Goal: Task Accomplishment & Management: Manage account settings

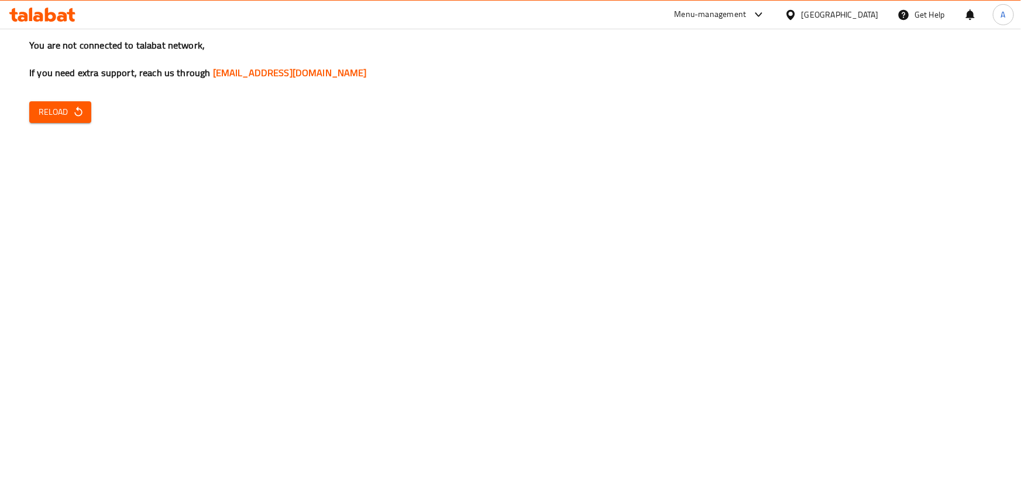
click at [651, 181] on div "You are not connected to talabat network, If you need extra support, reach us t…" at bounding box center [510, 251] width 1021 height 503
click at [30, 109] on button "Reload" at bounding box center [60, 112] width 62 height 22
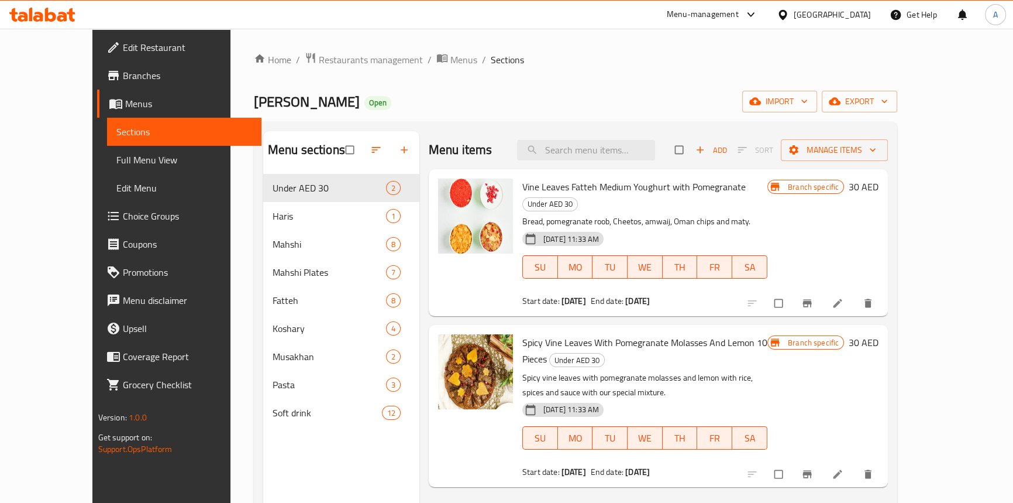
click at [683, 60] on ol "Home / Restaurants management / Menus / Sections" at bounding box center [575, 59] width 643 height 15
click at [322, 57] on span "Restaurants management" at bounding box center [371, 60] width 104 height 14
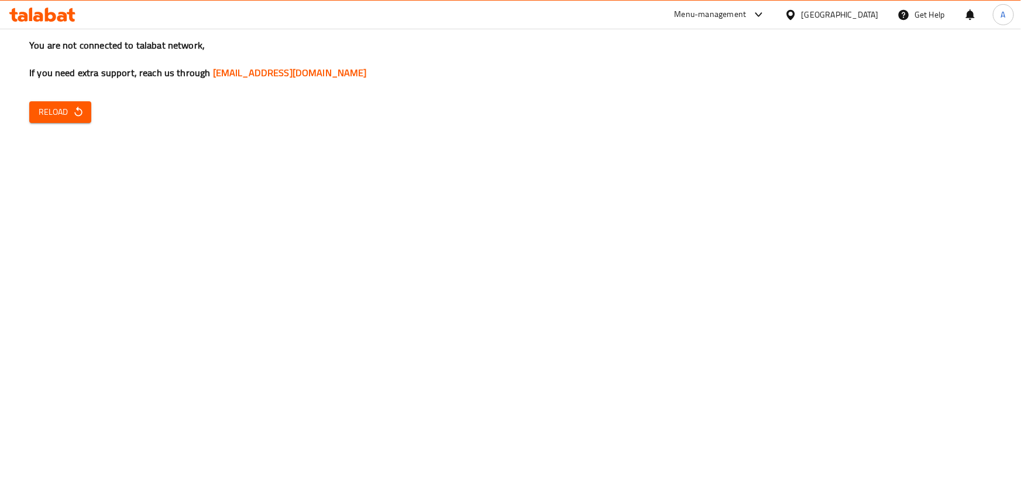
click at [74, 120] on button "Reload" at bounding box center [60, 112] width 62 height 22
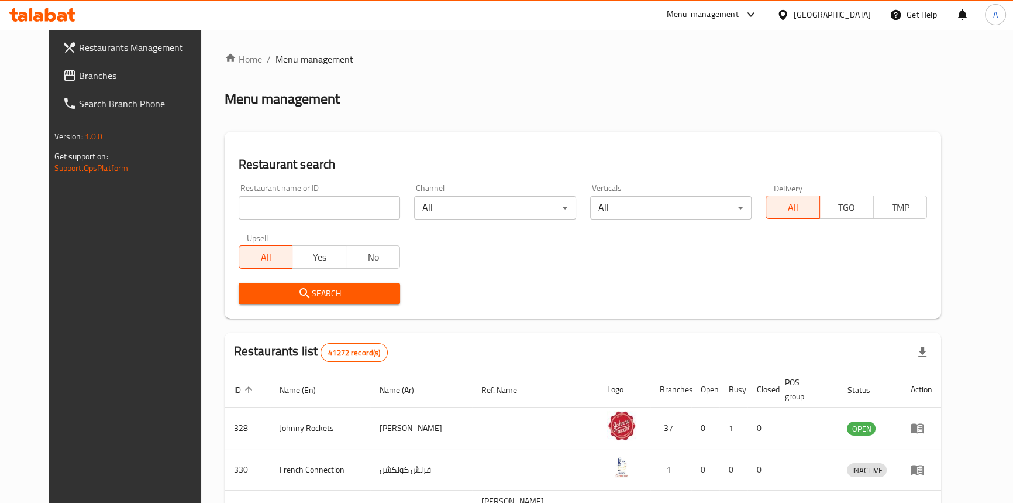
click at [63, 77] on span at bounding box center [71, 75] width 16 height 14
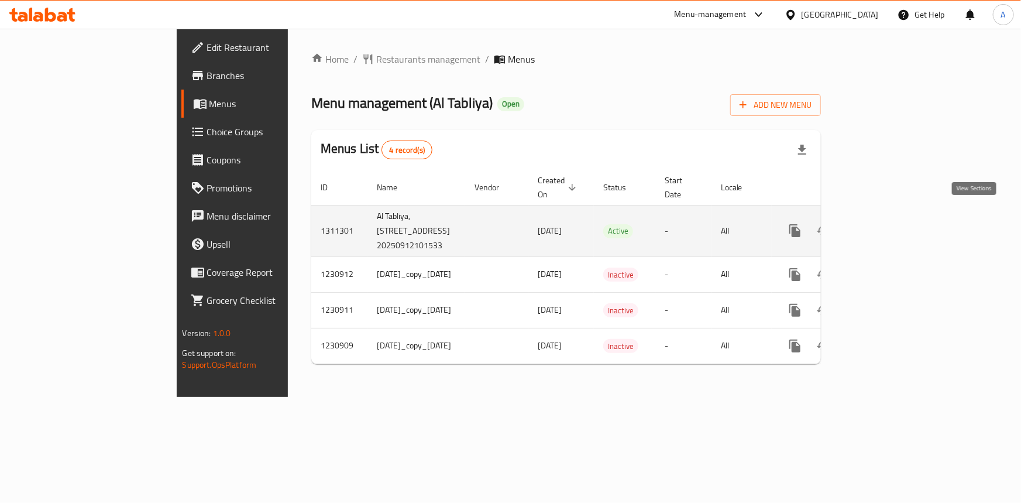
click at [886, 223] on icon "enhanced table" at bounding box center [879, 230] width 14 height 14
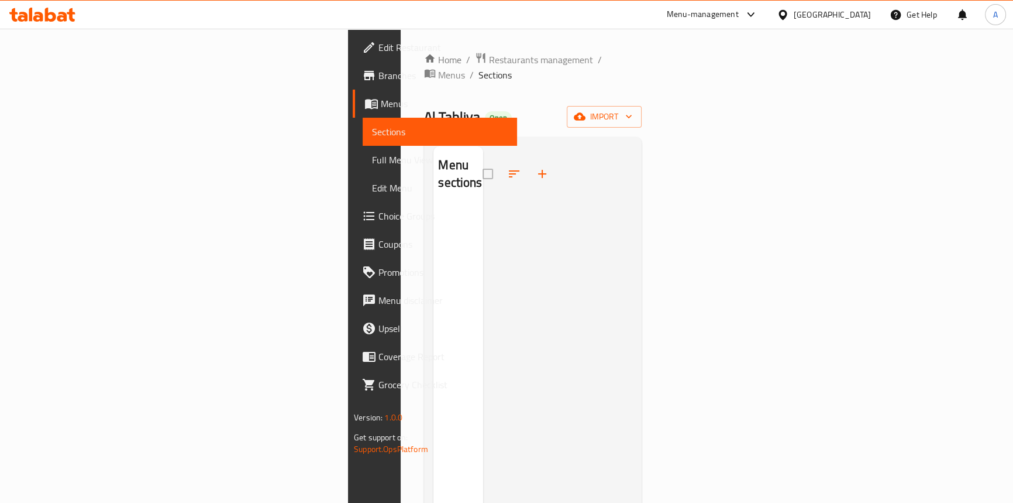
click at [597, 106] on div "Al Tabliya Open import" at bounding box center [533, 117] width 218 height 22
click at [378, 70] on span "Branches" at bounding box center [442, 75] width 129 height 14
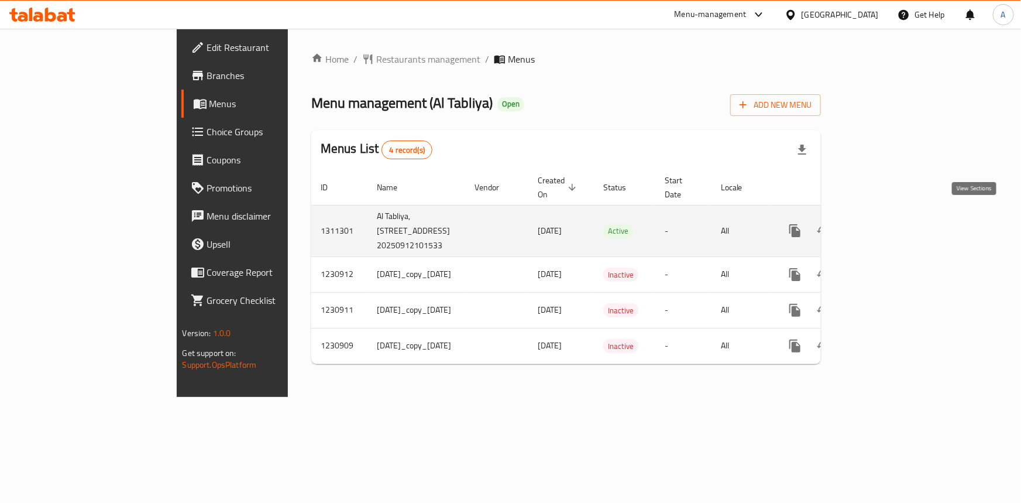
click at [885, 225] on icon "enhanced table" at bounding box center [879, 230] width 11 height 11
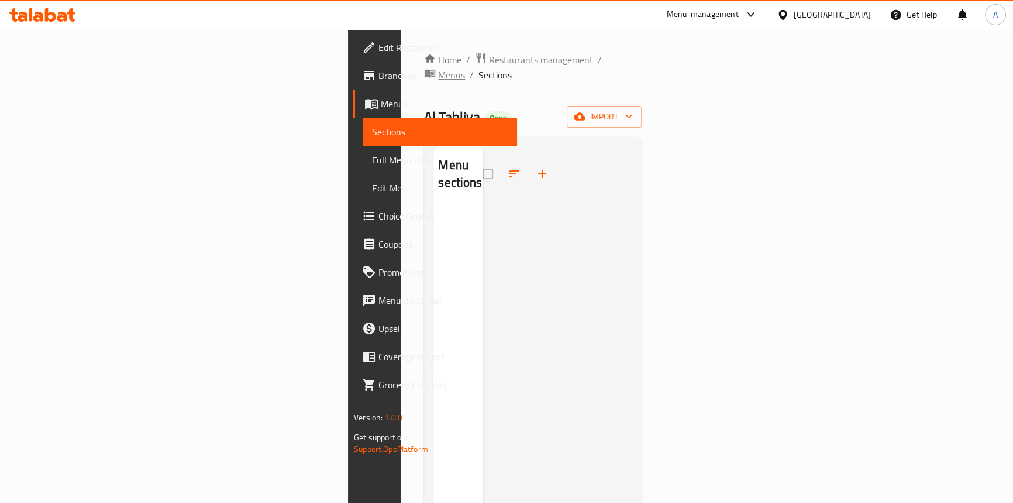
click at [438, 68] on span "Menus" at bounding box center [451, 75] width 27 height 14
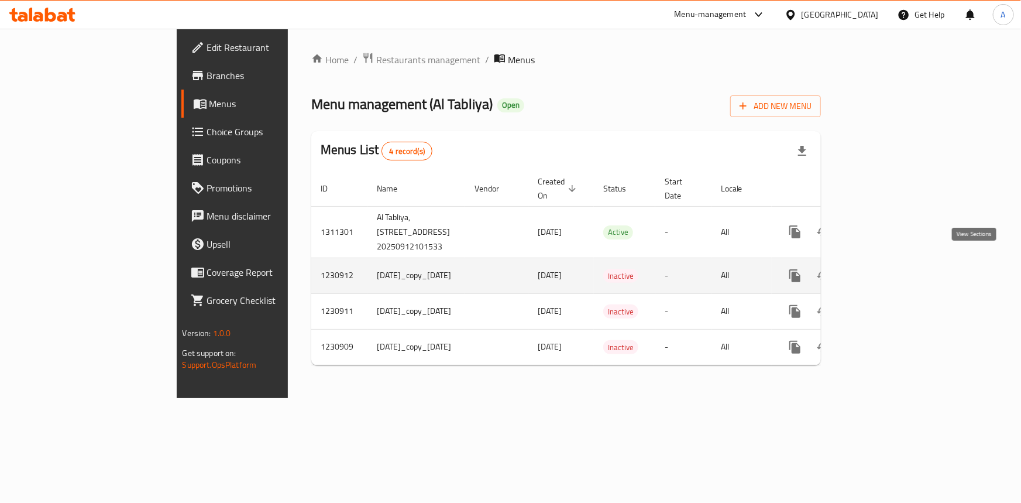
click at [886, 269] on icon "enhanced table" at bounding box center [879, 276] width 14 height 14
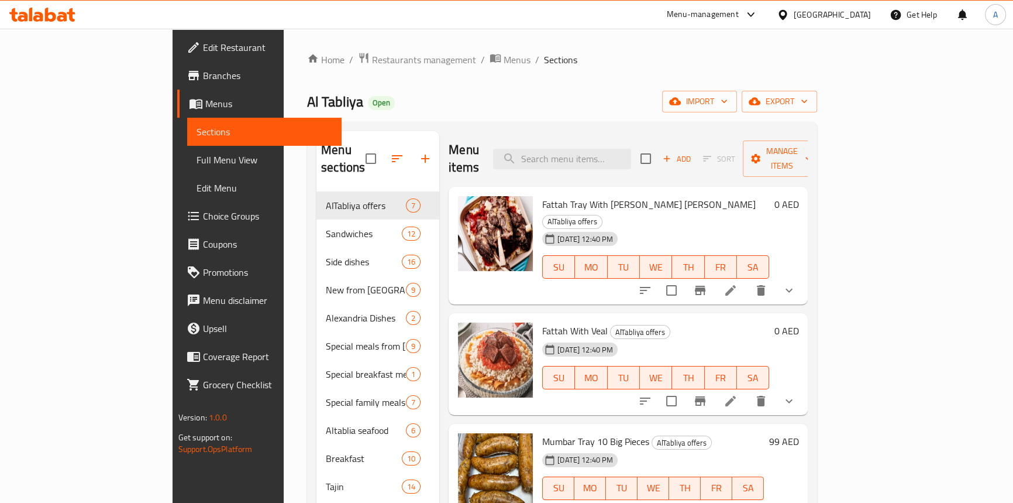
click at [575, 66] on ol "Home / Restaurants management / Menus / Sections" at bounding box center [562, 59] width 510 height 15
click at [490, 63] on icon "breadcrumb" at bounding box center [496, 58] width 12 height 12
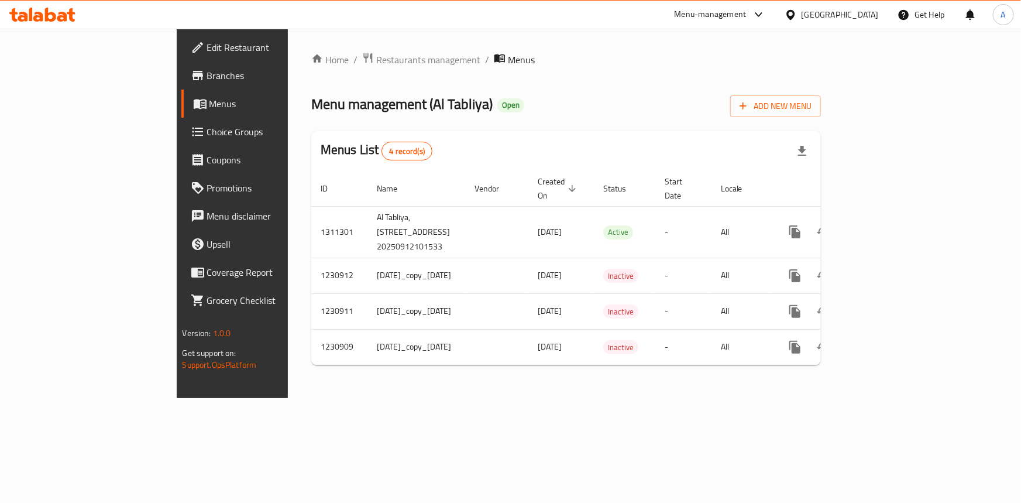
click at [526, 81] on div "Home / Restaurants management / Menus Menu management ( Al Tabliya ) Open Add N…" at bounding box center [566, 213] width 510 height 322
click at [209, 102] on span "Menus" at bounding box center [273, 104] width 128 height 14
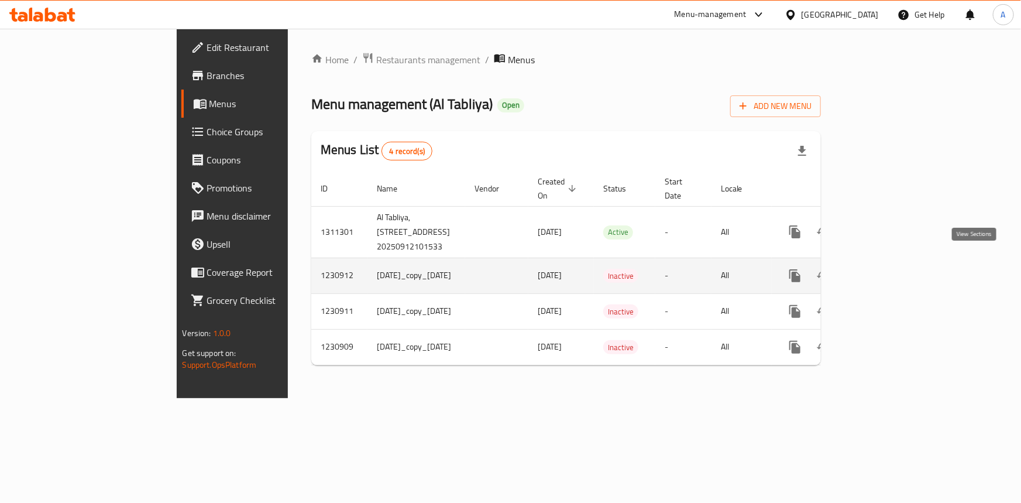
click at [885, 270] on icon "enhanced table" at bounding box center [879, 275] width 11 height 11
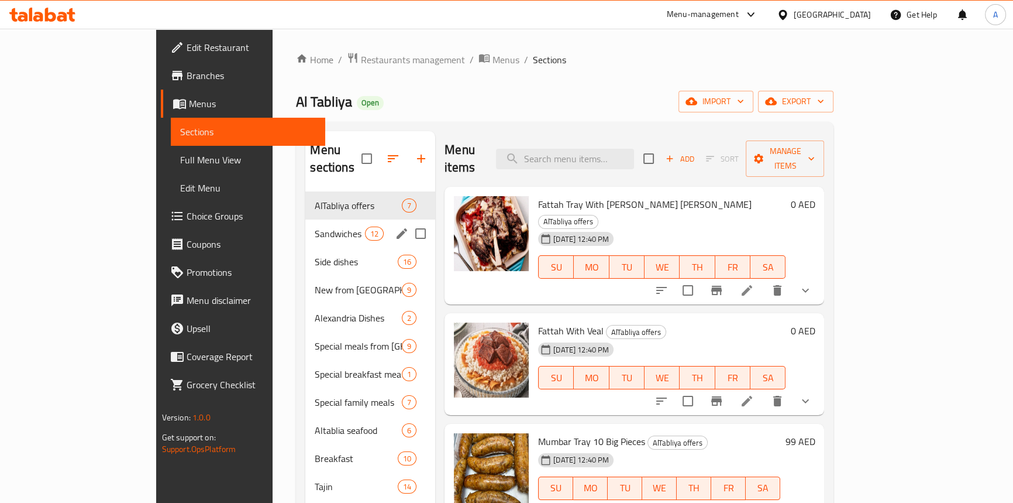
click at [315, 226] on span "Sandwiches" at bounding box center [340, 233] width 50 height 14
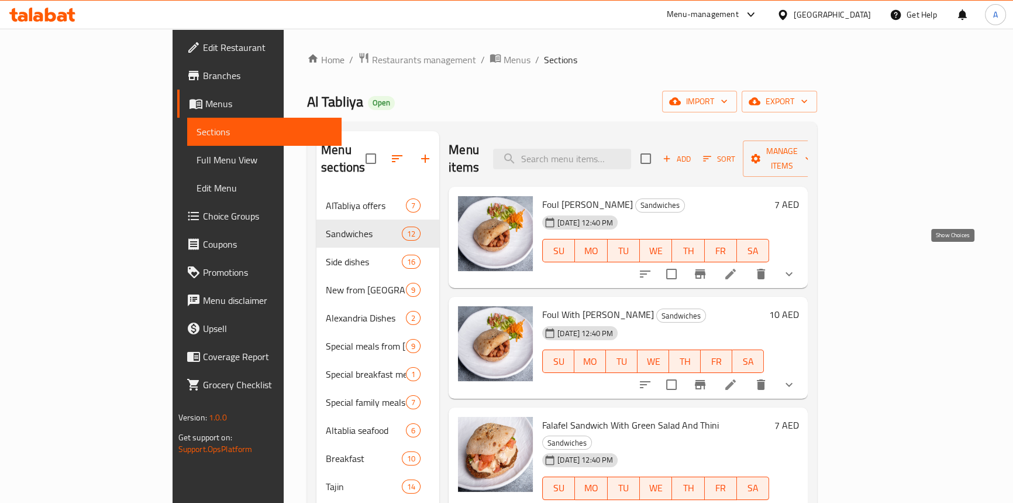
click at [796, 267] on icon "show more" at bounding box center [789, 274] width 14 height 14
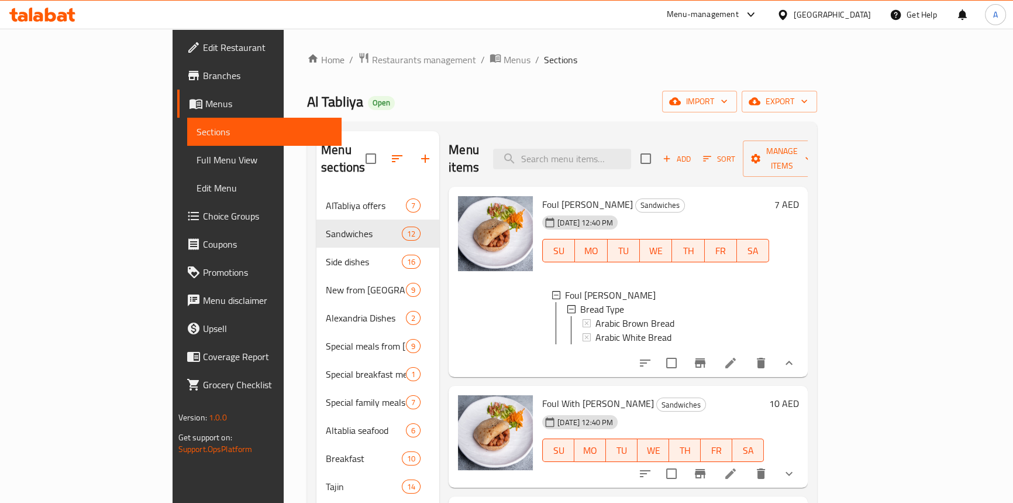
scroll to position [106, 0]
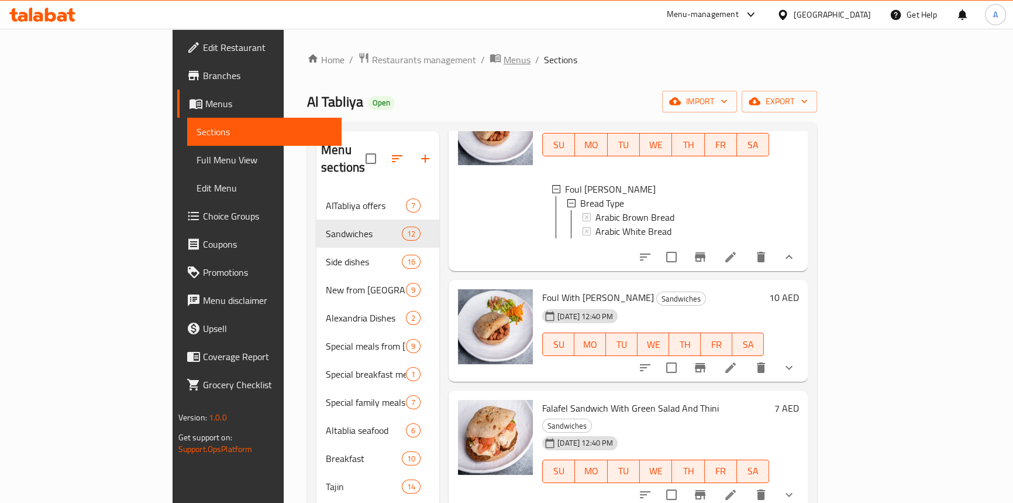
click at [504, 56] on span "Menus" at bounding box center [517, 60] width 27 height 14
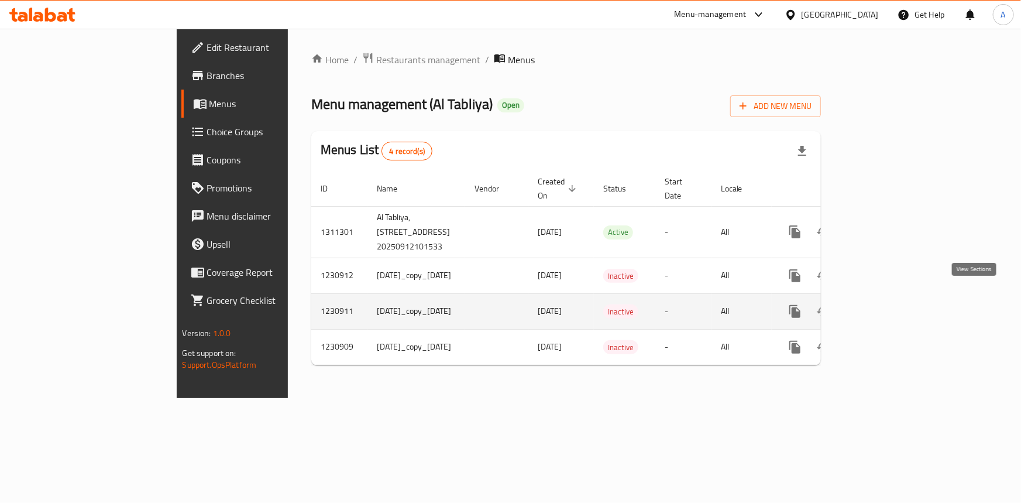
click at [893, 302] on link "enhanced table" at bounding box center [879, 311] width 28 height 28
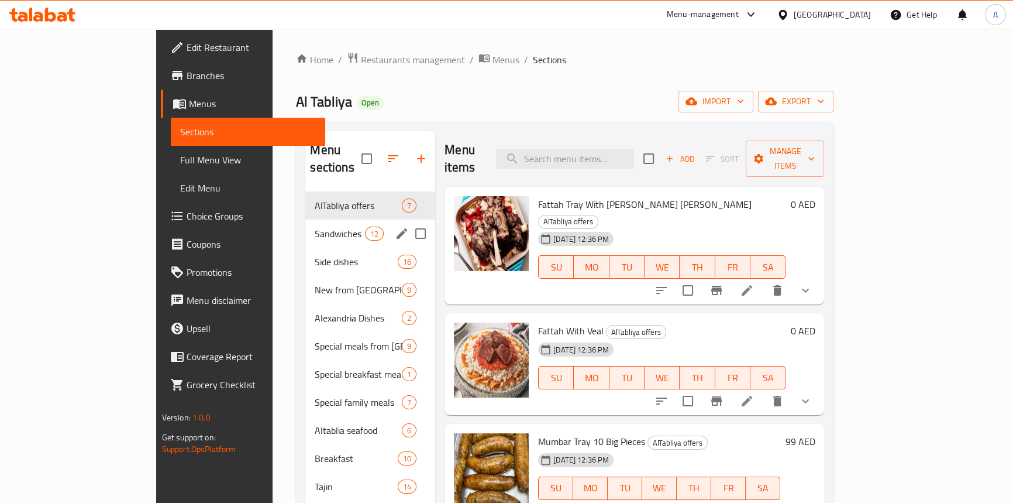
click at [315, 226] on span "Sandwiches" at bounding box center [340, 233] width 50 height 14
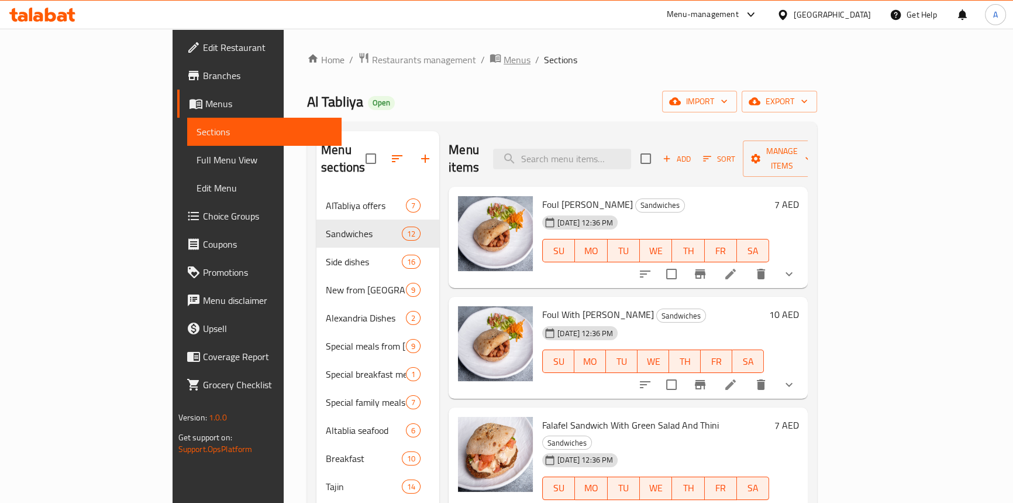
click at [504, 61] on span "Menus" at bounding box center [517, 60] width 27 height 14
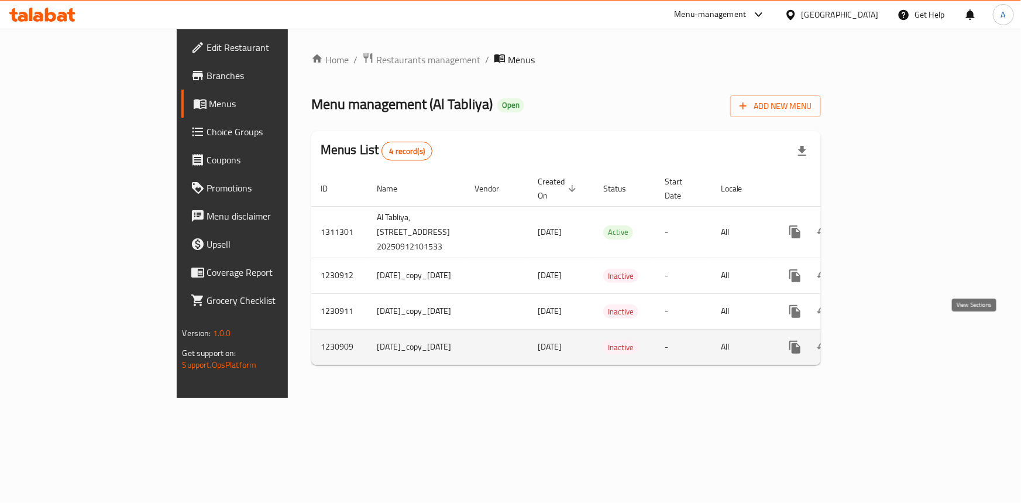
click at [893, 343] on link "enhanced table" at bounding box center [879, 347] width 28 height 28
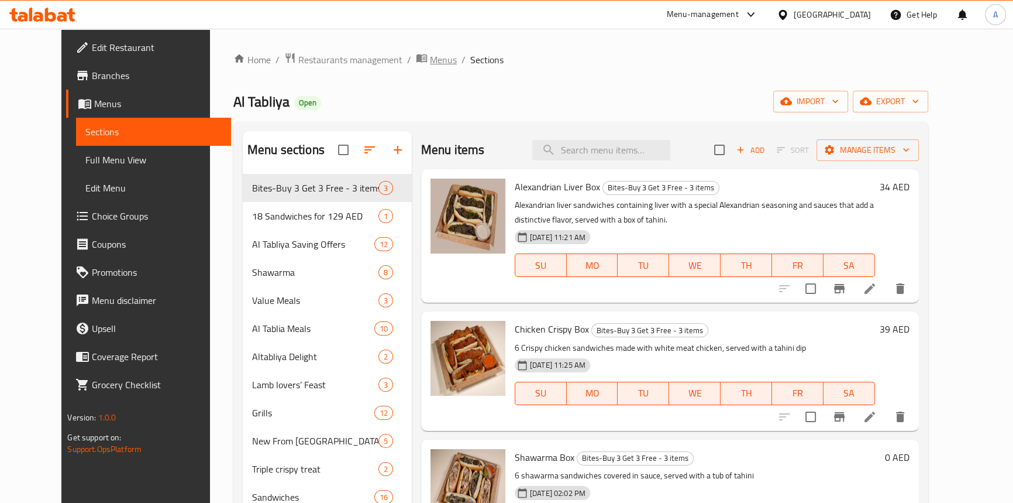
click at [430, 56] on span "Menus" at bounding box center [443, 60] width 27 height 14
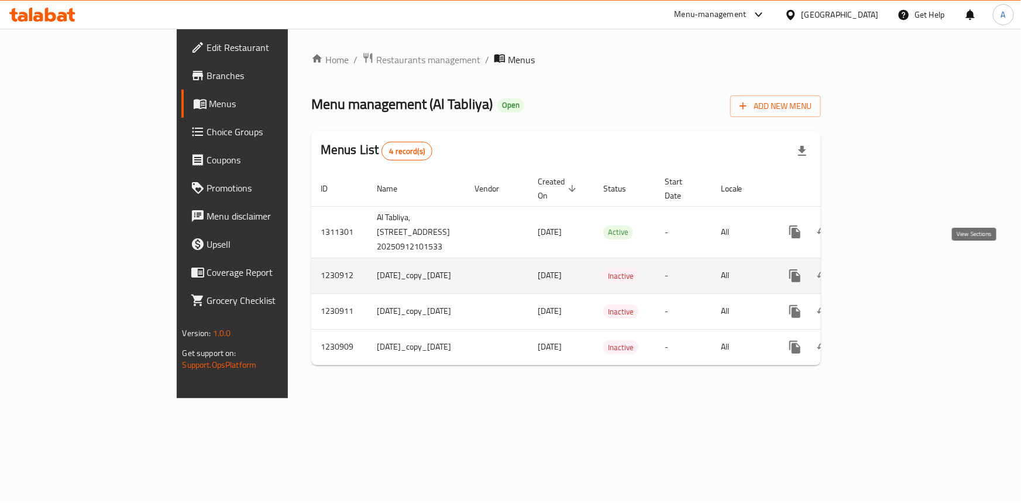
click at [886, 269] on icon "enhanced table" at bounding box center [879, 276] width 14 height 14
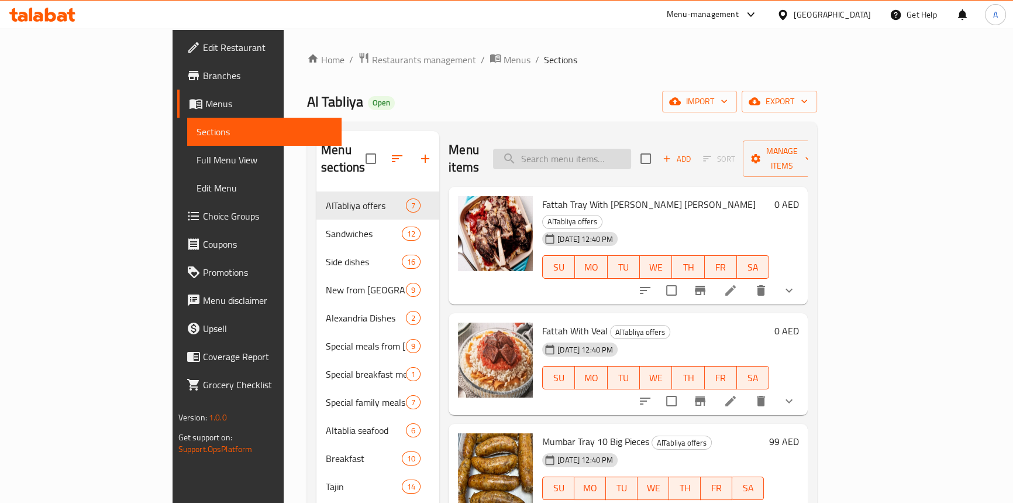
click at [604, 149] on input "search" at bounding box center [562, 159] width 138 height 20
paste input "Alexandrian Liver Box"
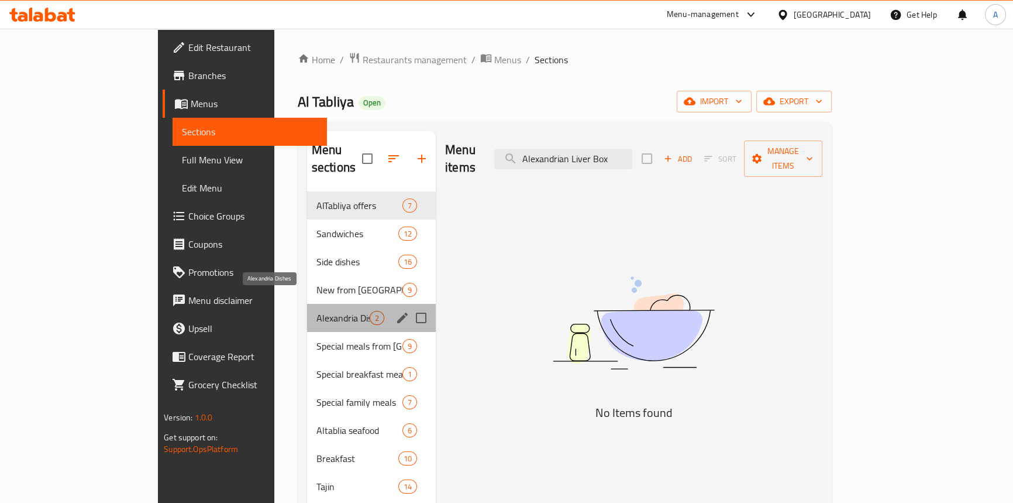
click at [316, 311] on span "Alexandria Dishes" at bounding box center [342, 318] width 53 height 14
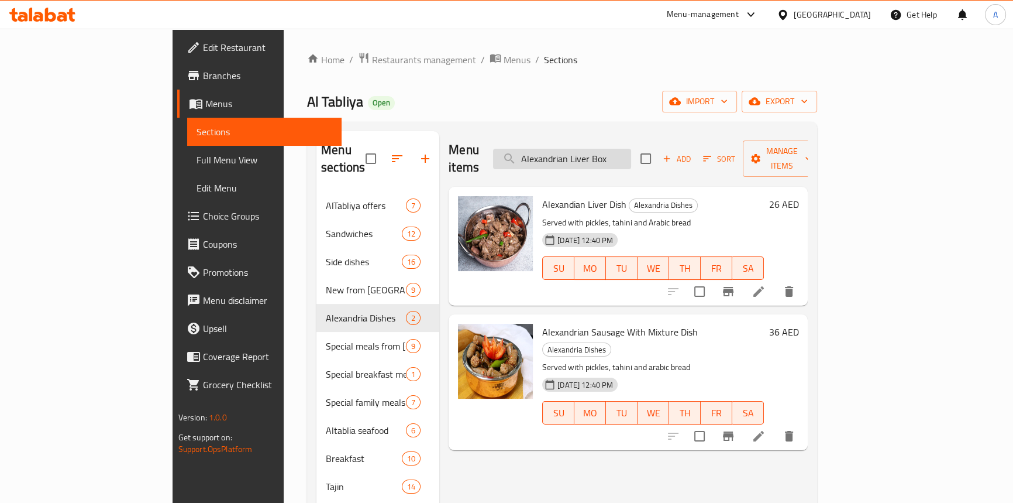
click at [631, 149] on input "Alexandrian Liver Box" at bounding box center [562, 159] width 138 height 20
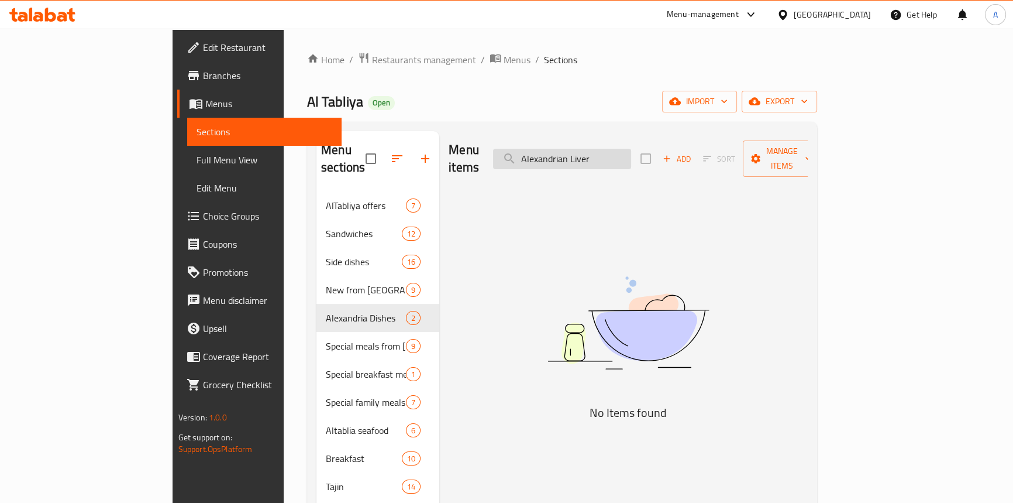
click at [584, 152] on input "Alexandrian Liver" at bounding box center [562, 159] width 138 height 20
click at [631, 158] on input "Alexandrian Liver" at bounding box center [562, 159] width 138 height 20
click at [597, 152] on input "Alexandrian Live" at bounding box center [562, 159] width 138 height 20
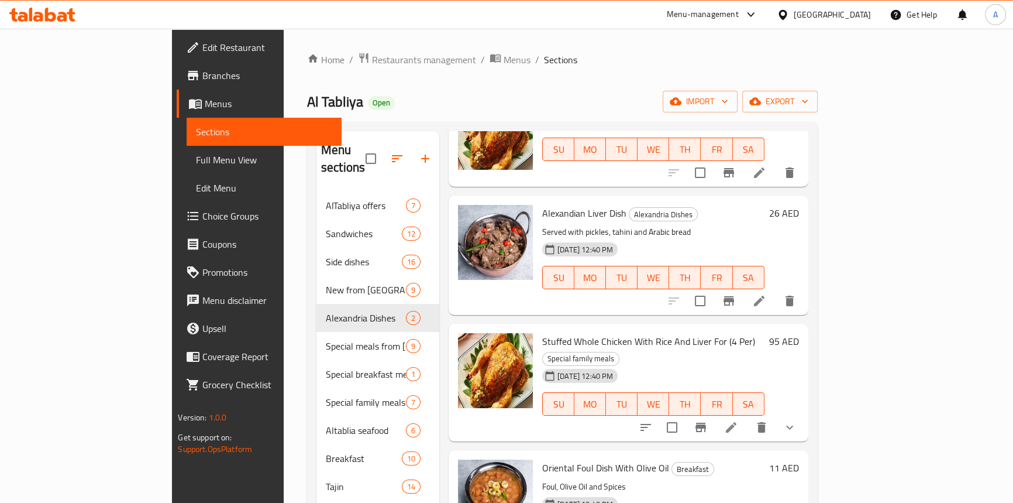
scroll to position [372, 0]
click at [542, 204] on span "Alexandian Liver Dish" at bounding box center [584, 213] width 84 height 18
copy span "Alexandian"
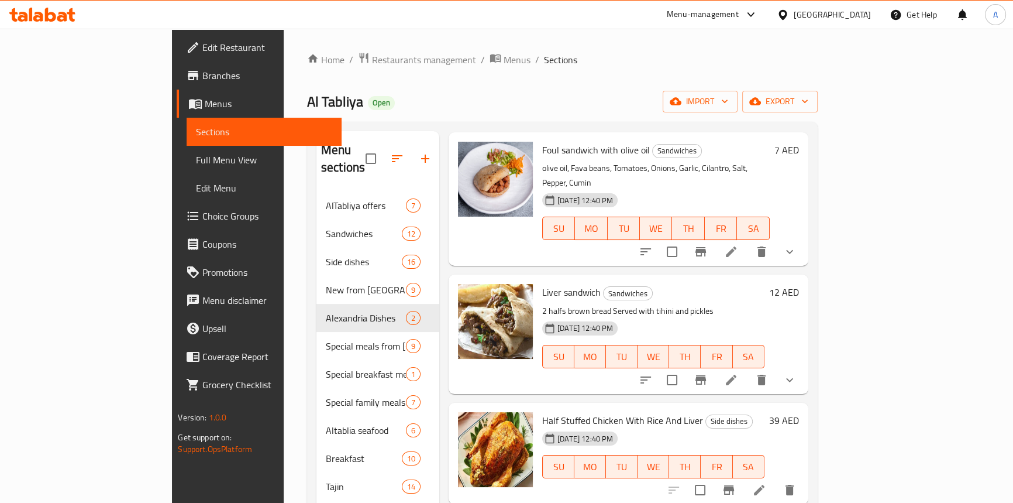
scroll to position [0, 0]
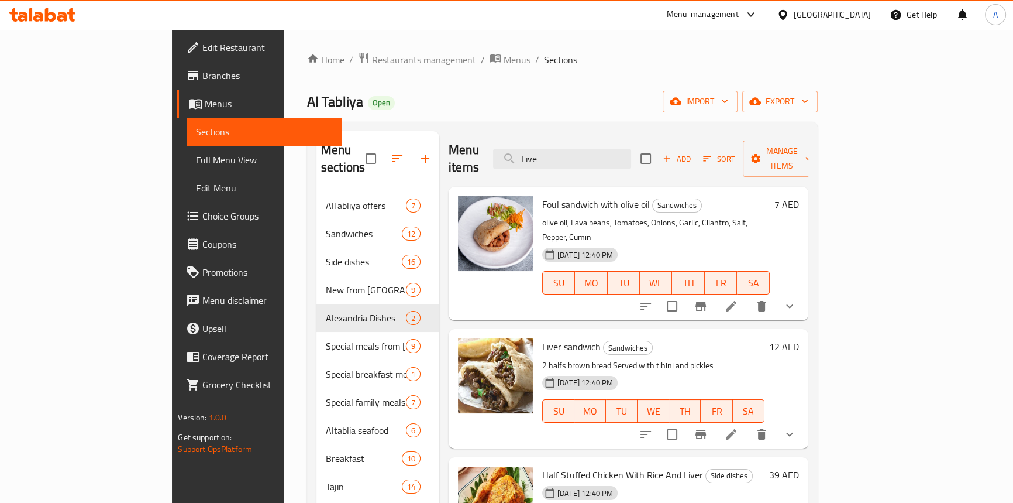
drag, startPoint x: 614, startPoint y: 149, endPoint x: 438, endPoint y: 147, distance: 175.5
click at [449, 147] on div "Menu items Live Add Sort Manage items" at bounding box center [629, 159] width 360 height 56
paste input "Alexandian"
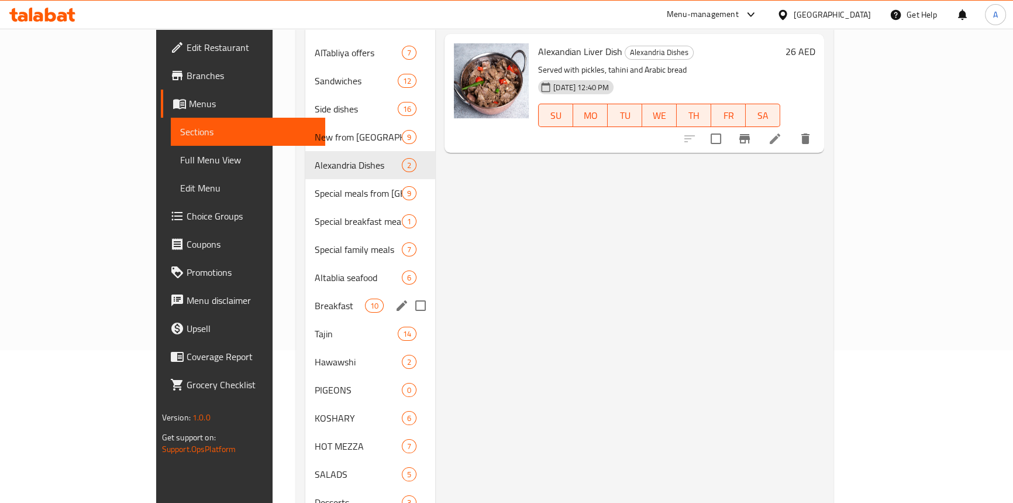
scroll to position [214, 0]
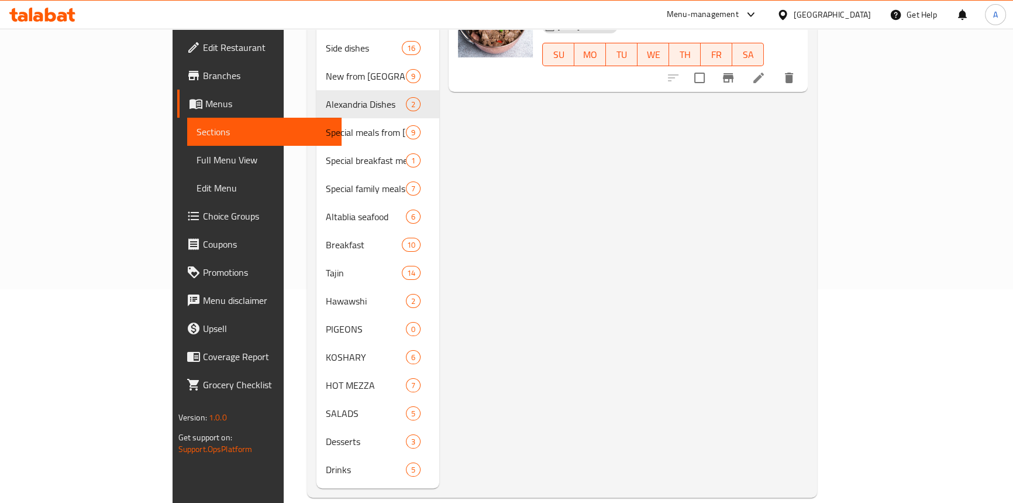
type input "Alexandian"
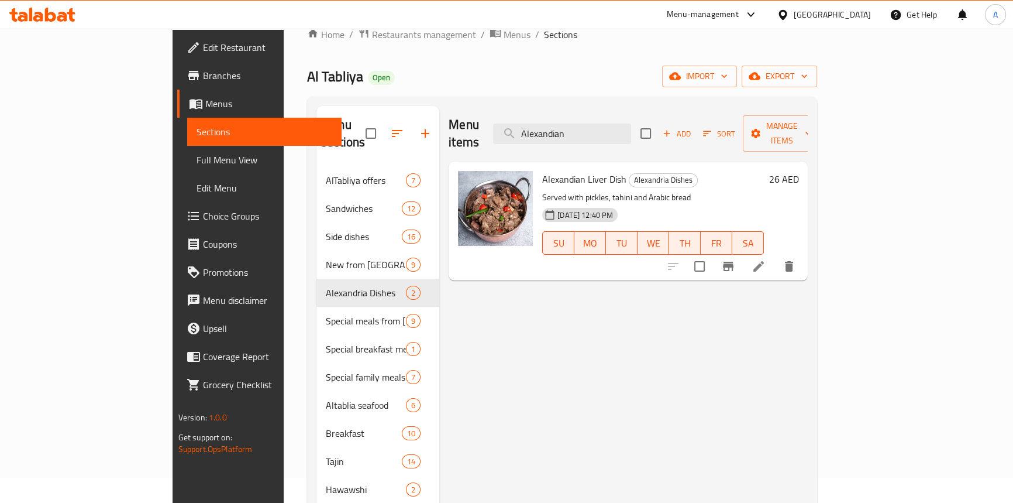
scroll to position [0, 0]
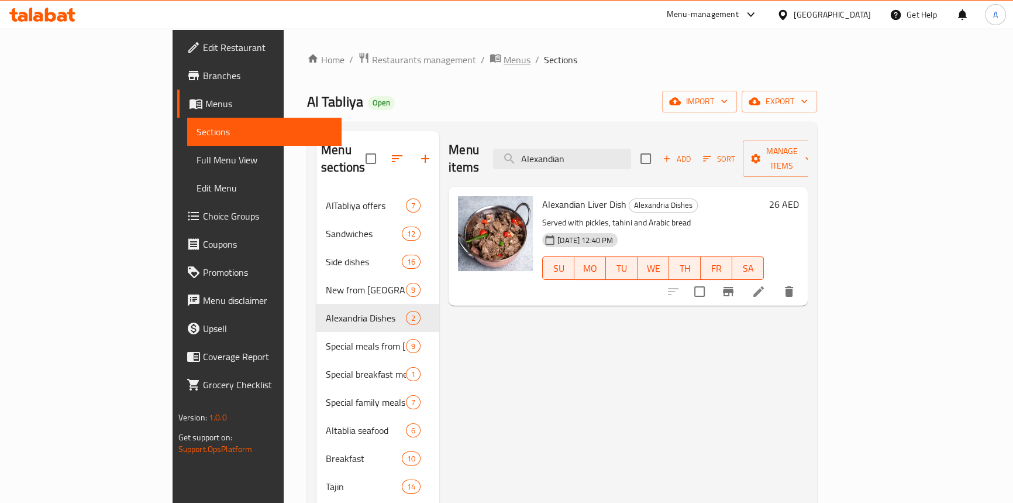
click at [504, 60] on span "Menus" at bounding box center [517, 60] width 27 height 14
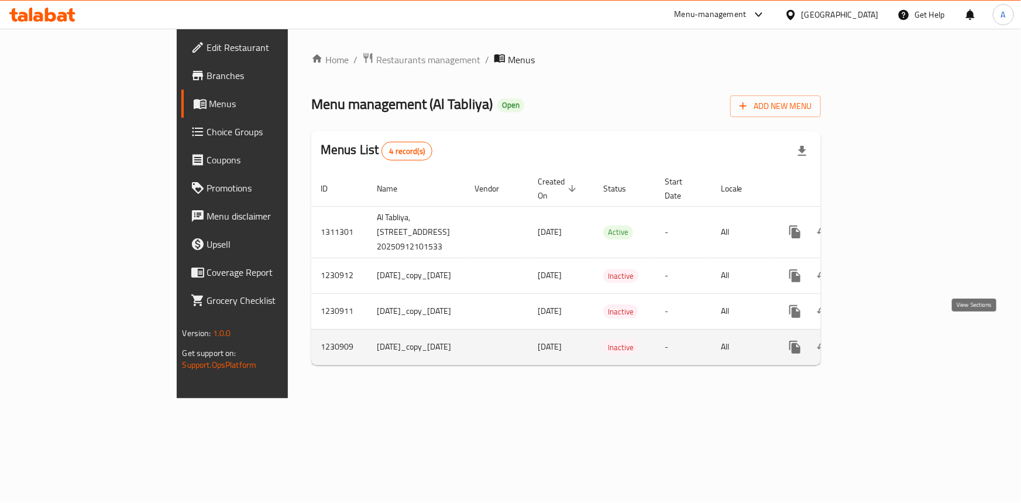
click at [886, 340] on icon "enhanced table" at bounding box center [879, 347] width 14 height 14
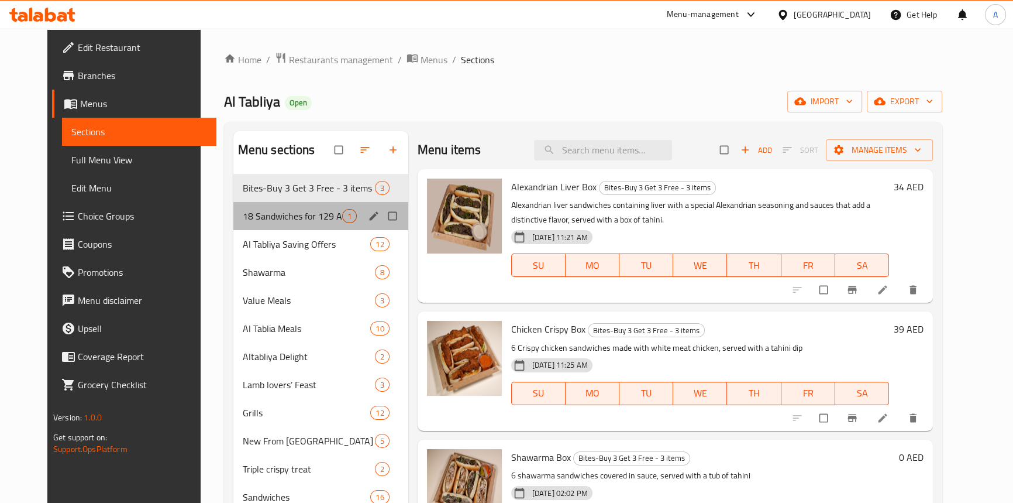
click at [257, 223] on div "18 Sandwiches for 129 AED 1" at bounding box center [320, 216] width 175 height 28
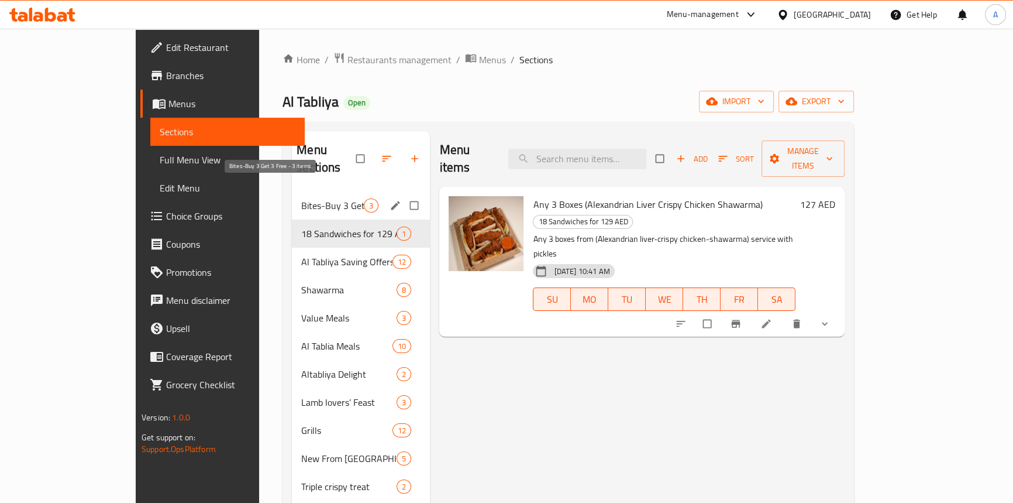
click at [301, 198] on span "Bites-Buy 3 Get 3 Free - 3 items" at bounding box center [332, 205] width 63 height 14
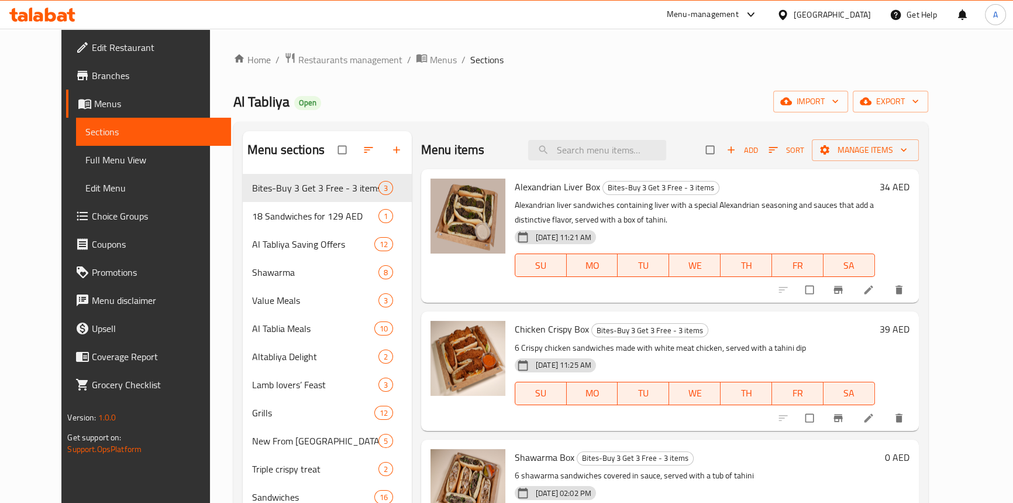
click at [515, 192] on span "Alexandrian Liver Box" at bounding box center [557, 187] width 85 height 18
copy h6 "Alexandrian Liver Box"
click at [430, 60] on span "Menus" at bounding box center [443, 60] width 27 height 14
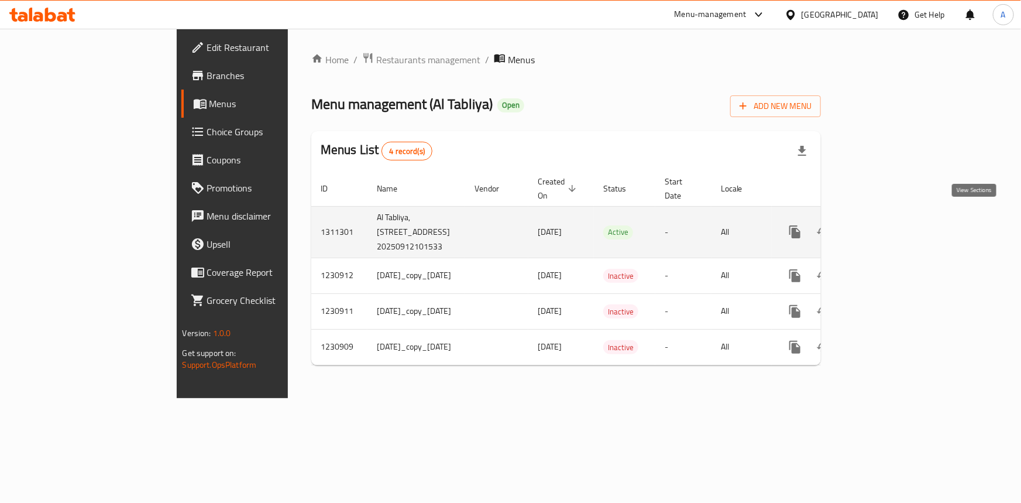
click at [885, 226] on icon "enhanced table" at bounding box center [879, 231] width 11 height 11
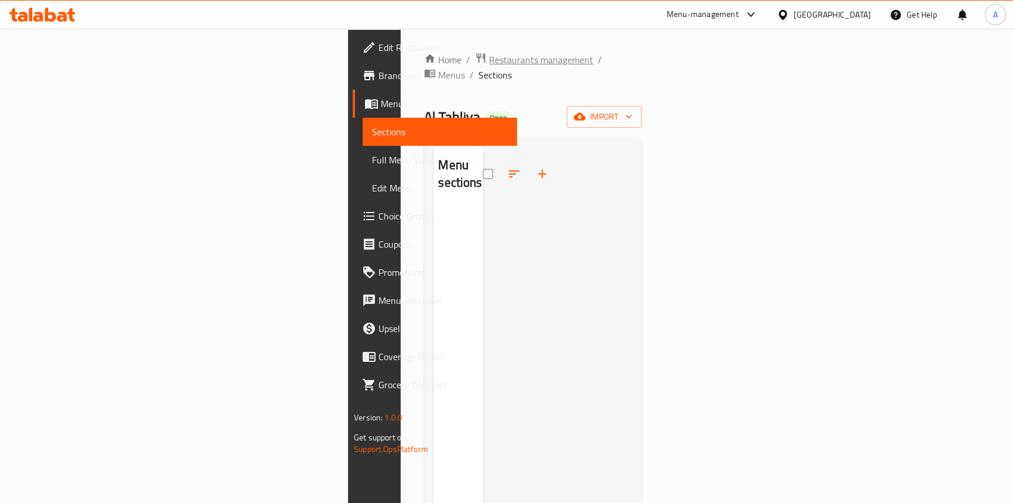
click at [489, 57] on span "Restaurants management" at bounding box center [541, 60] width 104 height 14
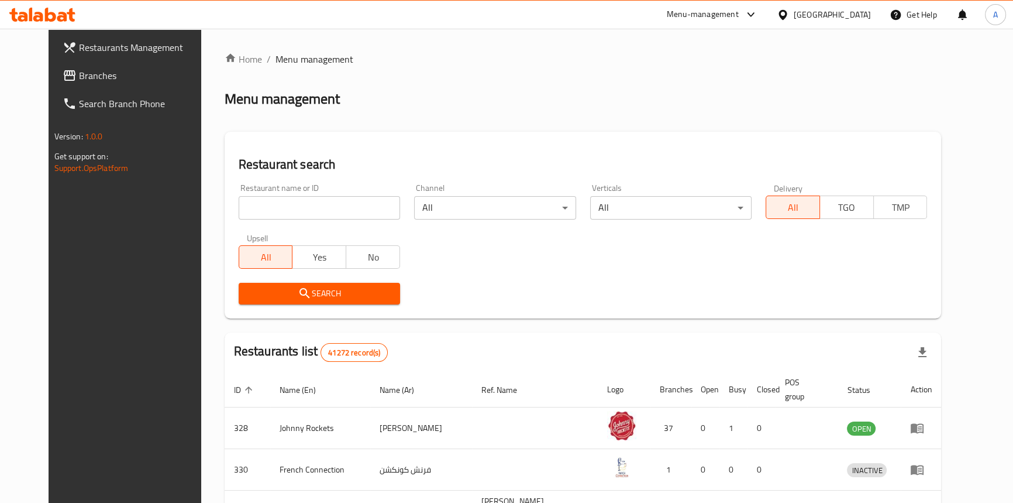
click at [531, 80] on div "Home / Menu management Menu management Restaurant search Restaurant name or ID …" at bounding box center [583, 433] width 717 height 763
click at [79, 81] on span "Branches" at bounding box center [143, 75] width 129 height 14
drag, startPoint x: 51, startPoint y: 82, endPoint x: 150, endPoint y: 49, distance: 103.8
click at [79, 82] on span "Branches" at bounding box center [143, 75] width 129 height 14
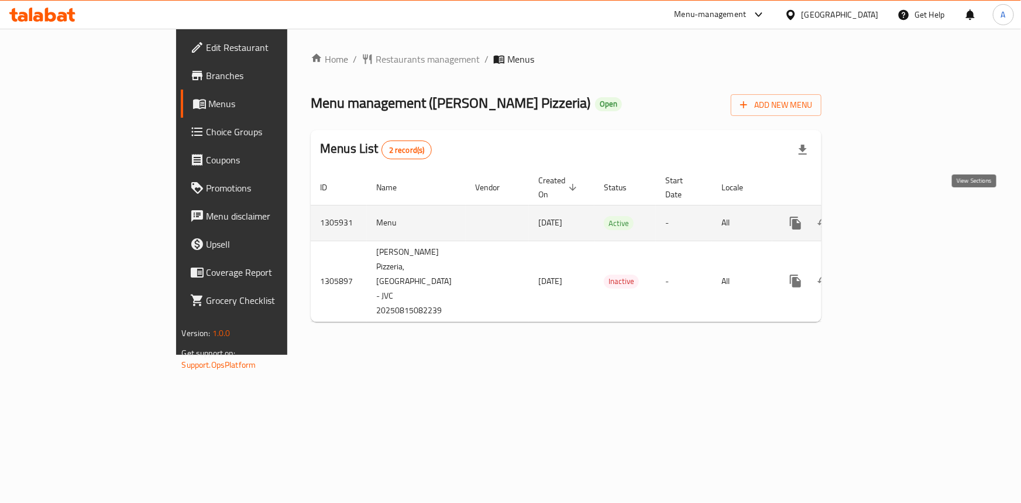
click at [887, 216] on icon "enhanced table" at bounding box center [880, 223] width 14 height 14
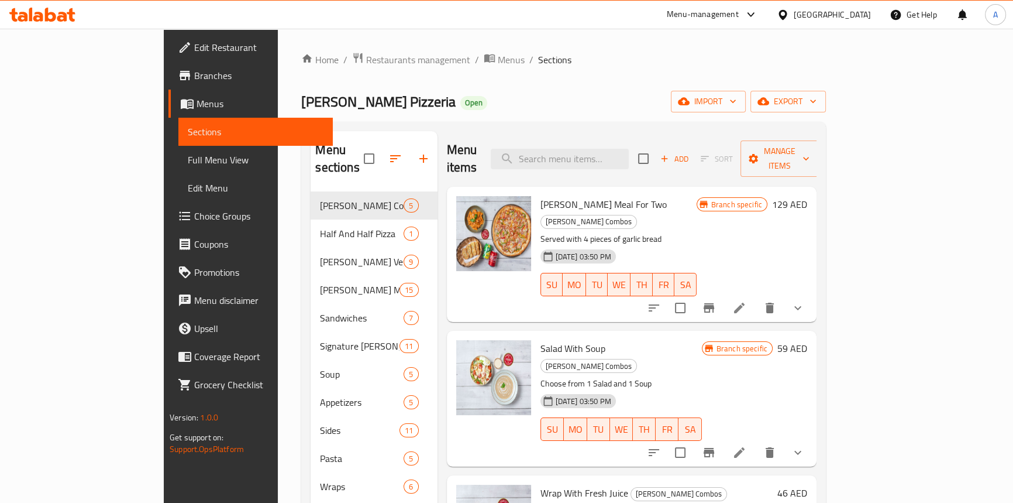
click at [188, 157] on span "Full Menu View" at bounding box center [256, 160] width 136 height 14
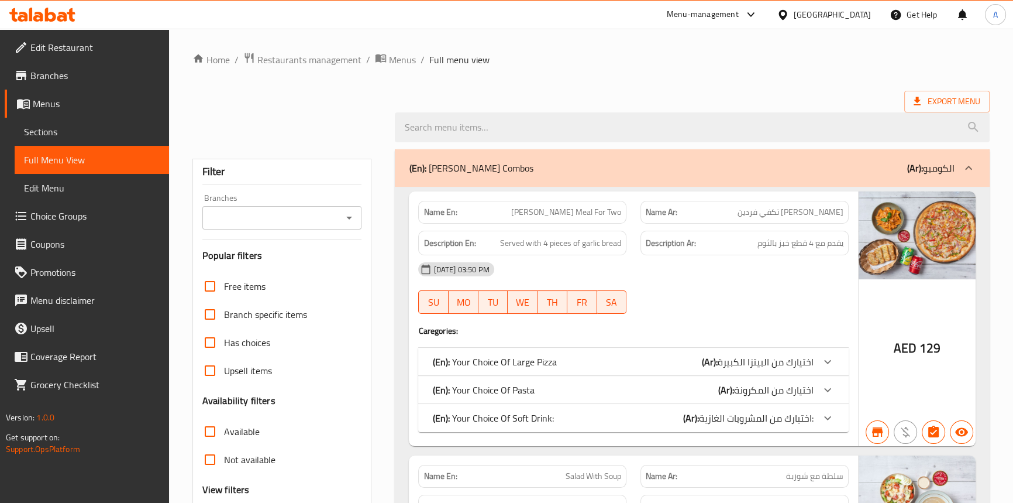
scroll to position [159, 0]
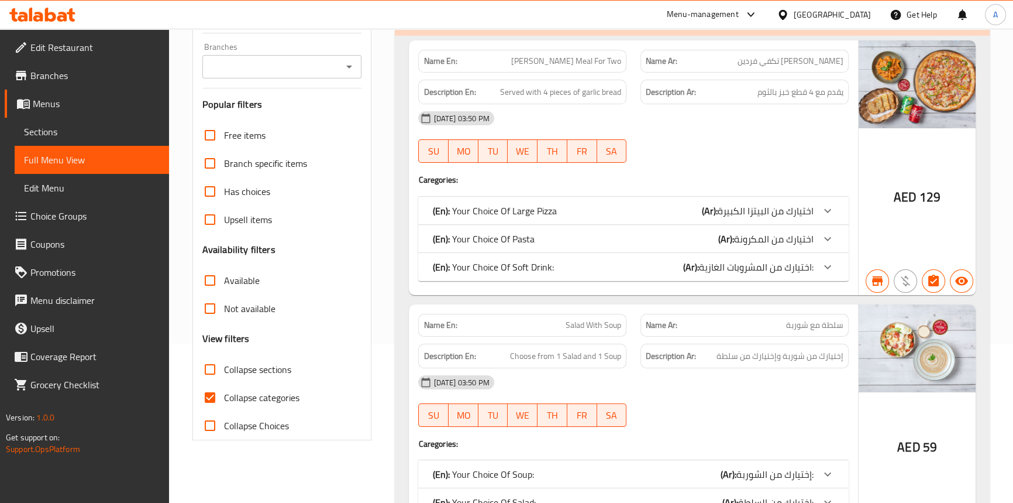
click at [205, 392] on input "Collapse categories" at bounding box center [210, 397] width 28 height 28
checkbox input "false"
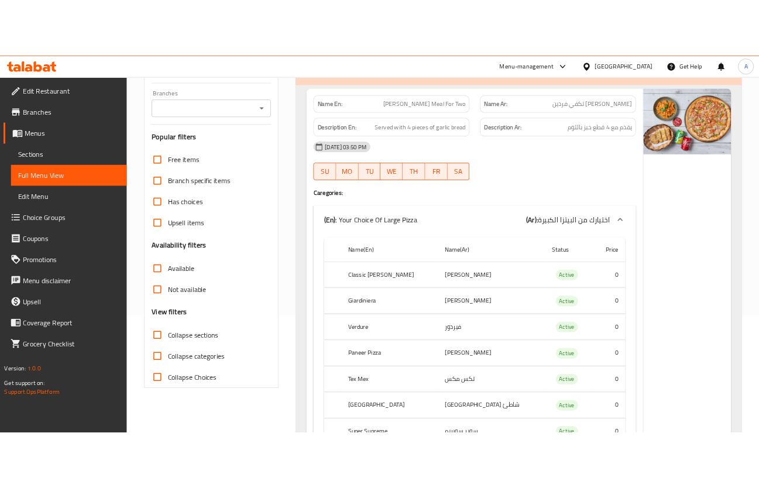
scroll to position [0, 0]
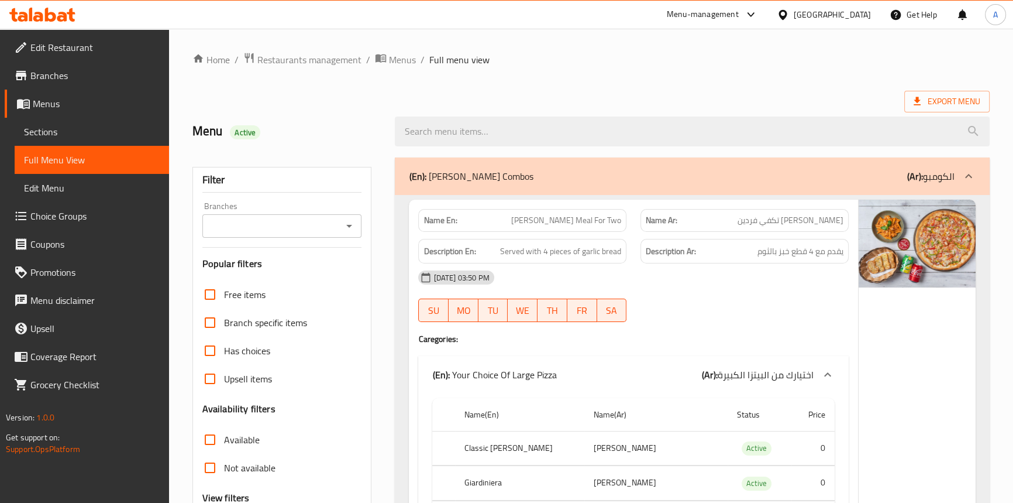
click at [345, 219] on icon "Open" at bounding box center [349, 226] width 14 height 14
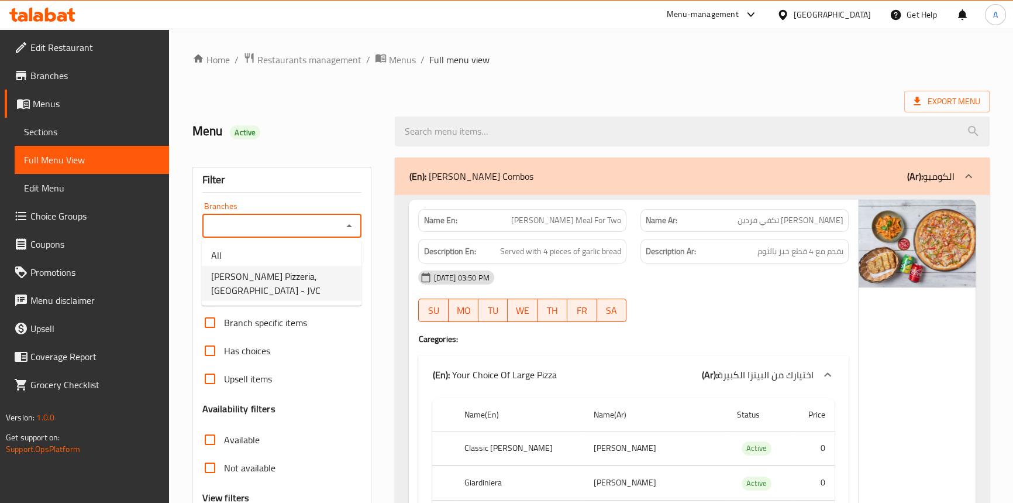
click at [297, 281] on span "Perfetto Pizzeria, Jumeirah Village Circle - JVC" at bounding box center [281, 283] width 141 height 28
type input "Perfetto Pizzeria, Jumeirah Village Circle - JVC"
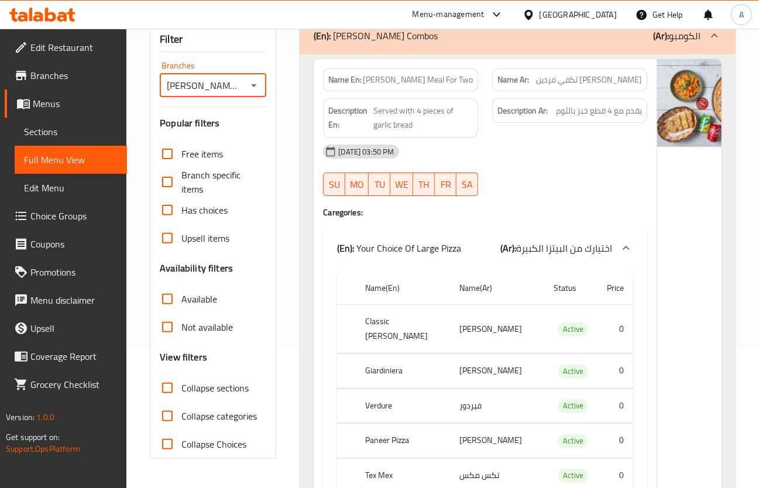
scroll to position [159, 0]
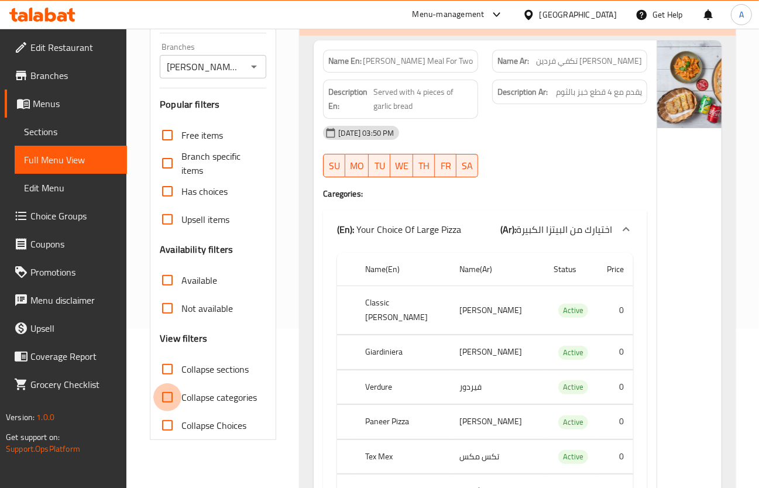
drag, startPoint x: 171, startPoint y: 397, endPoint x: 175, endPoint y: 285, distance: 111.8
click at [171, 397] on input "Collapse categories" at bounding box center [167, 397] width 28 height 28
checkbox input "true"
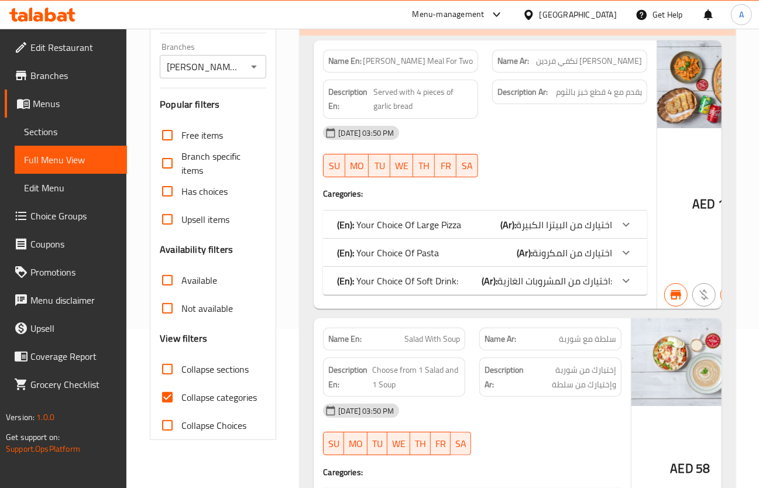
click at [167, 306] on input "Not available" at bounding box center [167, 308] width 28 height 28
checkbox input "true"
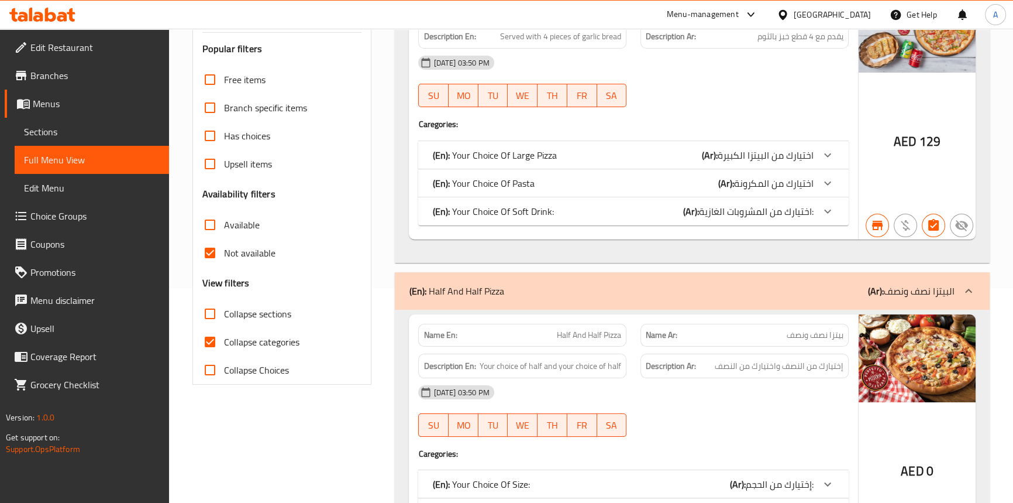
scroll to position [266, 0]
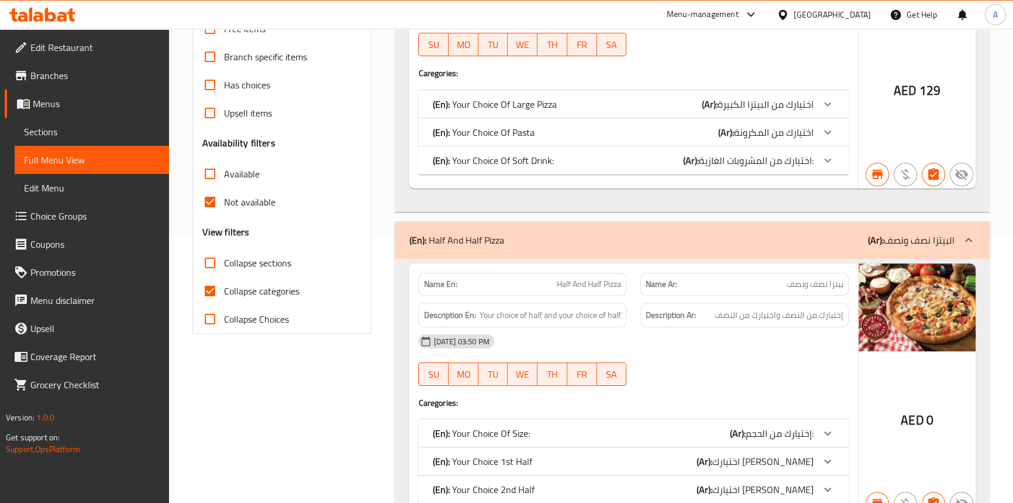
click at [212, 291] on input "Collapse categories" at bounding box center [210, 291] width 28 height 28
checkbox input "false"
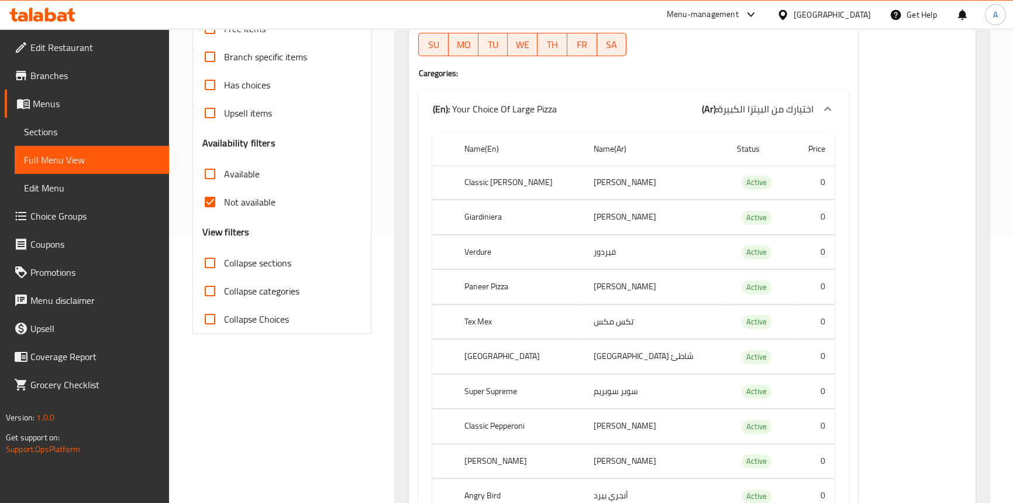
click at [205, 204] on input "Not available" at bounding box center [210, 202] width 28 height 28
checkbox input "false"
click at [742, 179] on span "Active" at bounding box center [757, 181] width 30 height 13
click at [742, 182] on span "Active" at bounding box center [757, 181] width 30 height 13
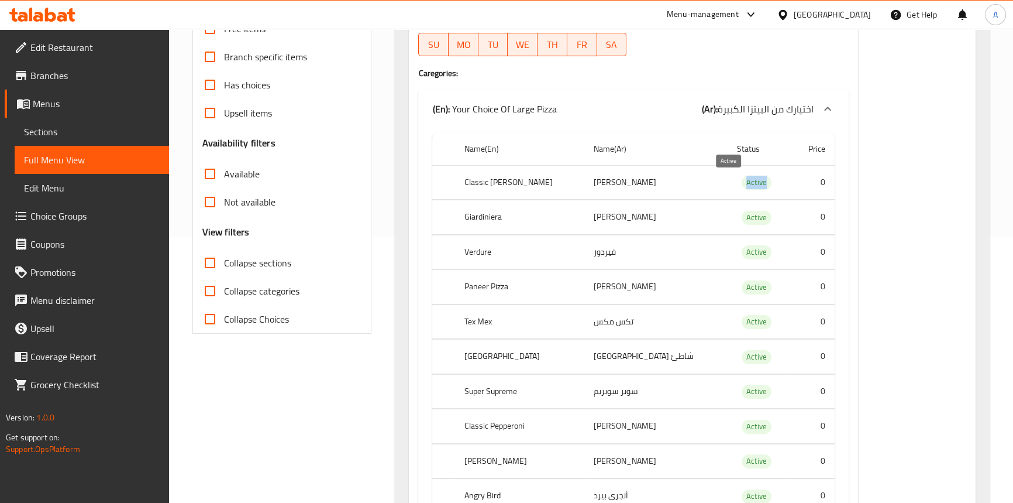
click at [742, 182] on span "Active" at bounding box center [757, 181] width 30 height 13
copy span "Active"
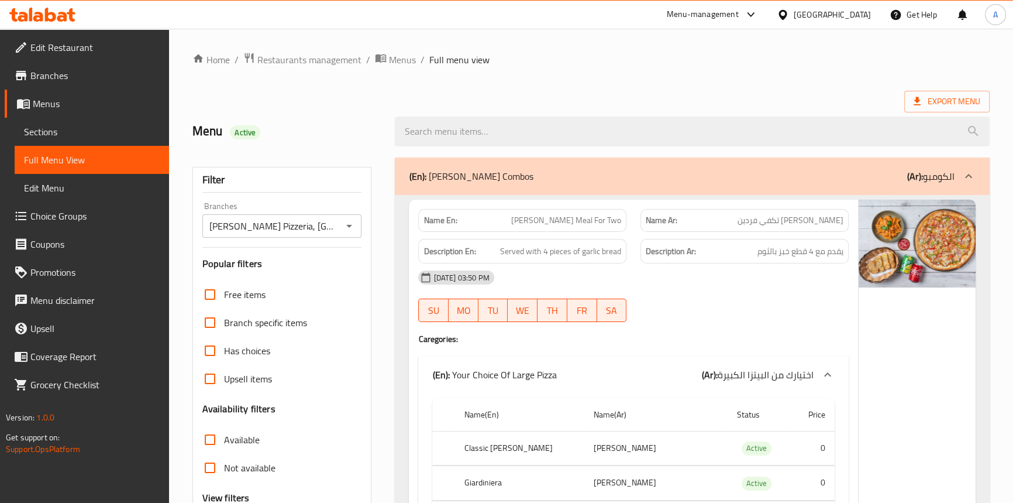
scroll to position [6369, 0]
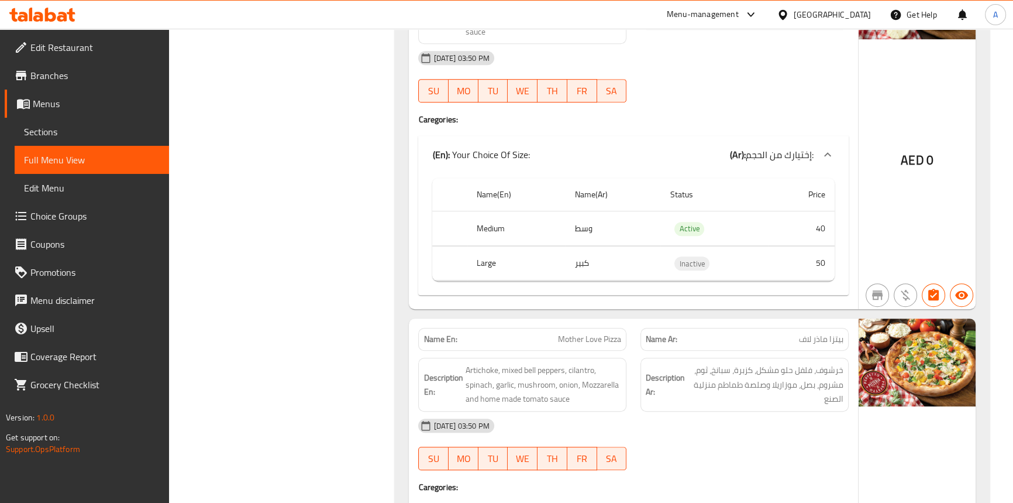
drag, startPoint x: 63, startPoint y: 129, endPoint x: 134, endPoint y: 140, distance: 72.2
click at [63, 129] on span "Sections" at bounding box center [92, 132] width 136 height 14
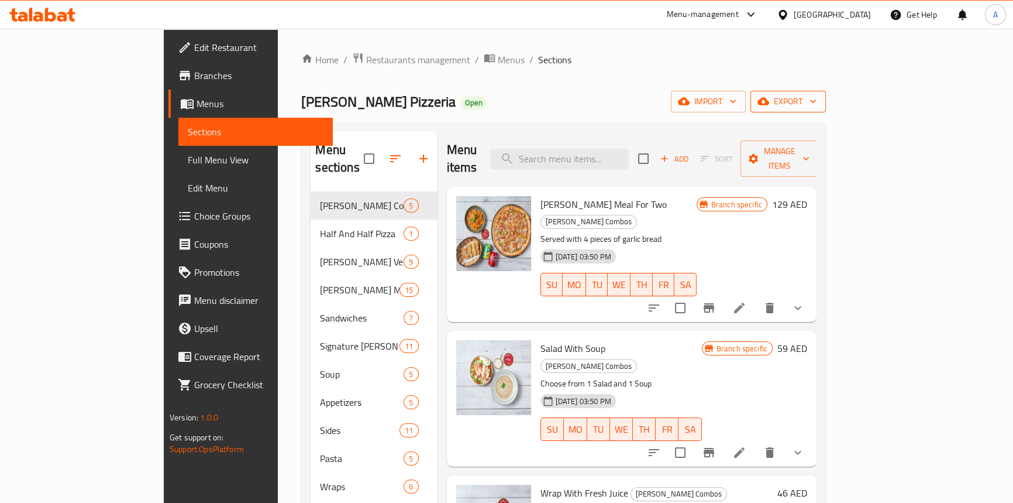
click at [826, 94] on button "export" at bounding box center [788, 102] width 75 height 22
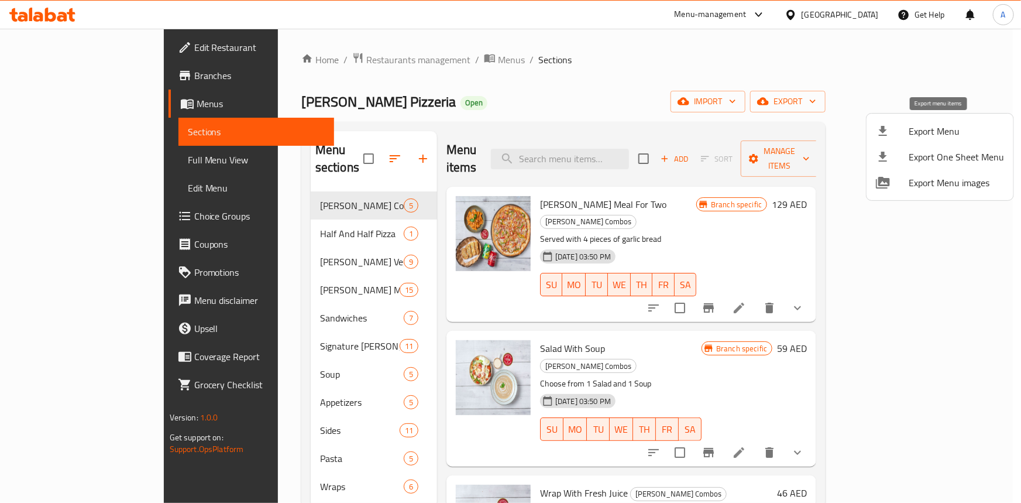
click at [869, 132] on li "Export Menu" at bounding box center [939, 131] width 147 height 26
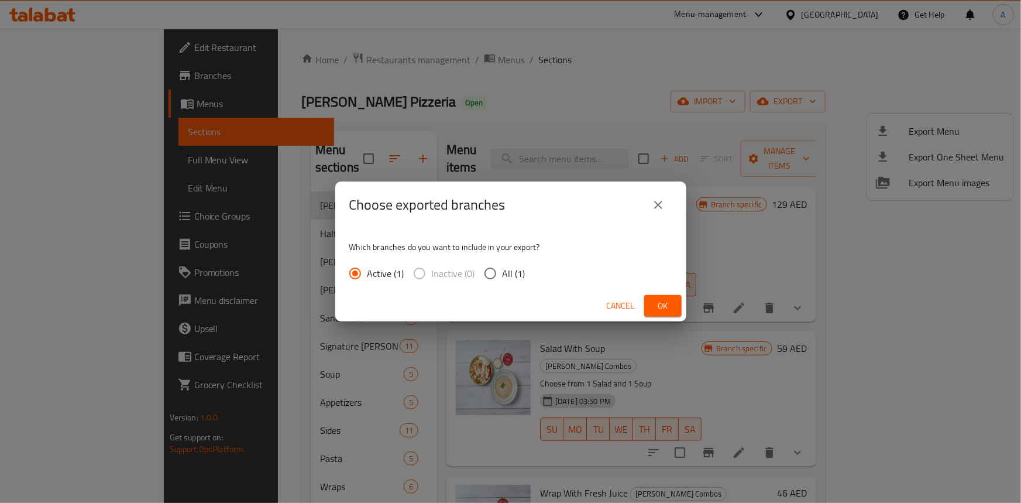
click at [505, 266] on span "All (1)" at bounding box center [514, 273] width 23 height 14
click at [503, 266] on input "All (1)" at bounding box center [490, 273] width 25 height 25
radio input "true"
click at [674, 303] on button "Ok" at bounding box center [662, 306] width 37 height 22
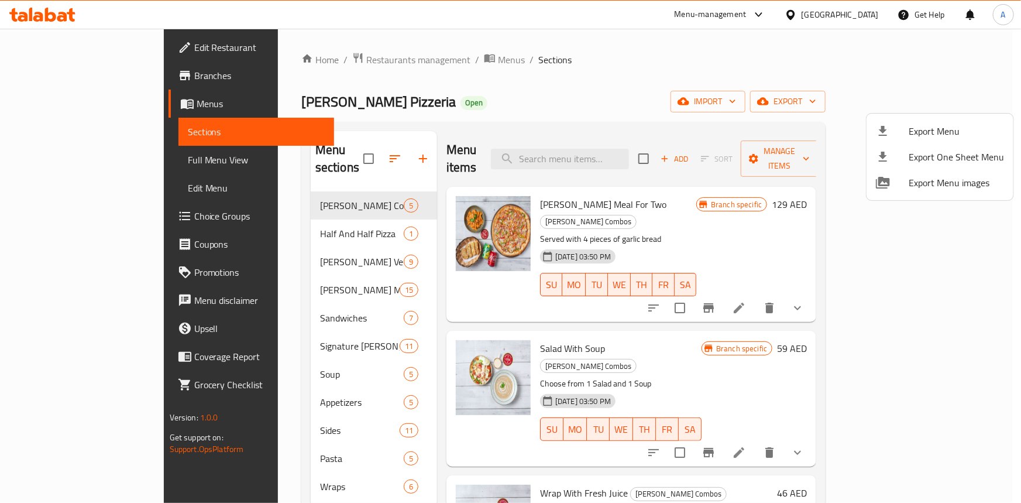
click at [76, 41] on div at bounding box center [510, 251] width 1021 height 503
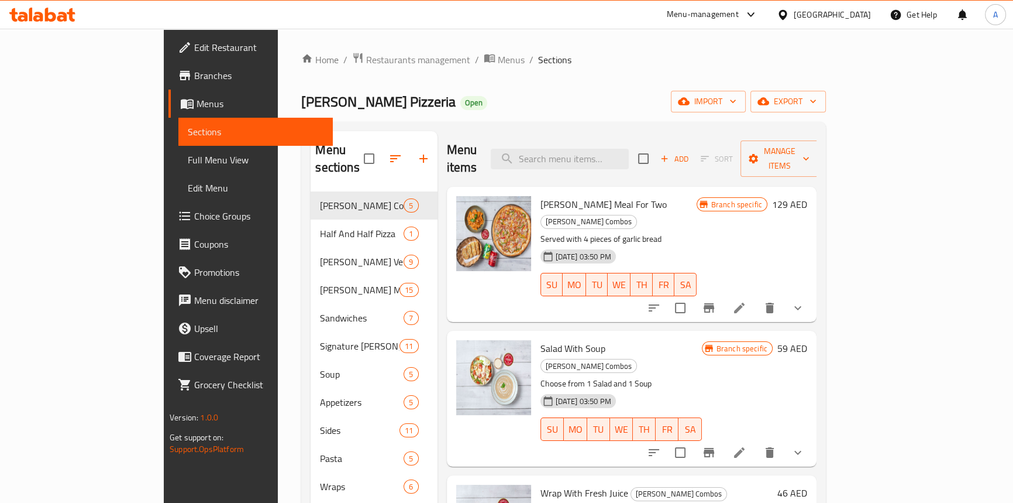
drag, startPoint x: 77, startPoint y: 47, endPoint x: 156, endPoint y: 61, distance: 80.3
click at [194, 47] on span "Edit Restaurant" at bounding box center [258, 47] width 129 height 14
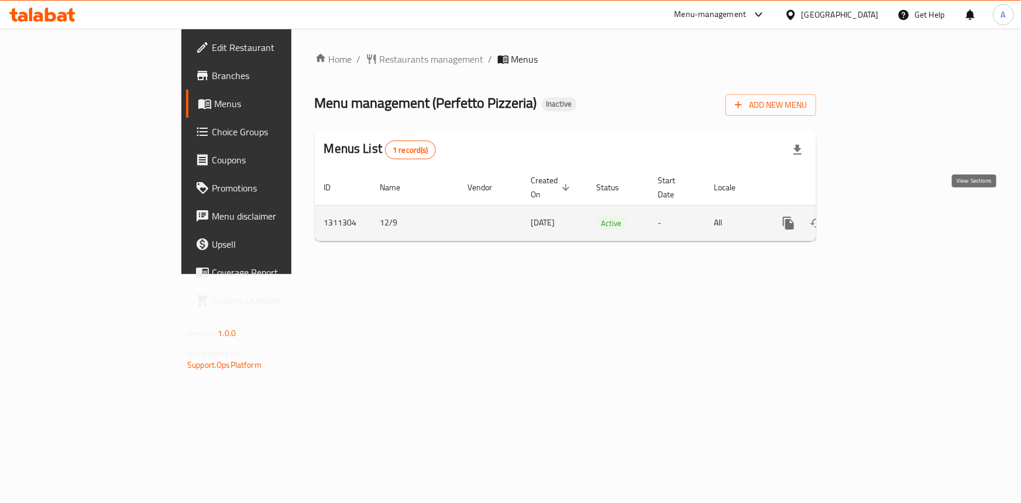
click at [880, 216] on icon "enhanced table" at bounding box center [873, 223] width 14 height 14
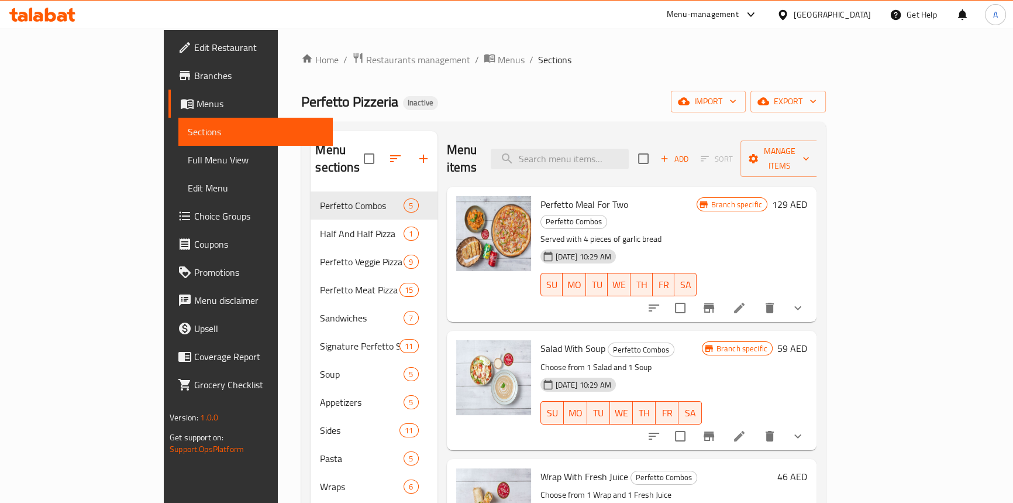
click at [188, 166] on span "Full Menu View" at bounding box center [256, 160] width 136 height 14
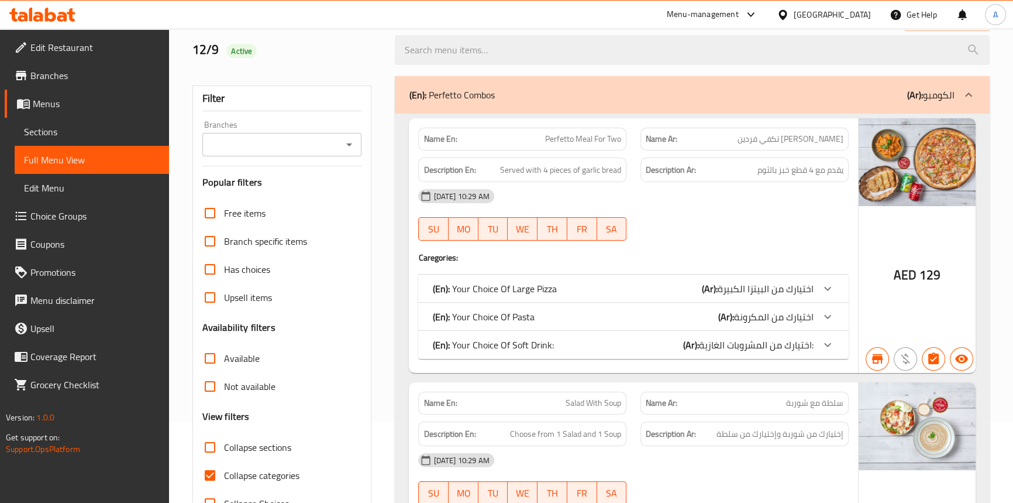
scroll to position [159, 0]
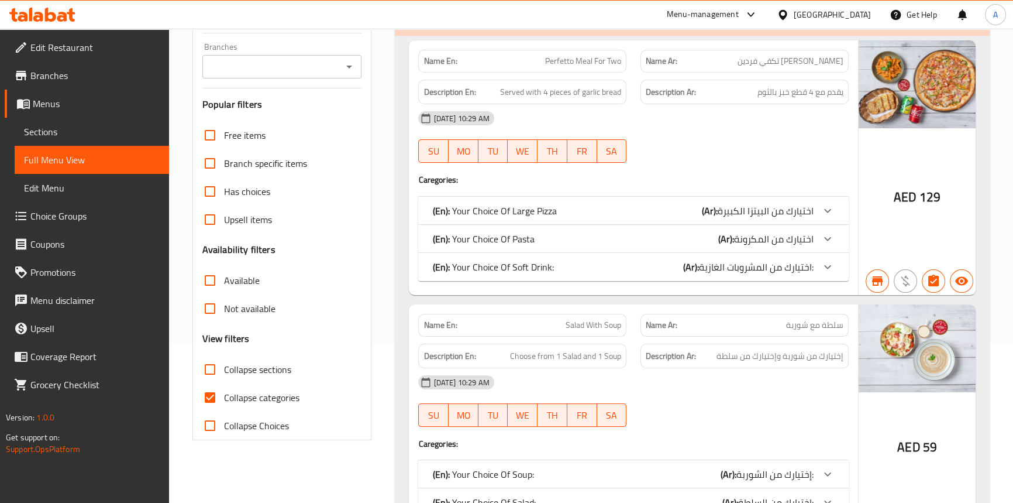
drag, startPoint x: 204, startPoint y: 395, endPoint x: 366, endPoint y: 372, distance: 164.2
click at [204, 395] on input "Collapse categories" at bounding box center [210, 397] width 28 height 28
checkbox input "false"
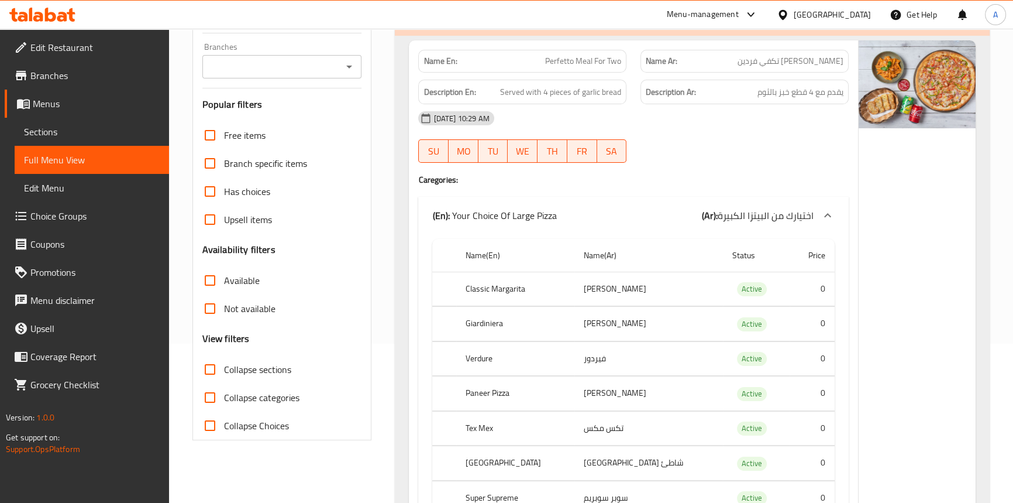
scroll to position [53, 0]
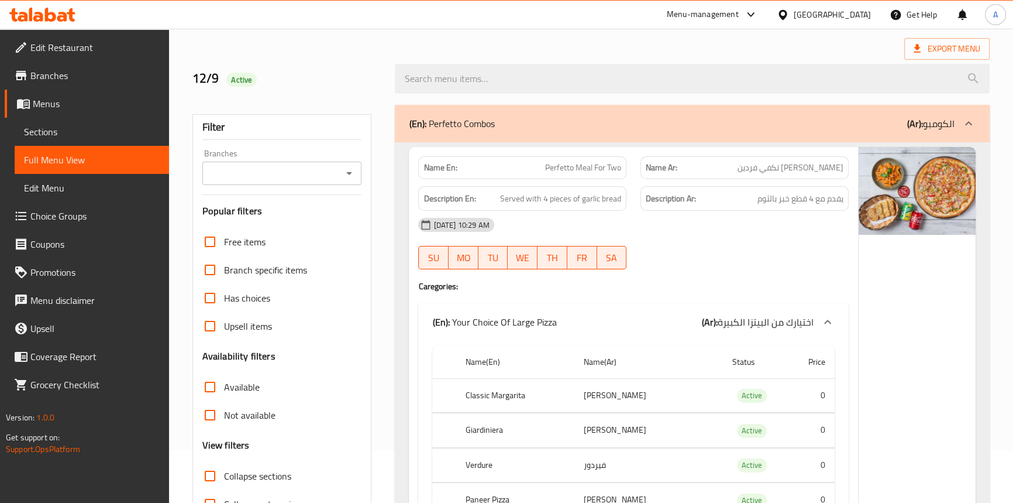
click at [351, 174] on icon "Open" at bounding box center [349, 173] width 14 height 14
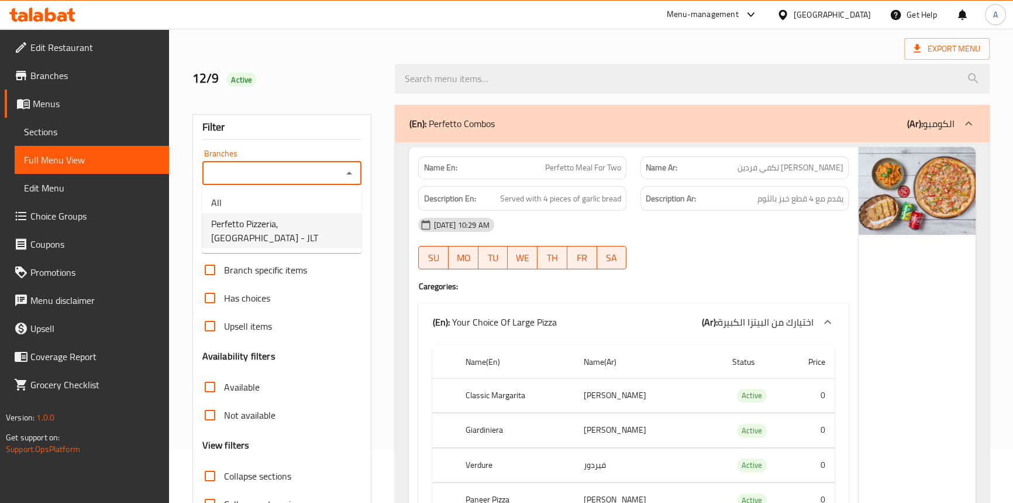
click at [299, 241] on span "Perfetto Pizzeria, Jumeirah Lakes Towers - JLT" at bounding box center [281, 230] width 141 height 28
type input "Perfetto Pizzeria, Jumeirah Lakes Towers - JLT"
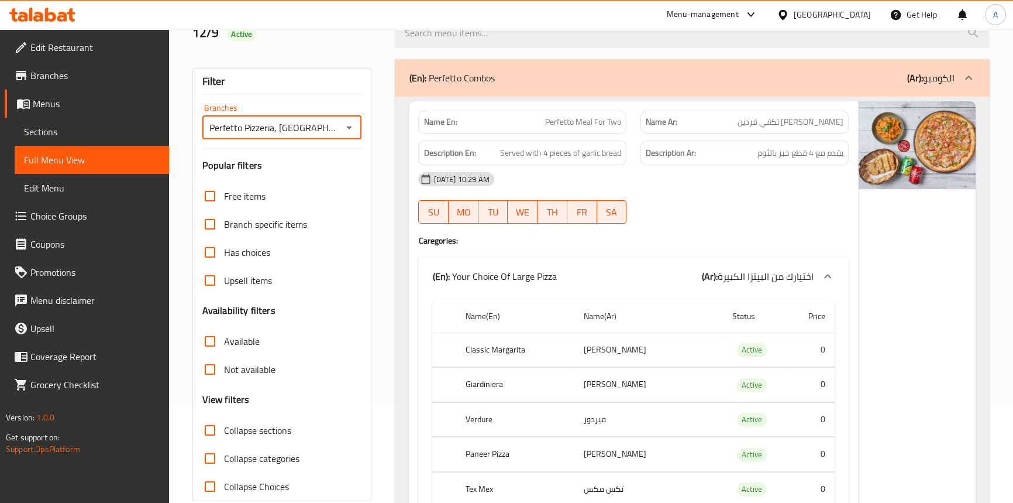
scroll to position [159, 0]
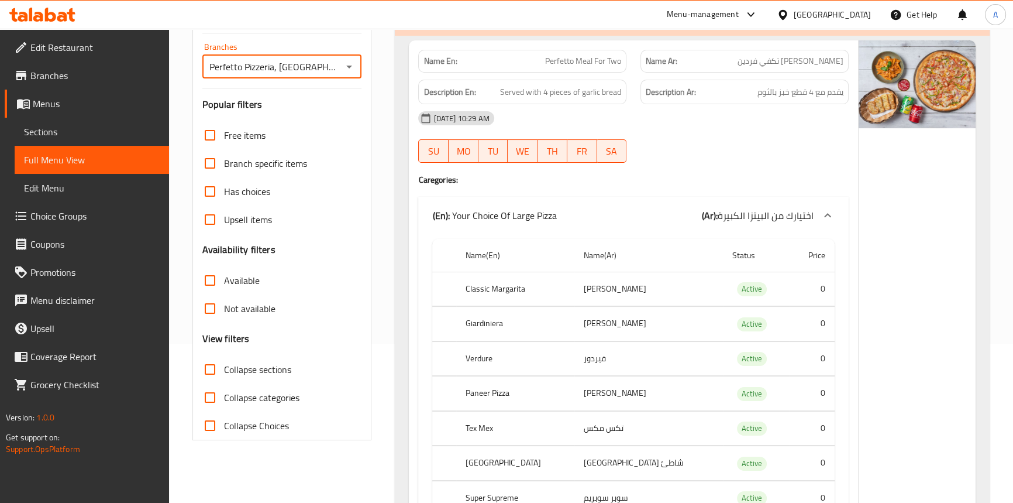
click at [208, 312] on input "Not available" at bounding box center [210, 308] width 28 height 28
checkbox input "true"
click at [208, 394] on input "Collapse categories" at bounding box center [210, 397] width 28 height 28
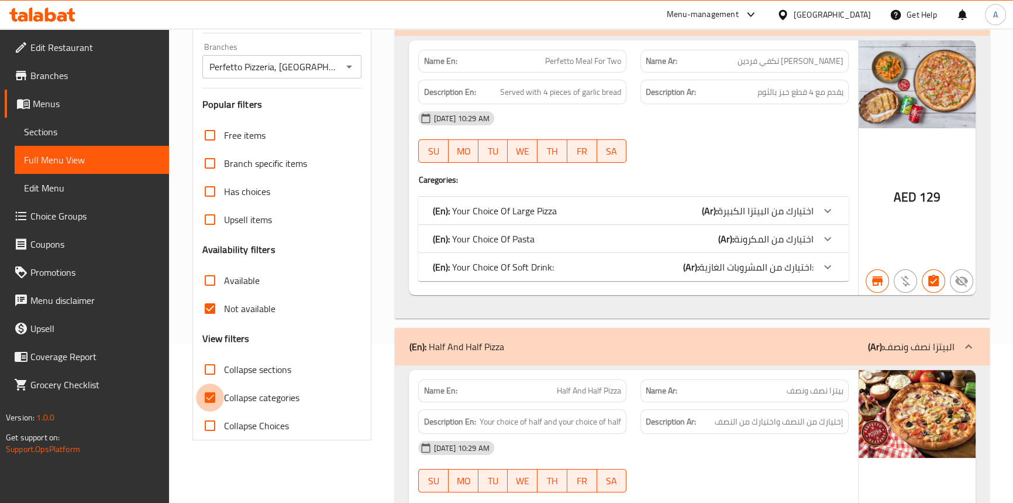
click at [202, 405] on input "Collapse categories" at bounding box center [210, 397] width 28 height 28
checkbox input "false"
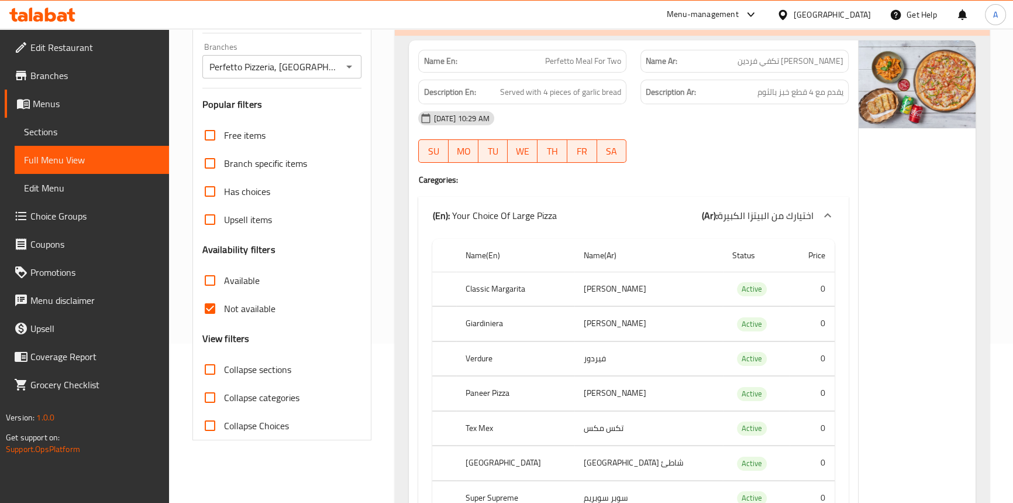
click at [211, 308] on input "Not available" at bounding box center [210, 308] width 28 height 28
checkbox input "false"
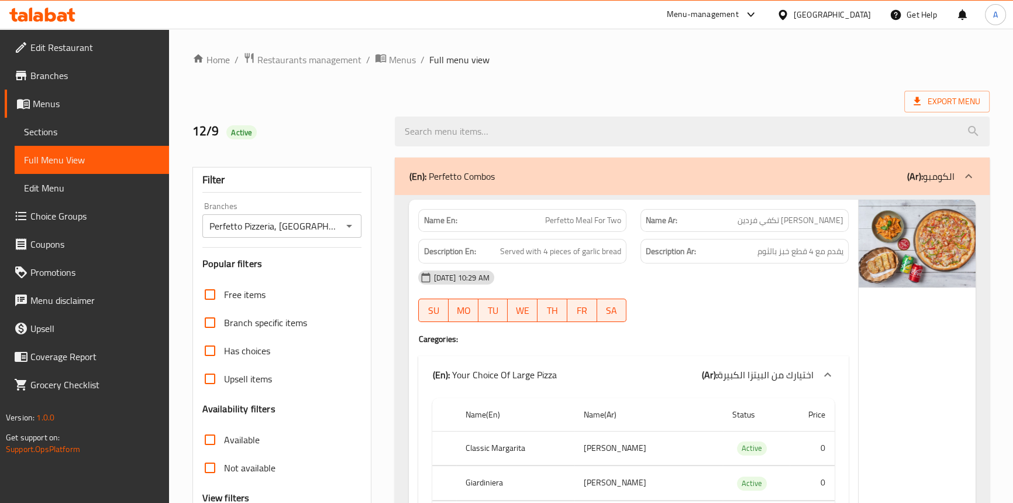
click at [669, 56] on ol "Home / Restaurants management / Menus / Full menu view" at bounding box center [590, 59] width 797 height 15
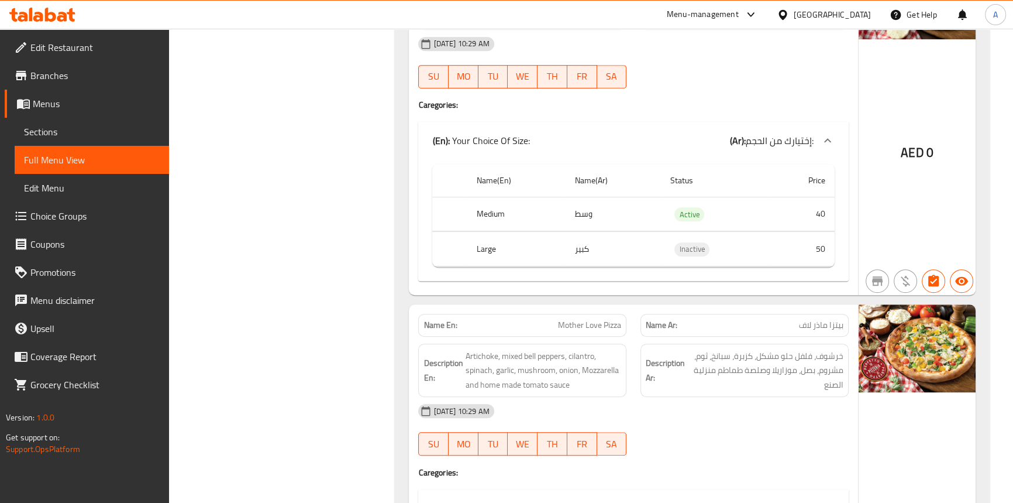
drag, startPoint x: 283, startPoint y: 177, endPoint x: 167, endPoint y: 170, distance: 116.1
click at [64, 140] on link "Sections" at bounding box center [92, 132] width 154 height 28
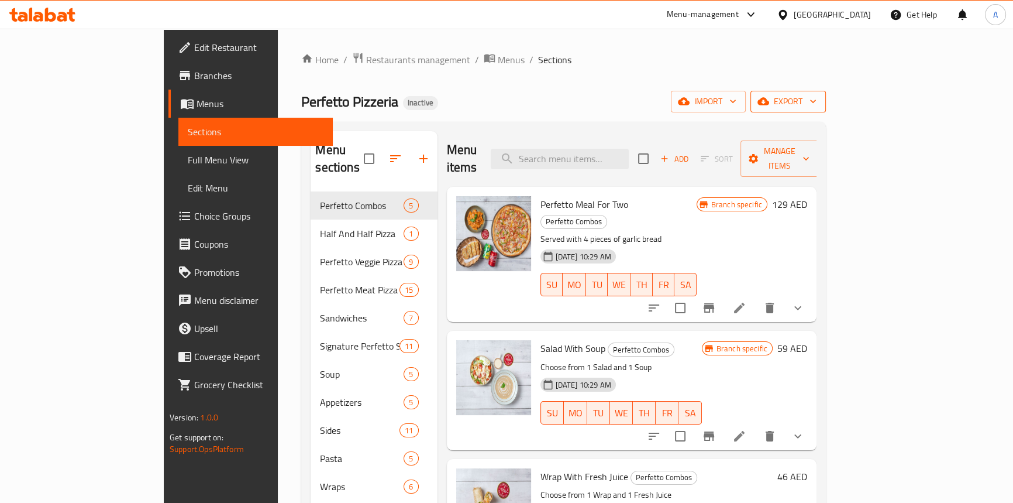
click at [817, 95] on span "export" at bounding box center [788, 101] width 57 height 15
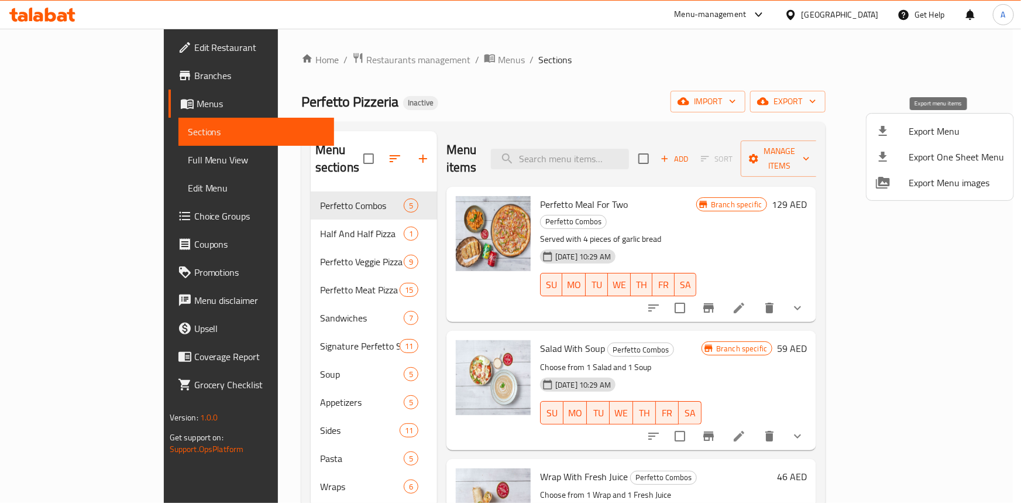
click at [881, 130] on icon at bounding box center [883, 131] width 8 height 10
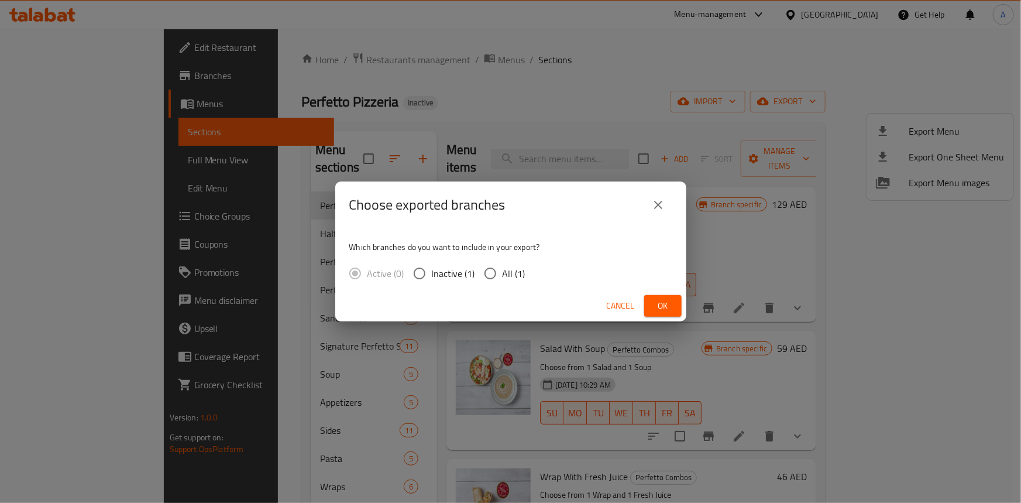
click at [488, 287] on div "Which branches do you want to include in your export? Active (0) Inactive (1) A…" at bounding box center [510, 259] width 351 height 62
click at [490, 277] on input "All (1)" at bounding box center [490, 273] width 25 height 25
radio input "true"
click at [658, 305] on span "Ok" at bounding box center [662, 305] width 19 height 15
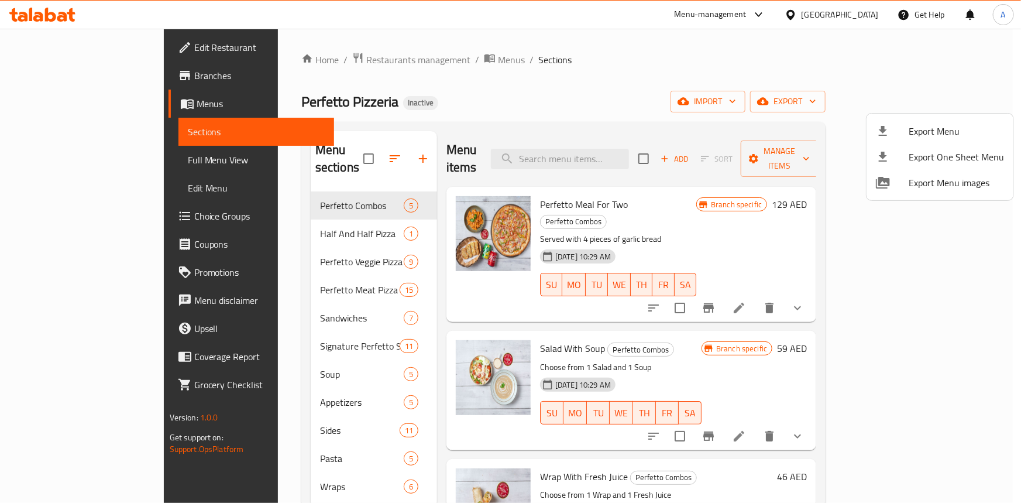
click at [546, 60] on div at bounding box center [510, 251] width 1021 height 503
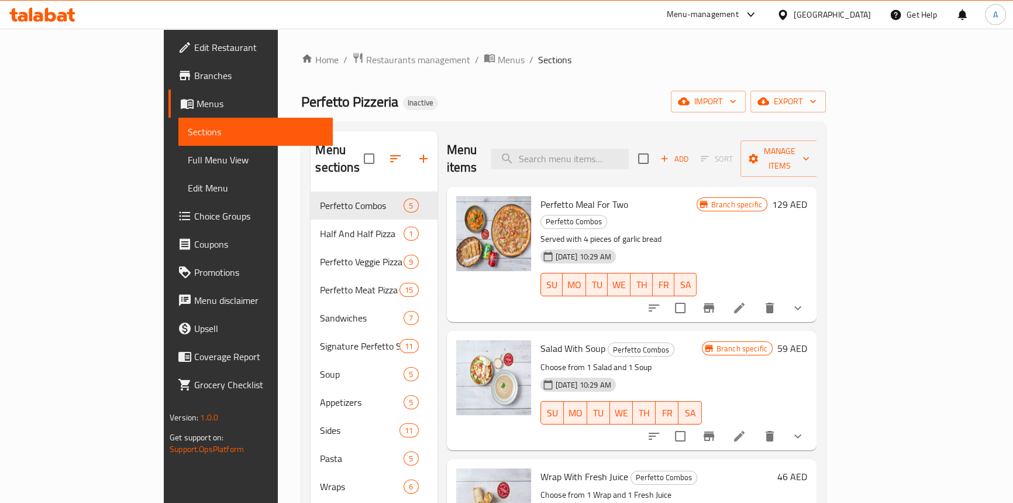
click at [168, 64] on link "Branches" at bounding box center [250, 75] width 164 height 28
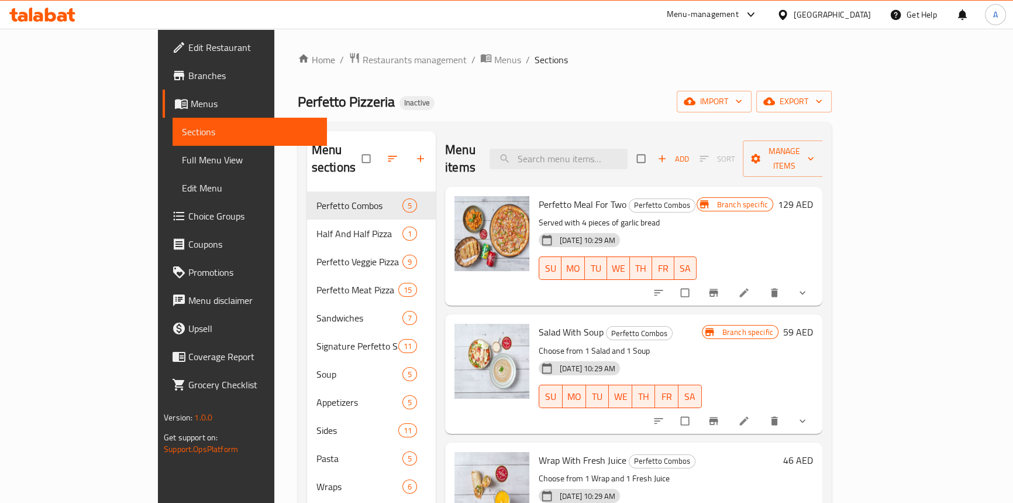
drag, startPoint x: 587, startPoint y: 73, endPoint x: 74, endPoint y: 91, distance: 513.4
click at [584, 73] on div "Home / Restaurants management / Menus / Sections [PERSON_NAME] Pizzeria Inactiv…" at bounding box center [565, 367] width 534 height 631
click at [188, 46] on span "Edit Restaurant" at bounding box center [252, 47] width 129 height 14
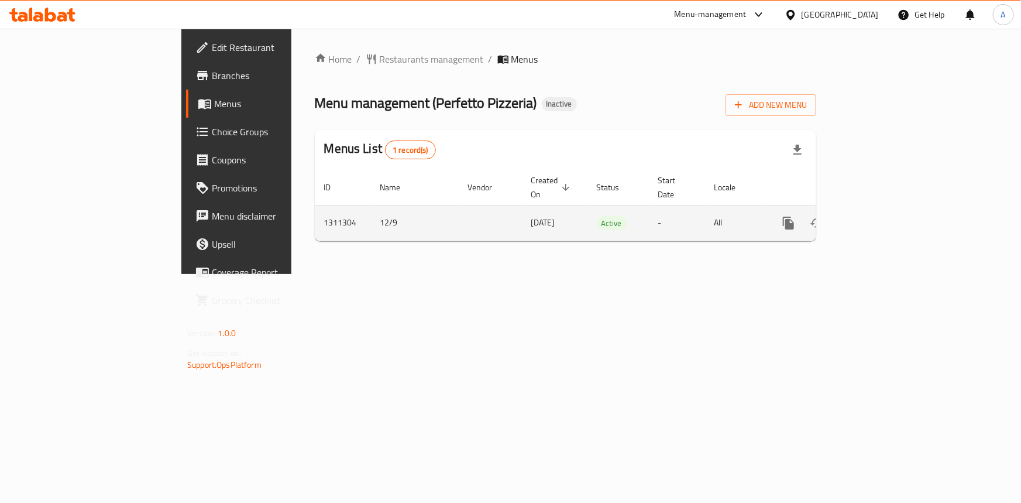
click at [887, 211] on link "enhanced table" at bounding box center [873, 223] width 28 height 28
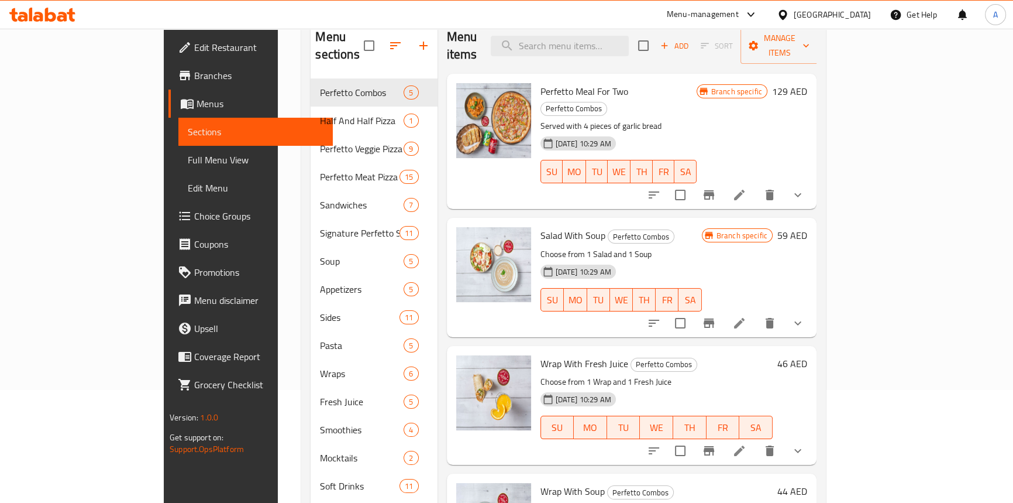
scroll to position [53, 0]
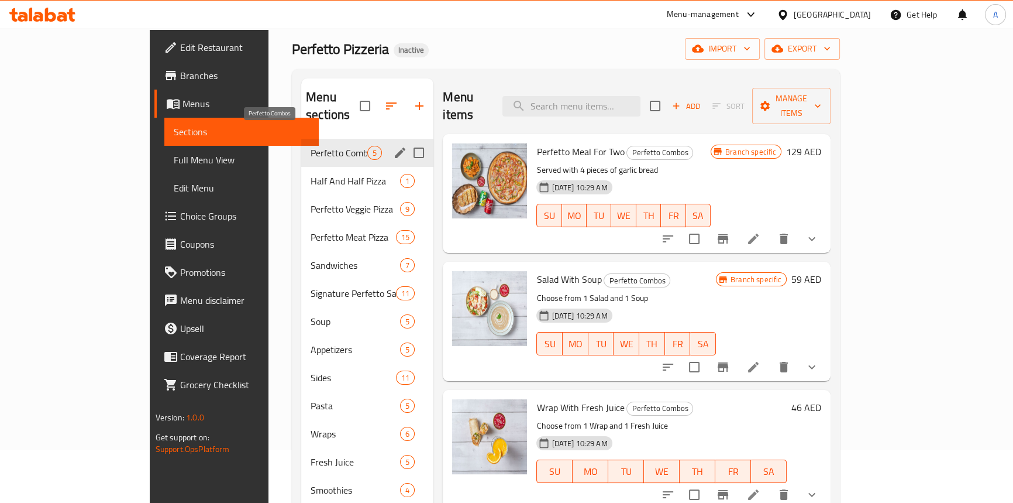
click at [311, 146] on span "Perfetto Combos" at bounding box center [339, 153] width 57 height 14
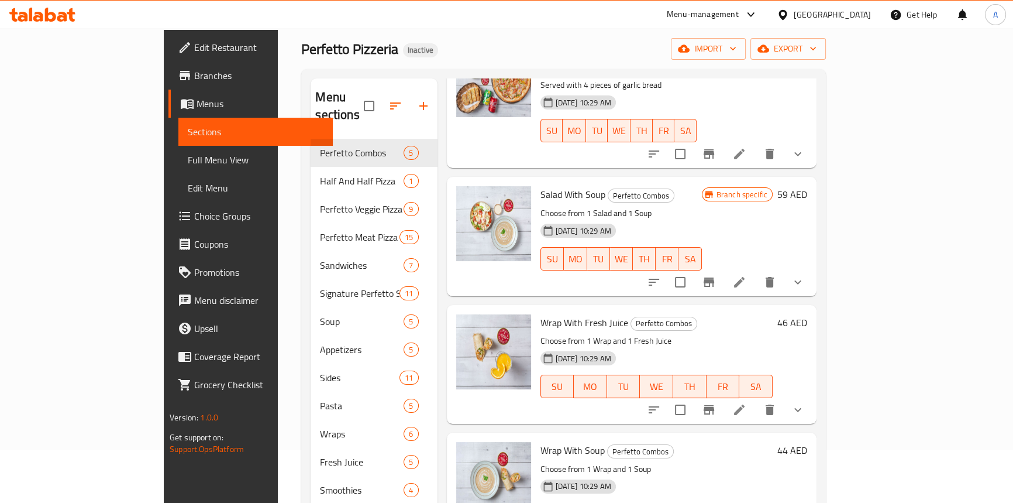
scroll to position [143, 0]
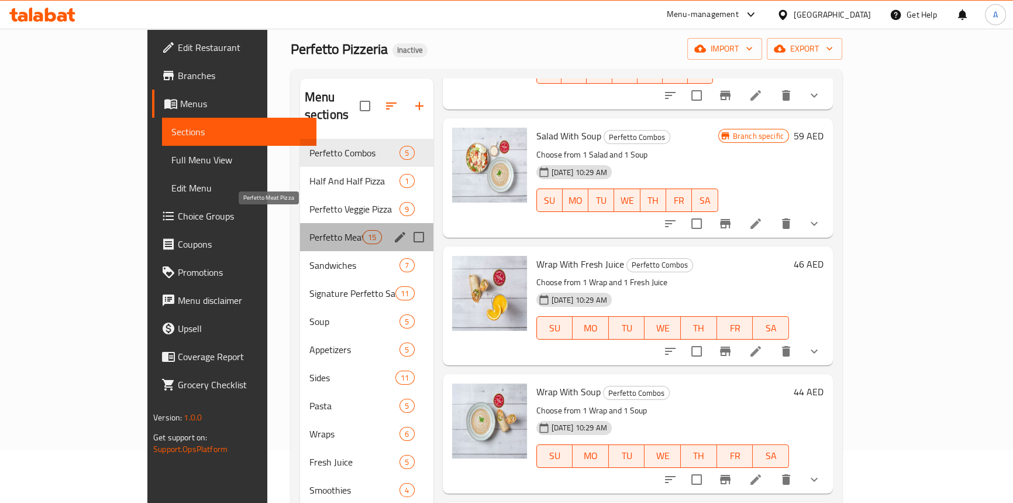
click at [309, 230] on span "Perfetto Meat Pizza" at bounding box center [335, 237] width 53 height 14
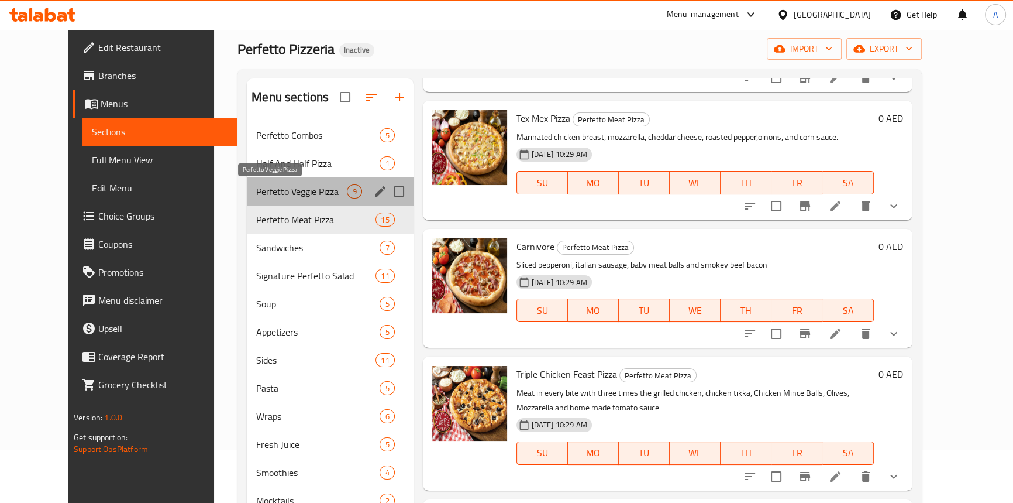
click at [286, 192] on span "Perfetto Veggie Pizza" at bounding box center [301, 191] width 91 height 14
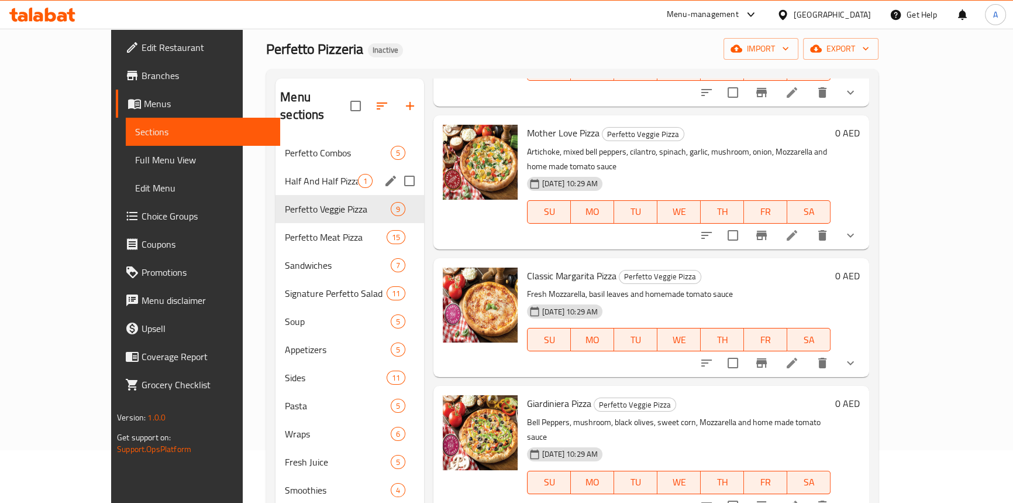
click at [277, 167] on div "Half And Half Pizza 1" at bounding box center [350, 181] width 149 height 28
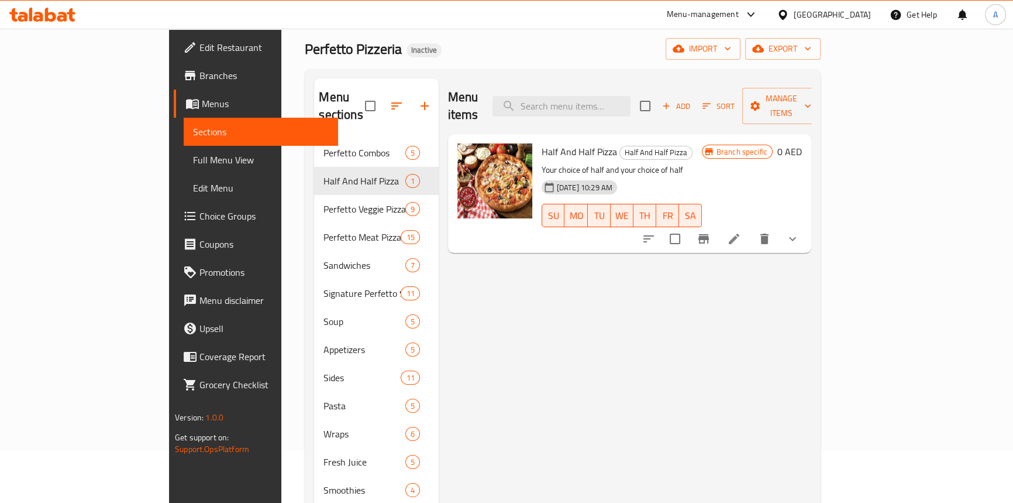
drag, startPoint x: 841, startPoint y: 311, endPoint x: 817, endPoint y: 307, distance: 24.4
click at [811, 309] on div "Menu items Add Sort Manage items Half And Half Pizza Half And Half Pizza Your c…" at bounding box center [625, 349] width 373 height 542
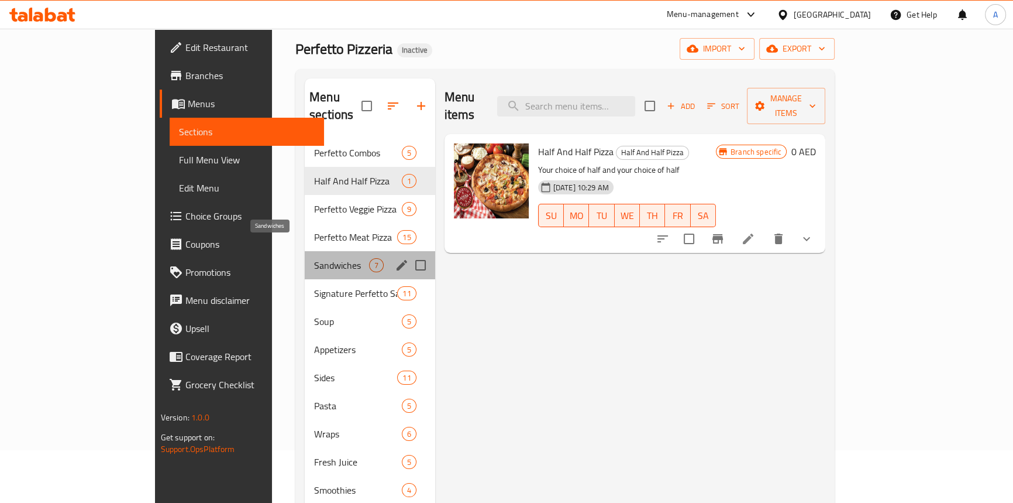
click at [314, 258] on span "Sandwiches" at bounding box center [341, 265] width 54 height 14
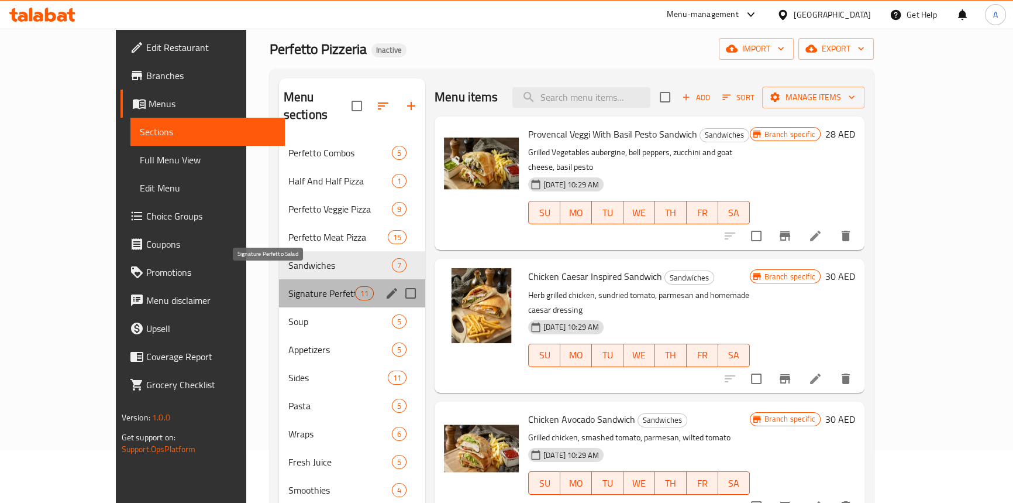
drag, startPoint x: 269, startPoint y: 269, endPoint x: 395, endPoint y: 273, distance: 126.4
click at [288, 286] on span "Signature Perfetto Salad" at bounding box center [321, 293] width 67 height 14
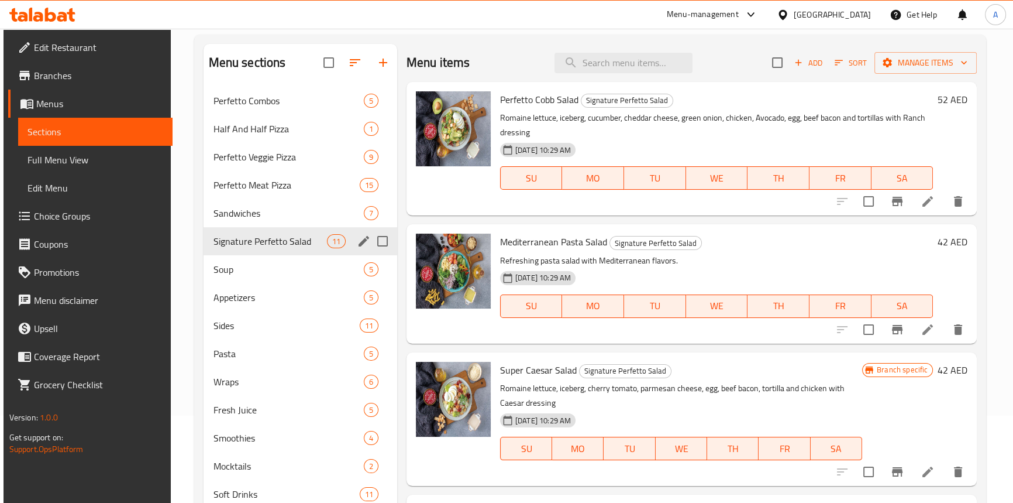
scroll to position [106, 0]
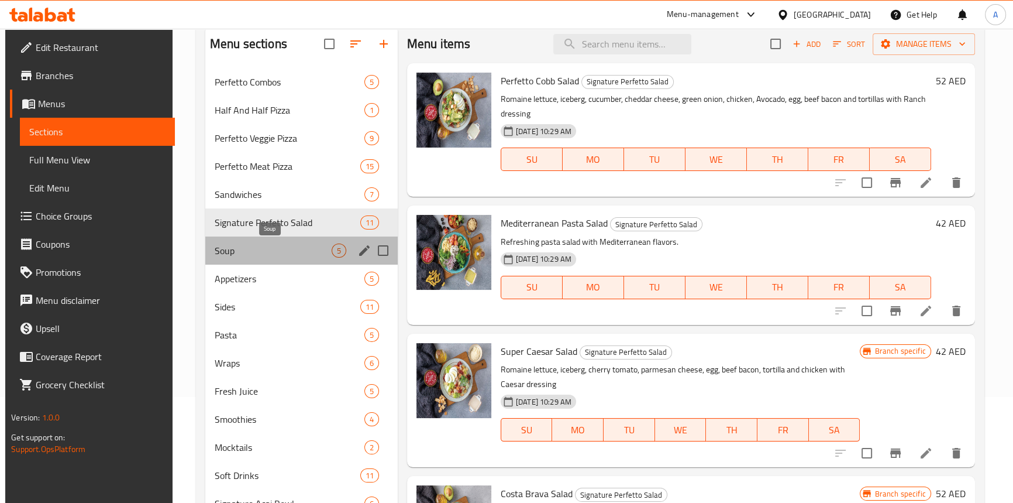
click at [243, 250] on span "Soup" at bounding box center [273, 250] width 117 height 14
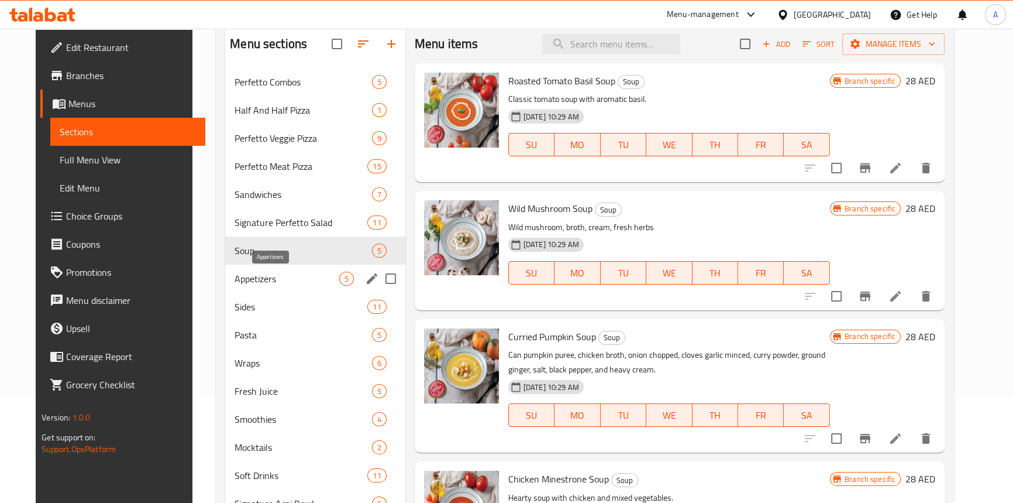
drag, startPoint x: 246, startPoint y: 271, endPoint x: 246, endPoint y: 288, distance: 17.5
click at [246, 271] on span "Appetizers" at bounding box center [287, 278] width 104 height 14
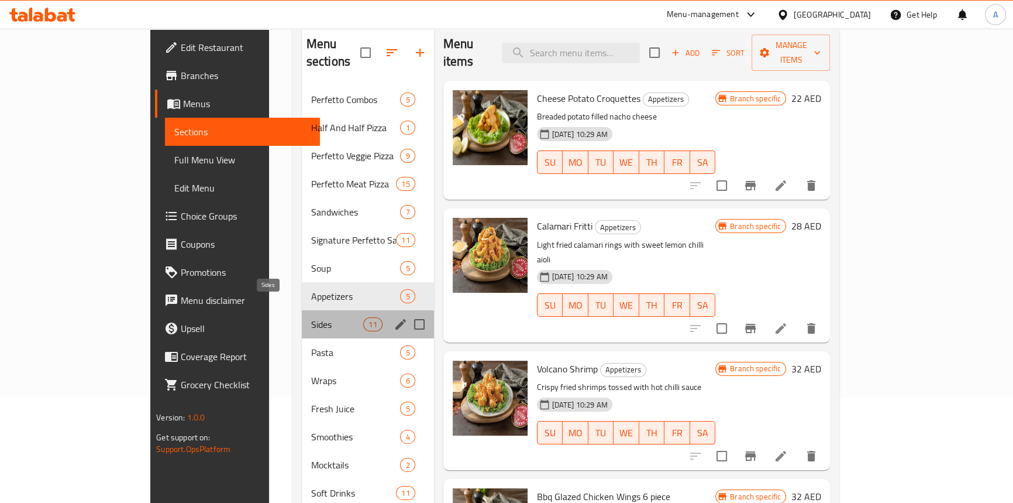
click at [311, 317] on span "Sides" at bounding box center [337, 324] width 53 height 14
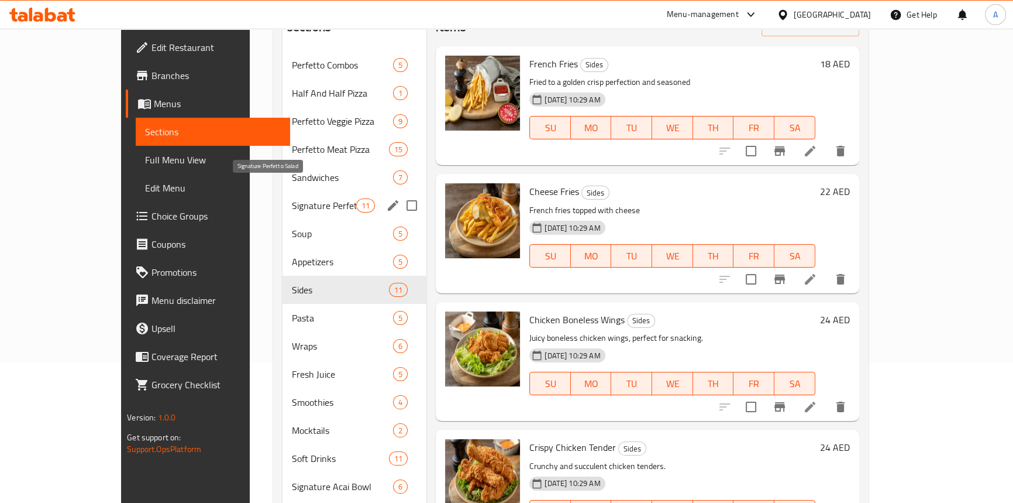
scroll to position [159, 0]
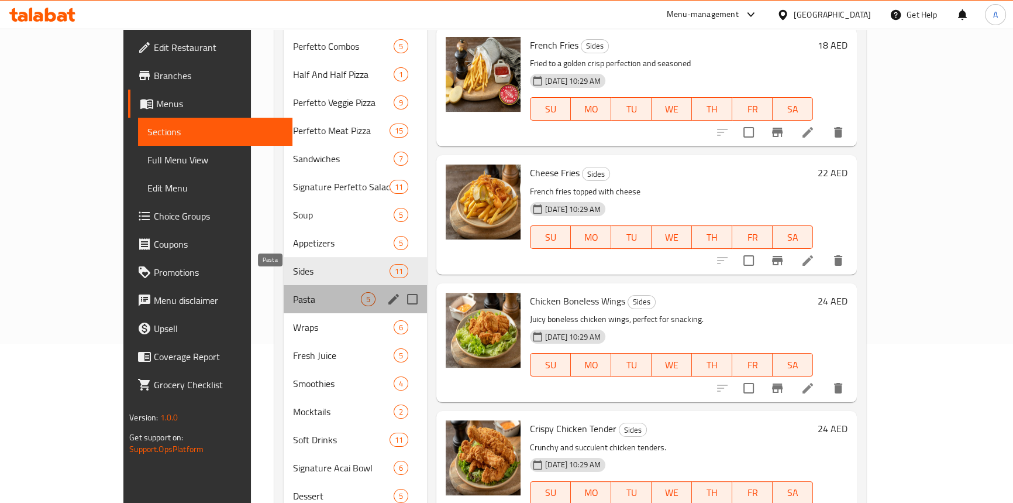
click at [293, 292] on span "Pasta" at bounding box center [327, 299] width 68 height 14
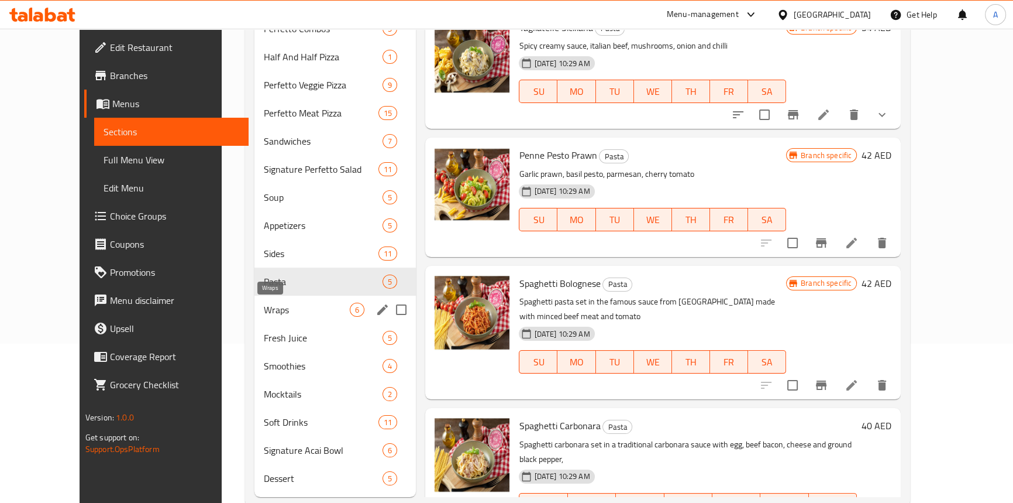
click at [264, 312] on span "Wraps" at bounding box center [307, 309] width 86 height 14
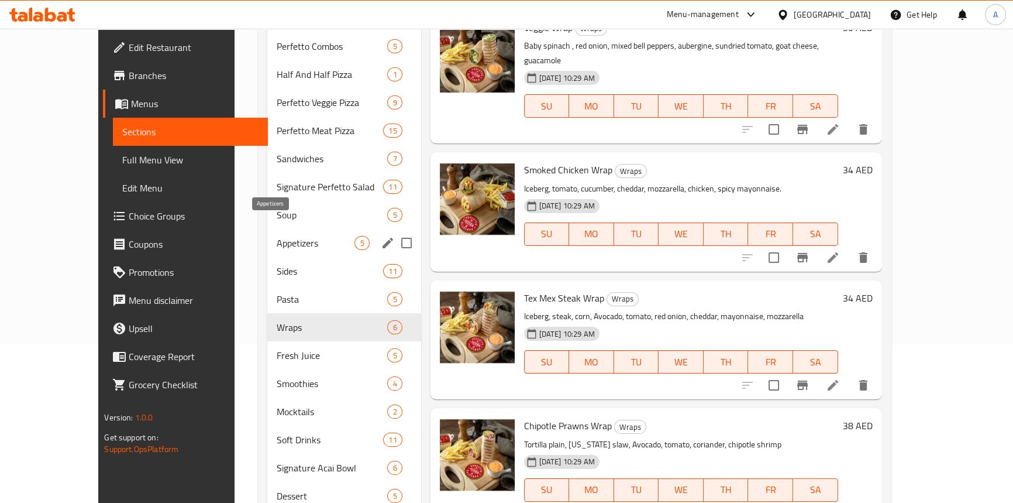
scroll to position [186, 0]
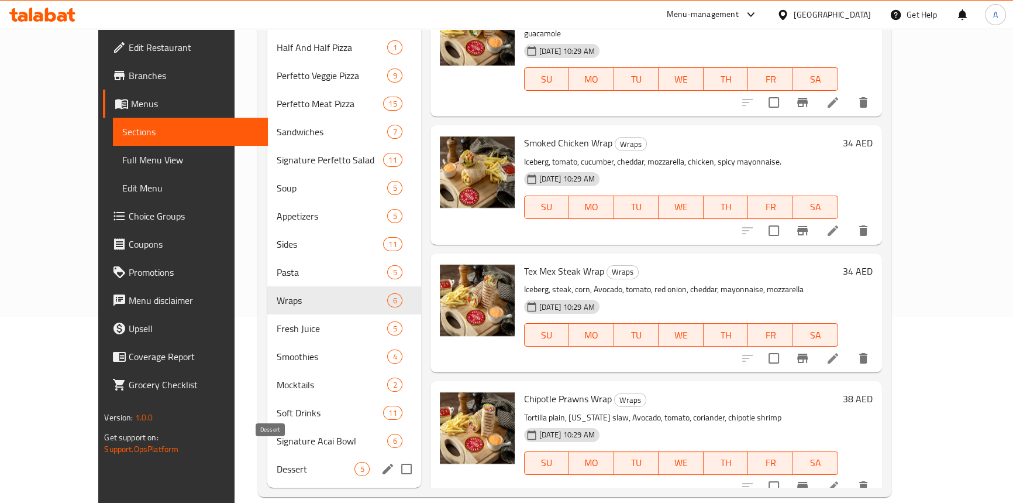
click at [277, 462] on span "Dessert" at bounding box center [316, 469] width 78 height 14
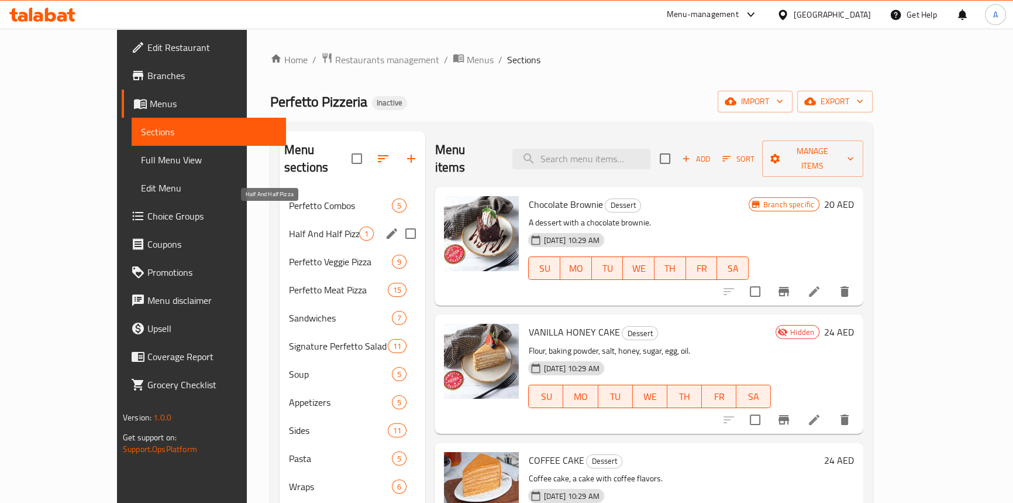
click at [300, 226] on span "Half And Half Pizza" at bounding box center [324, 233] width 70 height 14
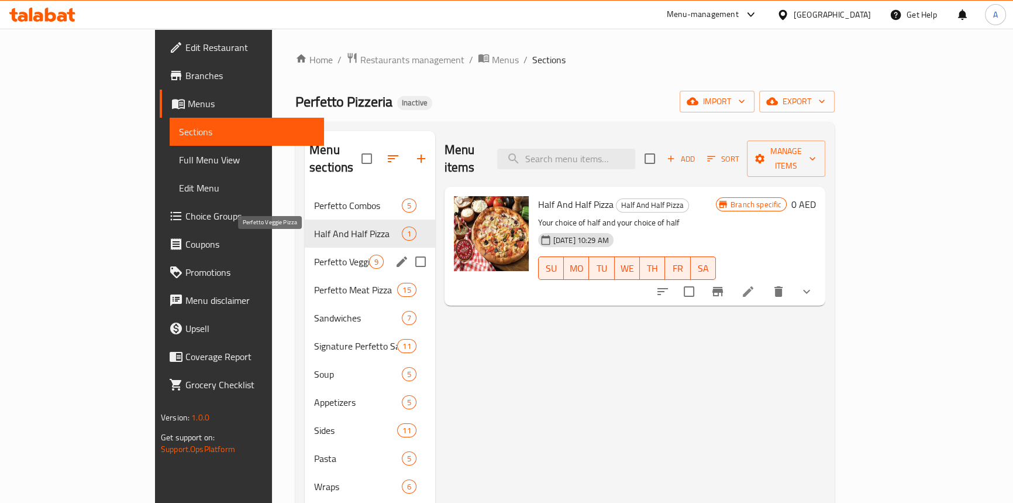
click at [314, 254] on span "Perfetto Veggie Pizza" at bounding box center [341, 261] width 54 height 14
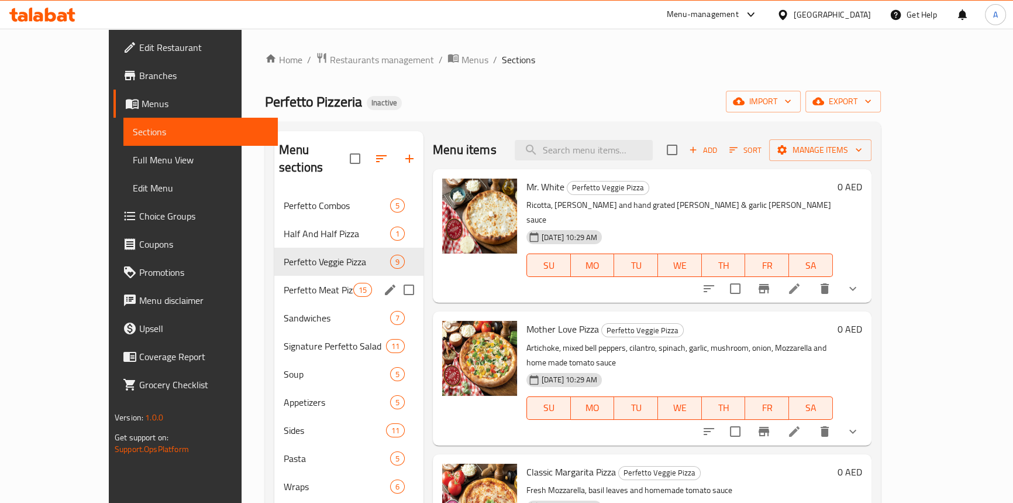
click at [286, 280] on div "[PERSON_NAME] Meat Pizza 15" at bounding box center [348, 290] width 149 height 28
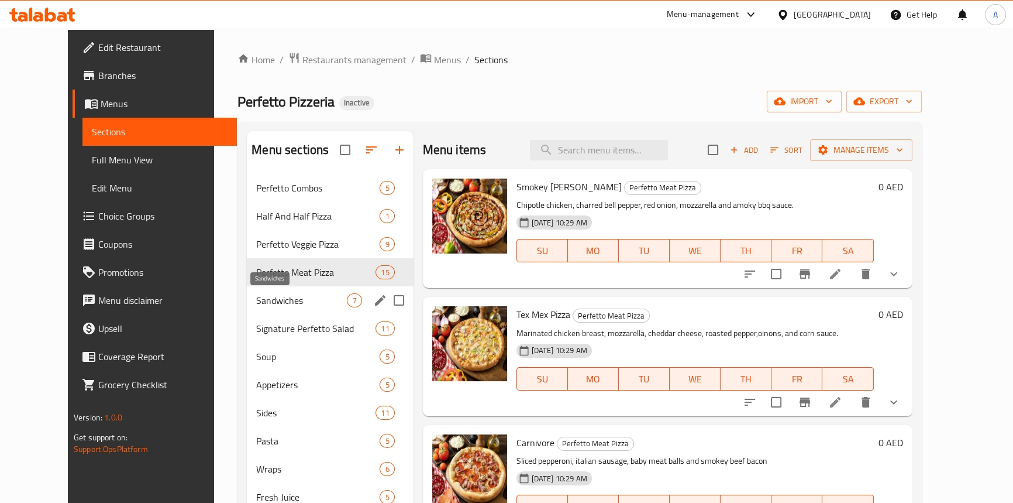
click at [280, 295] on span "Sandwiches" at bounding box center [301, 300] width 91 height 14
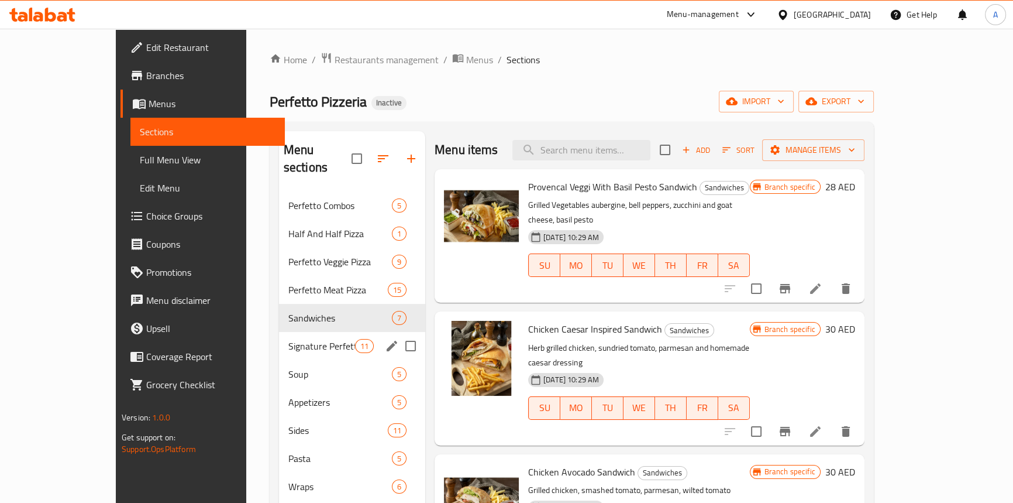
click at [279, 332] on div "Signature [PERSON_NAME] Salad 11" at bounding box center [352, 346] width 146 height 28
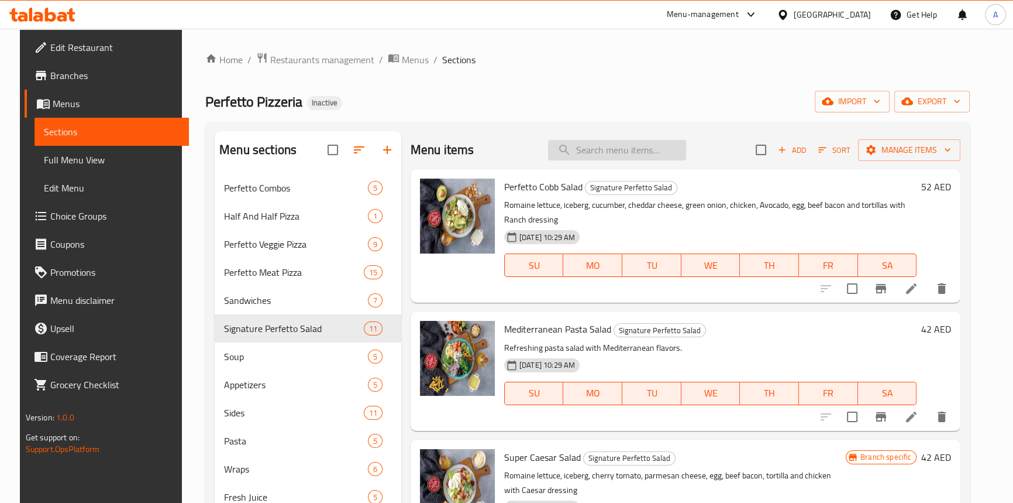
click at [616, 148] on input "search" at bounding box center [617, 150] width 138 height 20
paste input "بيرفيتو بيزيريا"
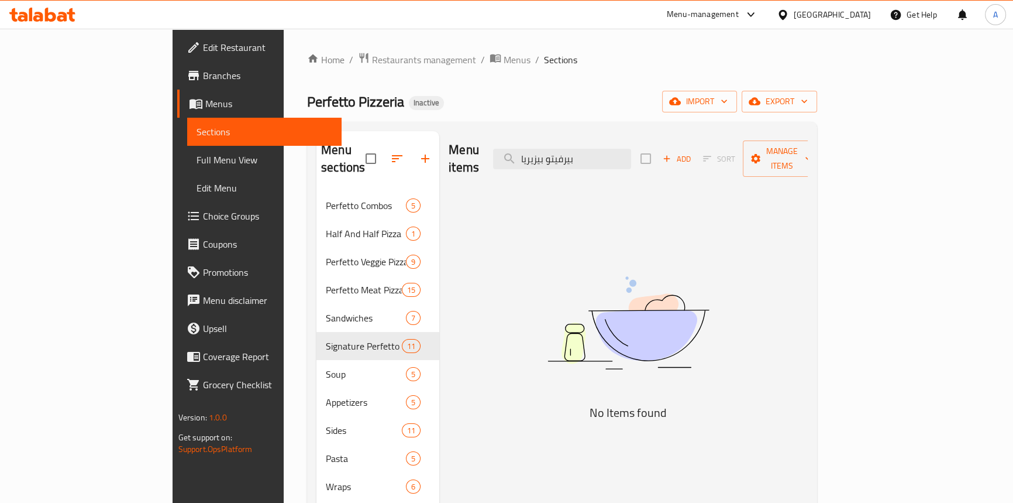
type input "بيرفيتو بيزيريا"
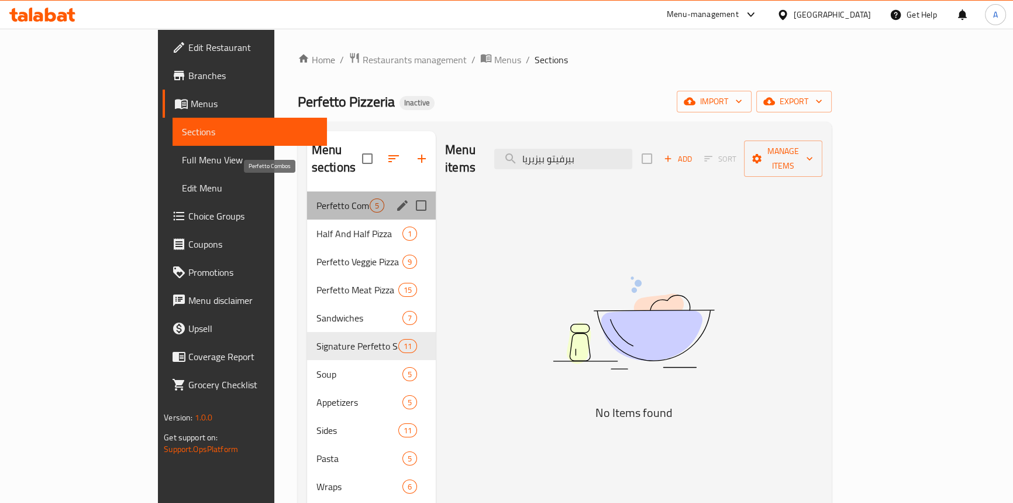
click at [316, 198] on span "Perfetto Combos" at bounding box center [342, 205] width 53 height 14
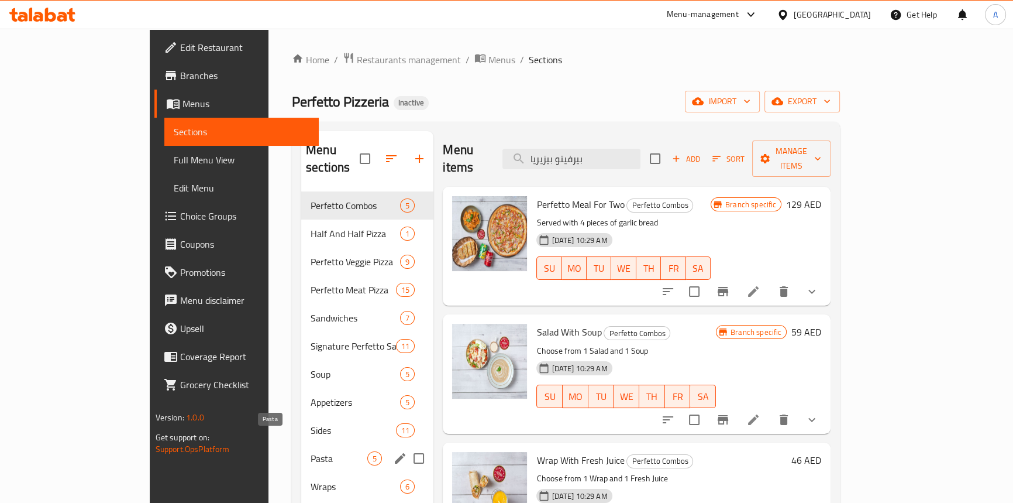
drag, startPoint x: 247, startPoint y: 442, endPoint x: 300, endPoint y: 458, distance: 54.6
click at [311, 451] on span "Pasta" at bounding box center [339, 458] width 57 height 14
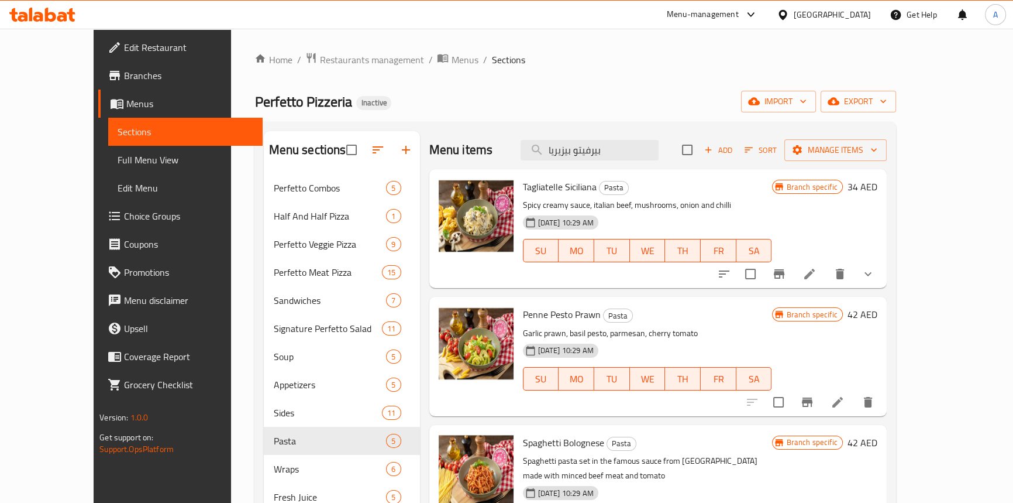
click at [395, 105] on div "[PERSON_NAME] Pizzeria Inactive import export" at bounding box center [574, 102] width 641 height 22
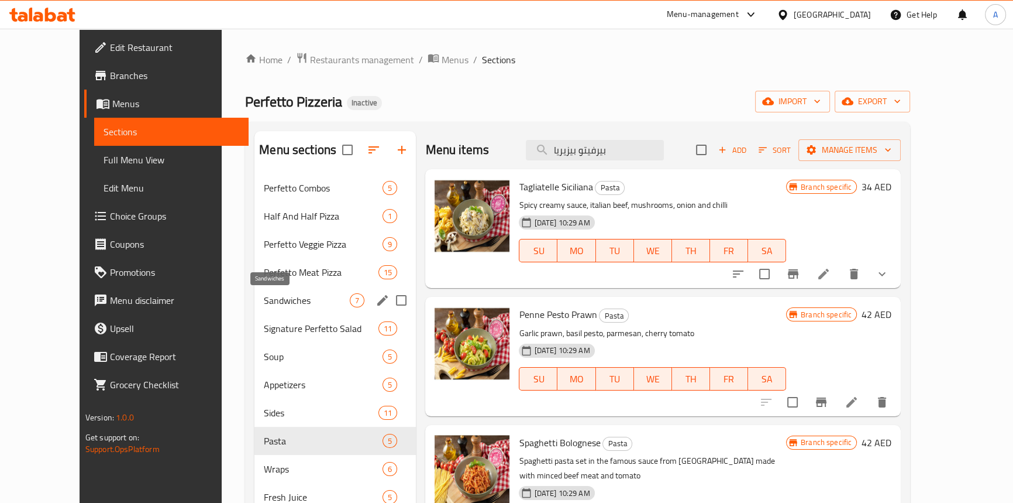
click at [276, 304] on span "Sandwiches" at bounding box center [307, 300] width 86 height 14
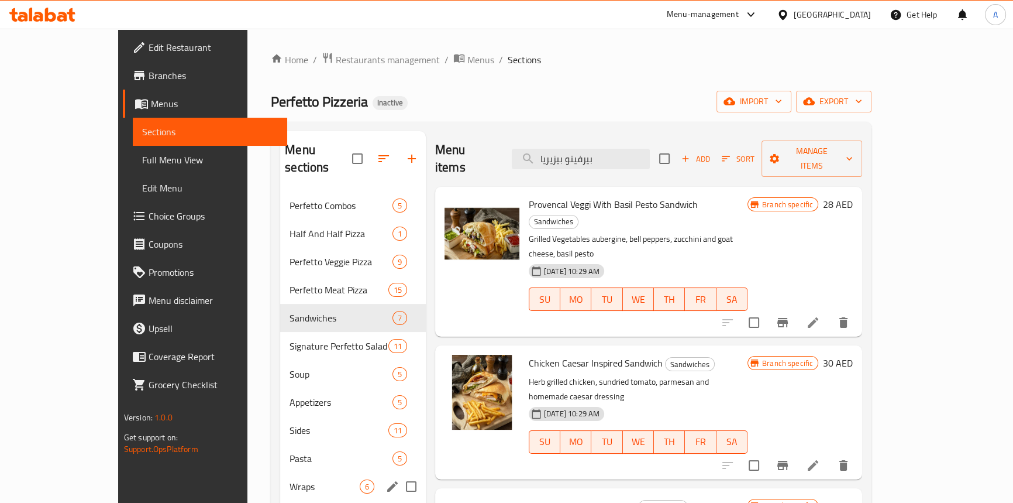
click at [290, 479] on span "Wraps" at bounding box center [325, 486] width 70 height 14
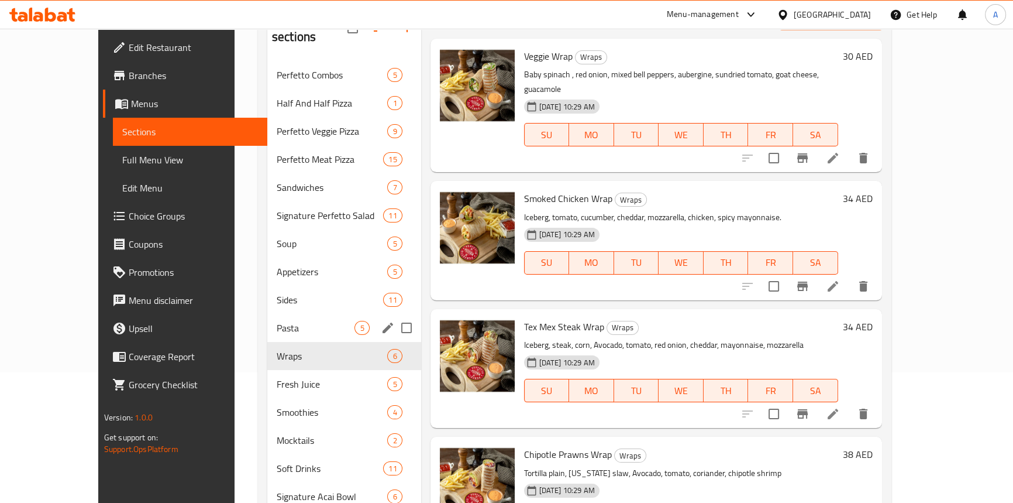
scroll to position [186, 0]
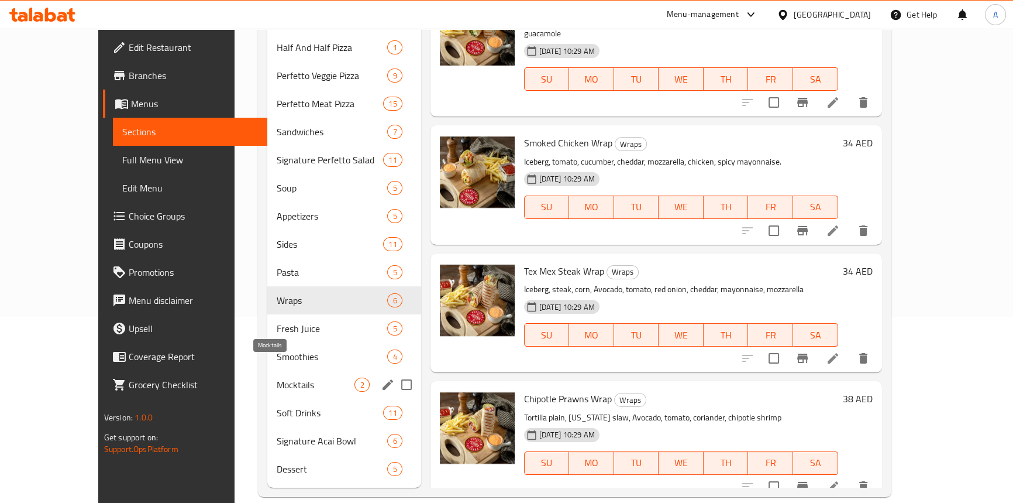
click at [277, 377] on span "Mocktails" at bounding box center [316, 384] width 78 height 14
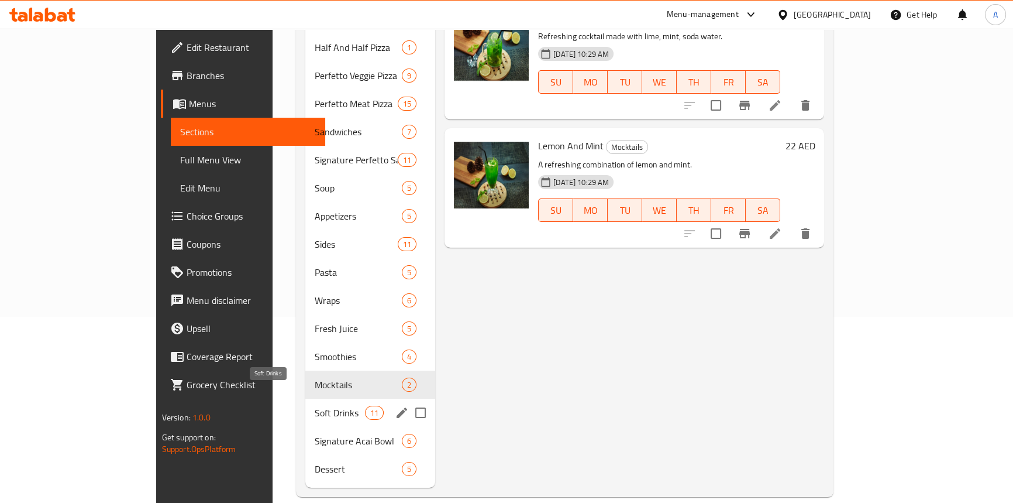
click at [315, 405] on span "Soft Drinks" at bounding box center [340, 412] width 50 height 14
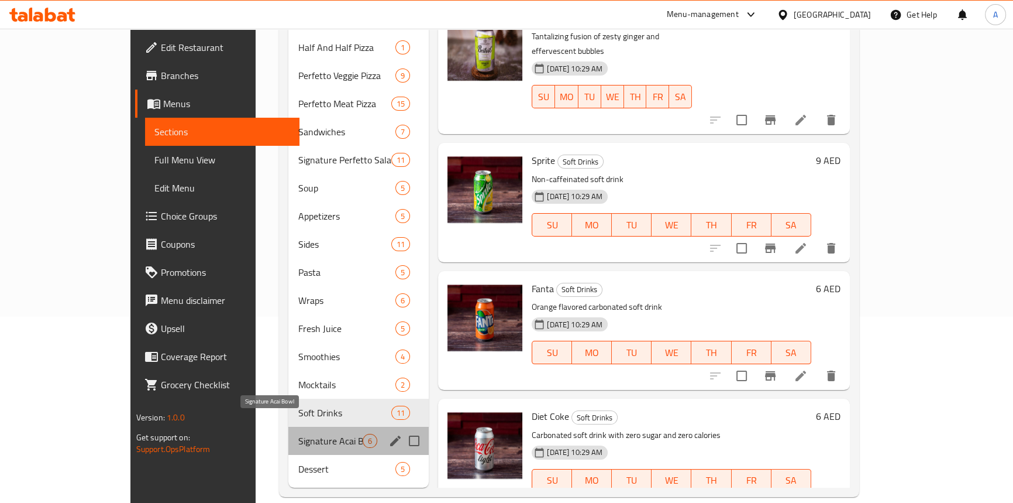
click at [298, 433] on span "Signature Acai Bowl" at bounding box center [330, 440] width 65 height 14
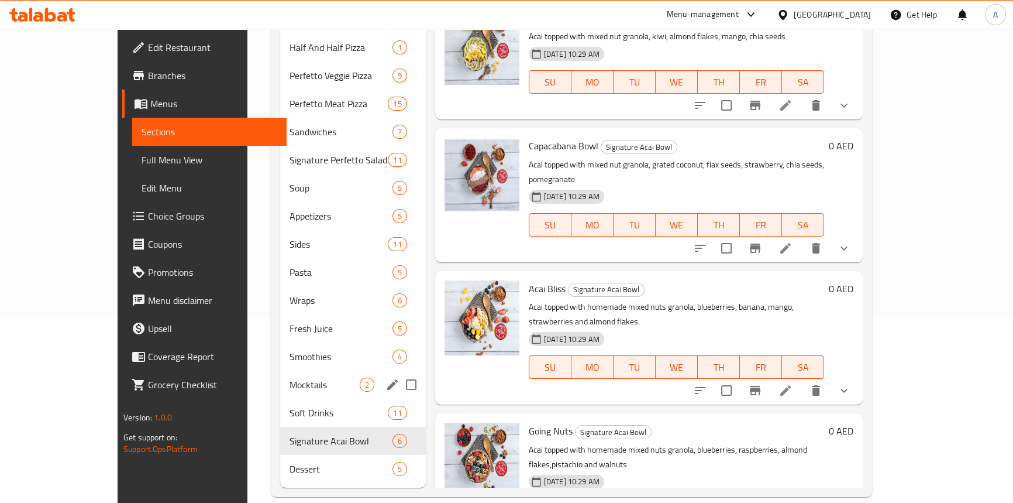
click at [290, 377] on span "Mocktails" at bounding box center [325, 384] width 70 height 14
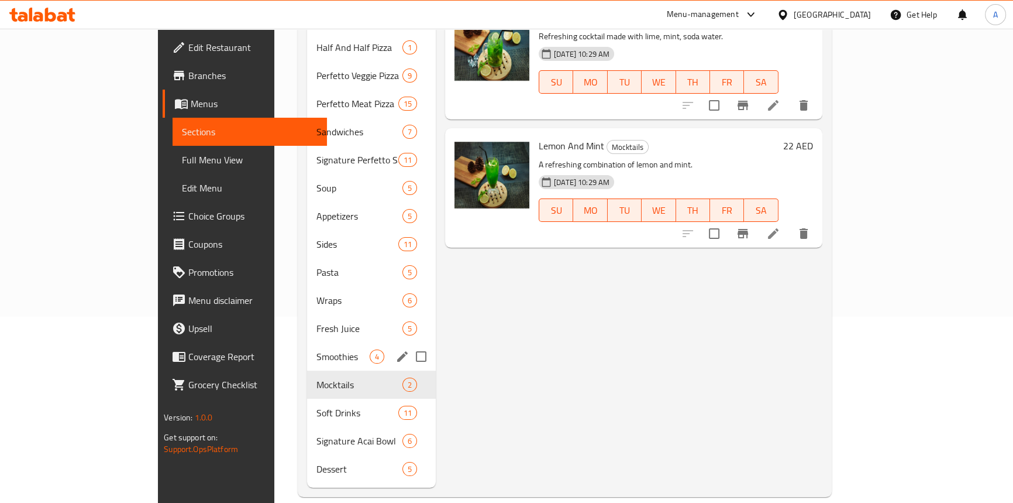
click at [307, 350] on div "Smoothies 4" at bounding box center [371, 356] width 129 height 28
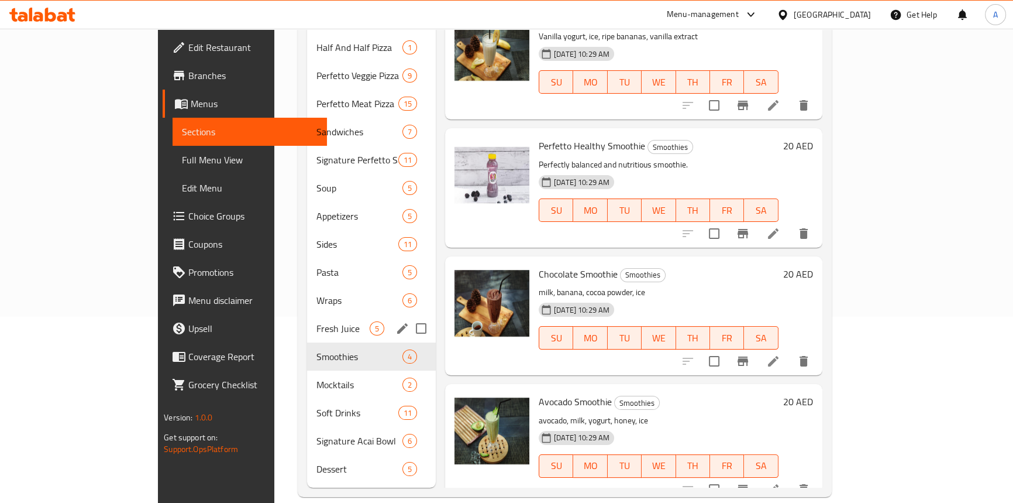
click at [316, 321] on span "Fresh Juice" at bounding box center [342, 328] width 53 height 14
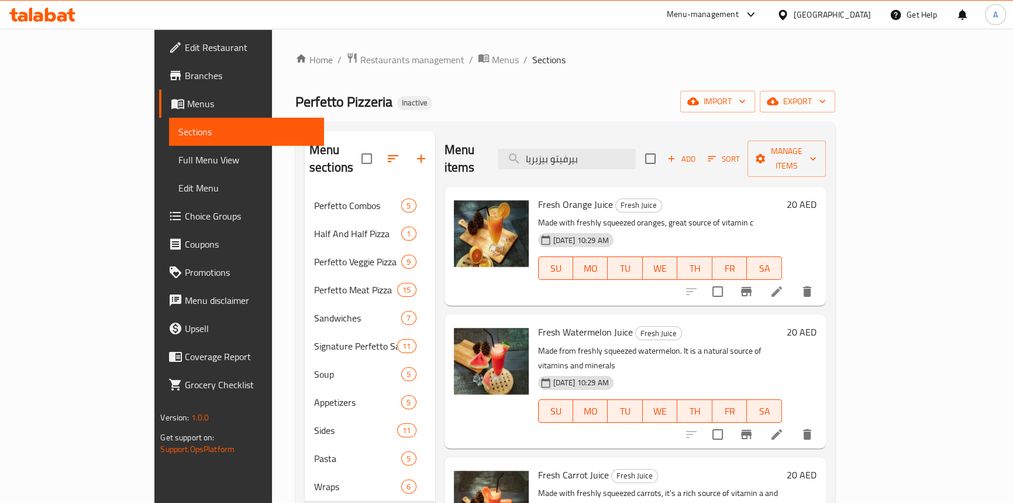
click at [295, 98] on span "Perfetto Pizzeria" at bounding box center [343, 101] width 97 height 26
copy span "Pizzeria"
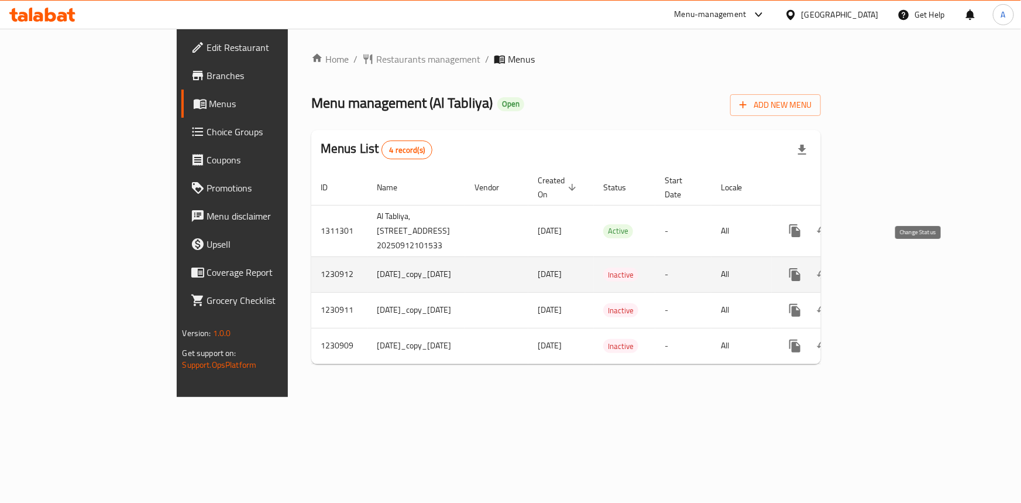
click at [830, 267] on icon "enhanced table" at bounding box center [823, 274] width 14 height 14
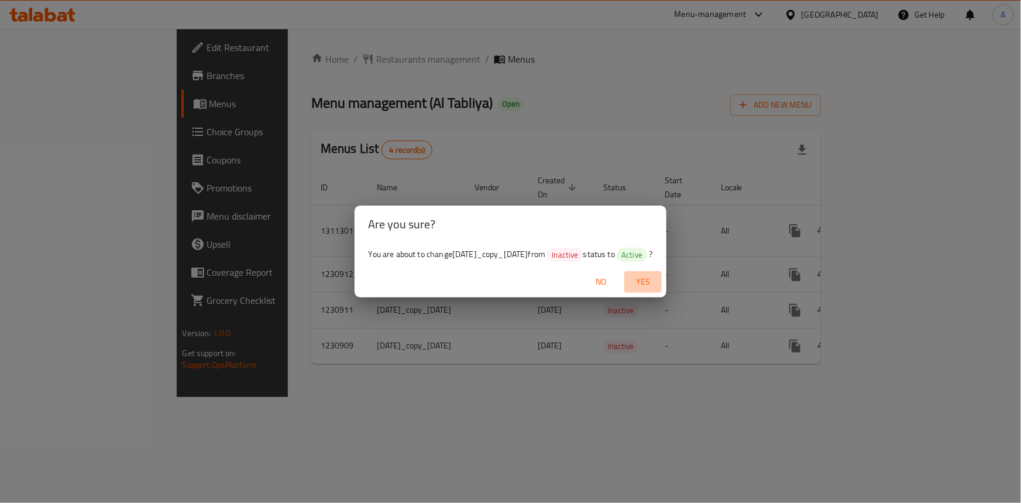
click at [657, 284] on span "Yes" at bounding box center [643, 281] width 28 height 15
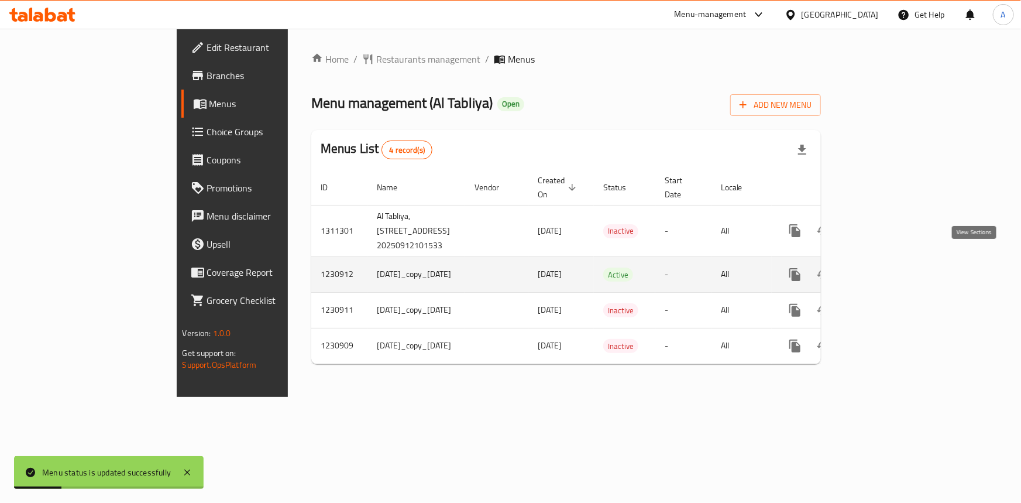
click at [893, 264] on link "enhanced table" at bounding box center [879, 274] width 28 height 28
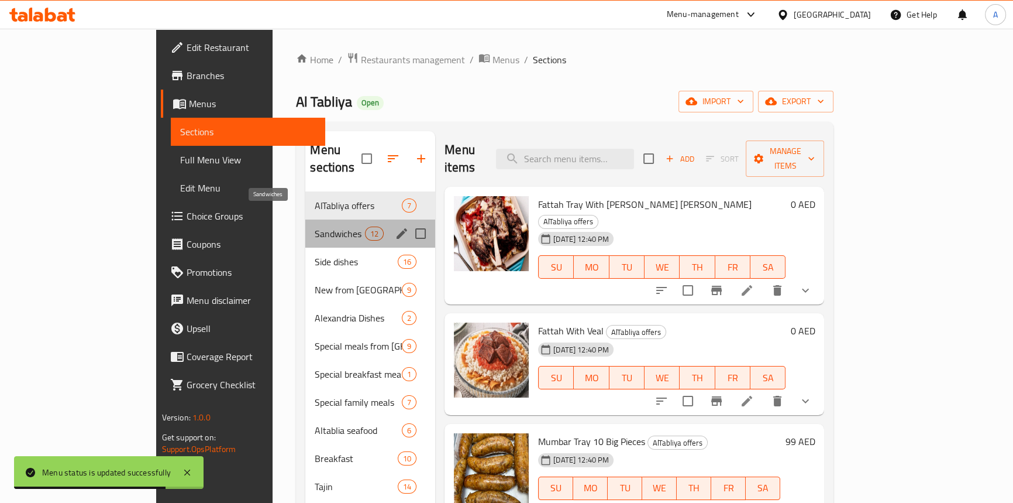
click at [315, 226] on span "Sandwiches" at bounding box center [340, 233] width 50 height 14
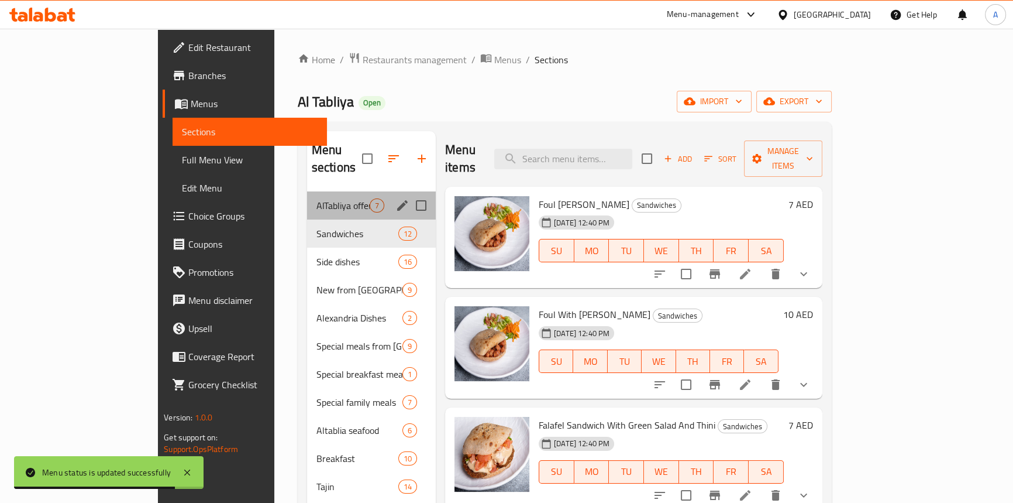
click at [307, 198] on div "AlTabliya offers 7" at bounding box center [371, 205] width 129 height 28
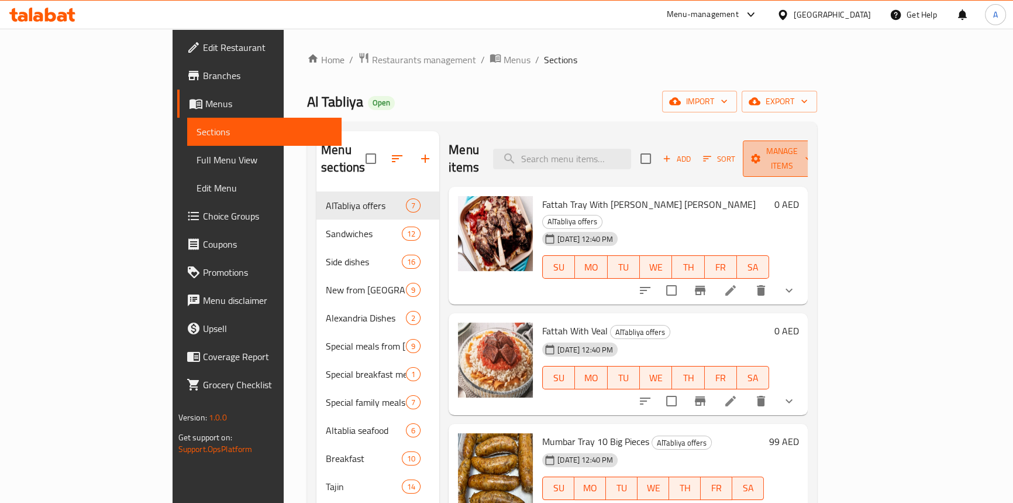
click at [821, 159] on button "Manage items" at bounding box center [782, 158] width 78 height 36
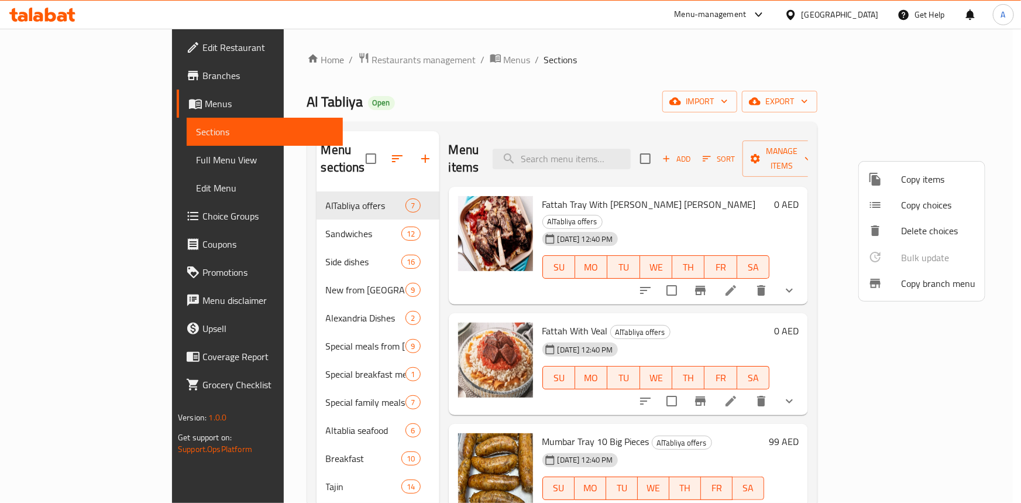
click at [898, 181] on div at bounding box center [884, 179] width 33 height 14
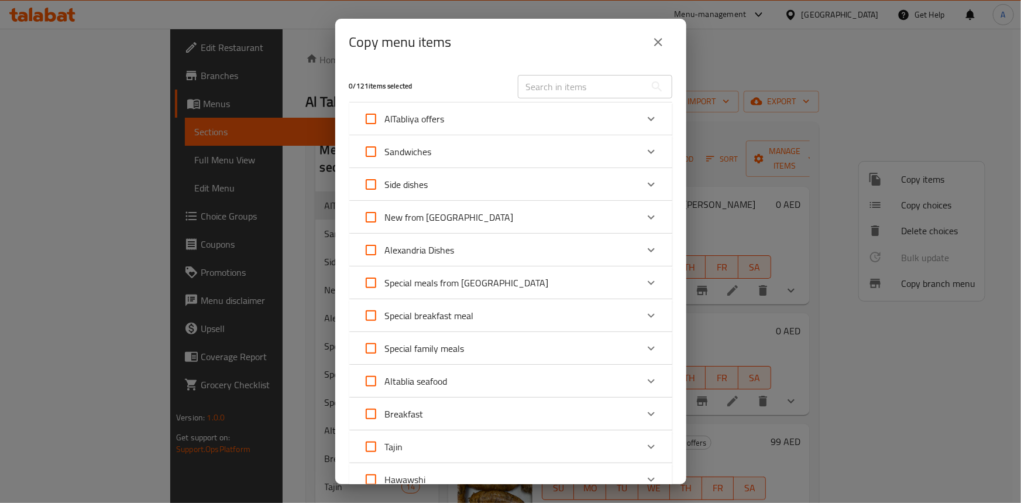
click at [773, 134] on div "Copy menu items 0 / 121 items selected ​ AlTabliya offers Fattah Tray With Lamb…" at bounding box center [510, 251] width 1021 height 503
click at [645, 39] on button "close" at bounding box center [658, 42] width 28 height 28
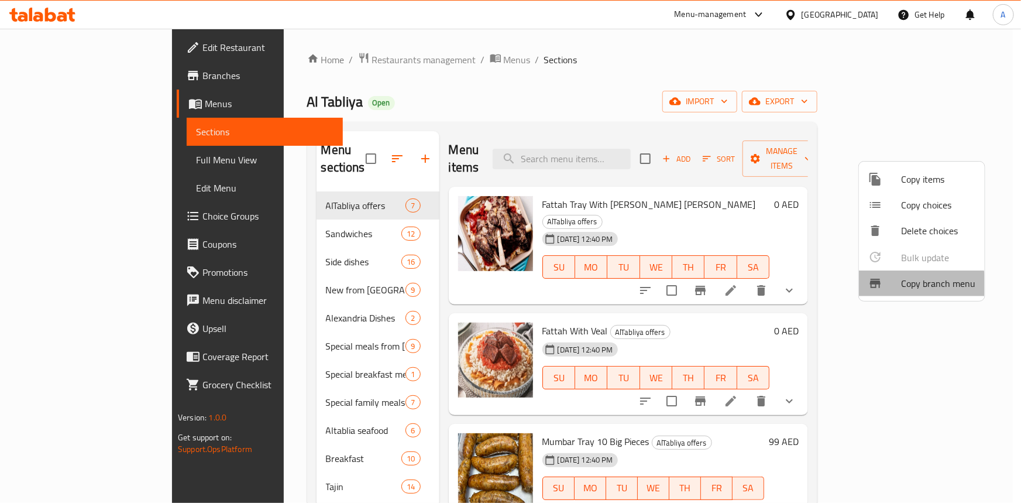
click at [896, 288] on div at bounding box center [884, 283] width 33 height 14
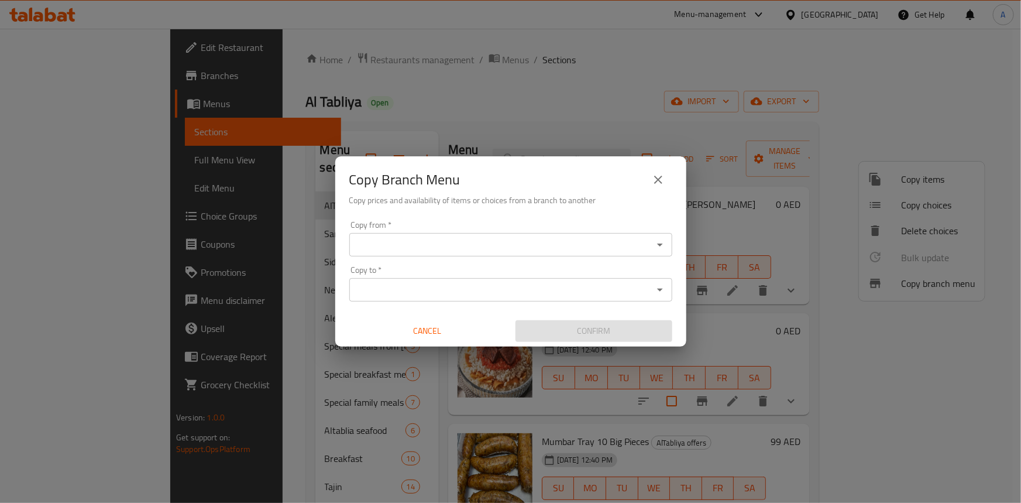
click at [658, 244] on icon "Open" at bounding box center [660, 244] width 6 height 3
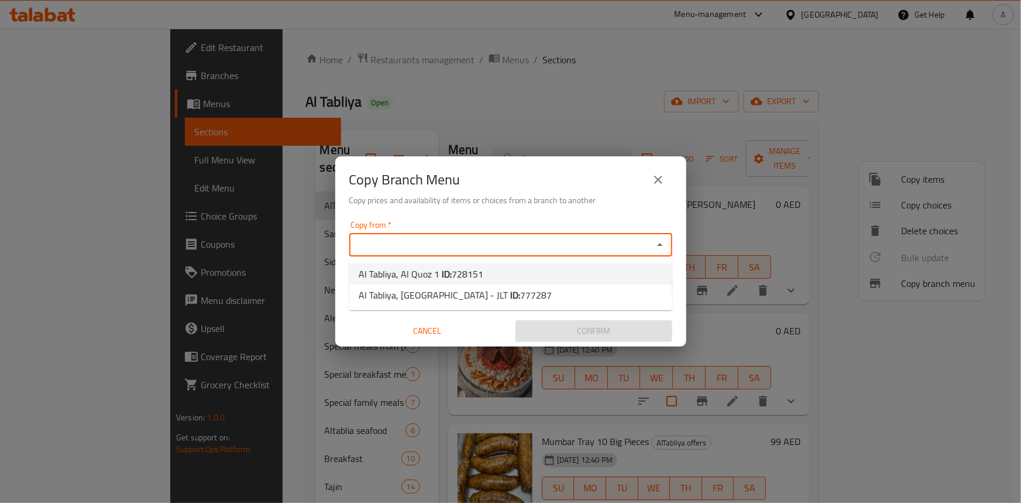
click at [490, 274] on li "Al Tabliya, Al Quoz 1 ID: 728151" at bounding box center [510, 273] width 323 height 21
type input "Al Tabliya, Al Quoz 1"
click at [660, 292] on icon "Open" at bounding box center [660, 290] width 14 height 14
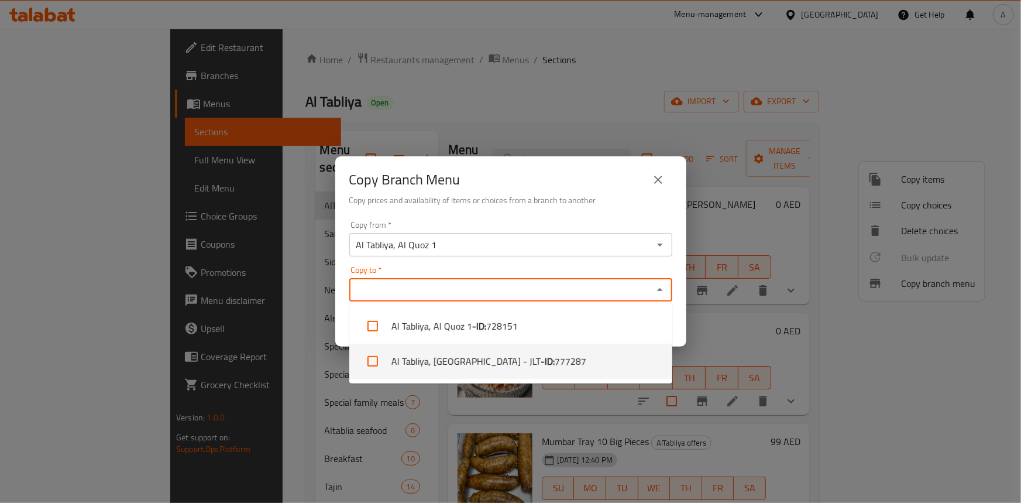
click at [475, 362] on li "Al Tabliya, Jumeirah Lakes Towers - JLT - ID: 777287" at bounding box center [510, 360] width 323 height 35
checkbox input "true"
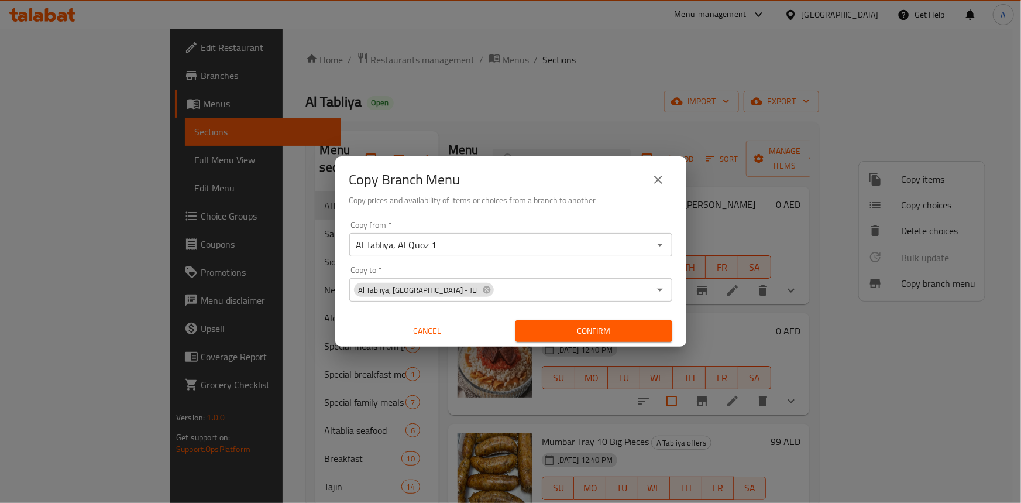
click at [504, 177] on div "Copy Branch Menu" at bounding box center [510, 180] width 323 height 28
click at [614, 326] on span "Confirm" at bounding box center [594, 331] width 138 height 15
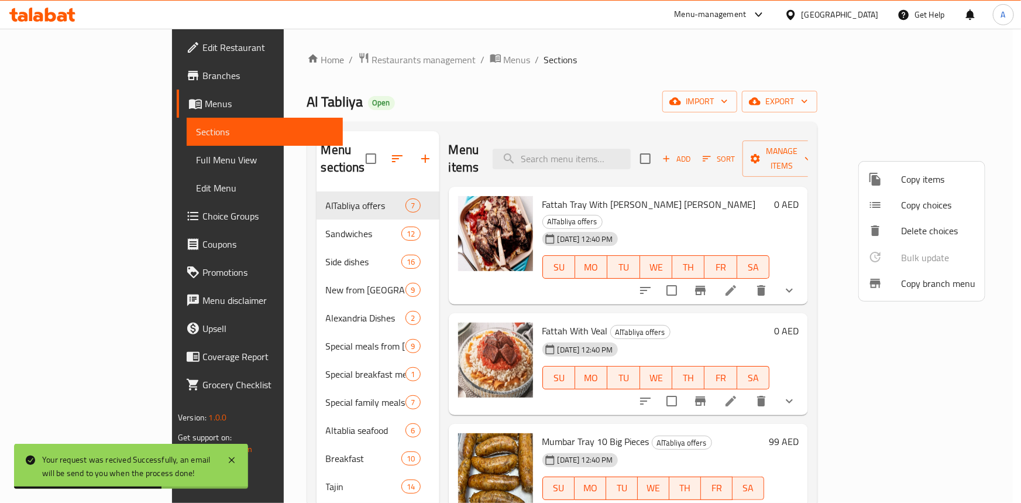
click at [232, 221] on div at bounding box center [510, 251] width 1021 height 503
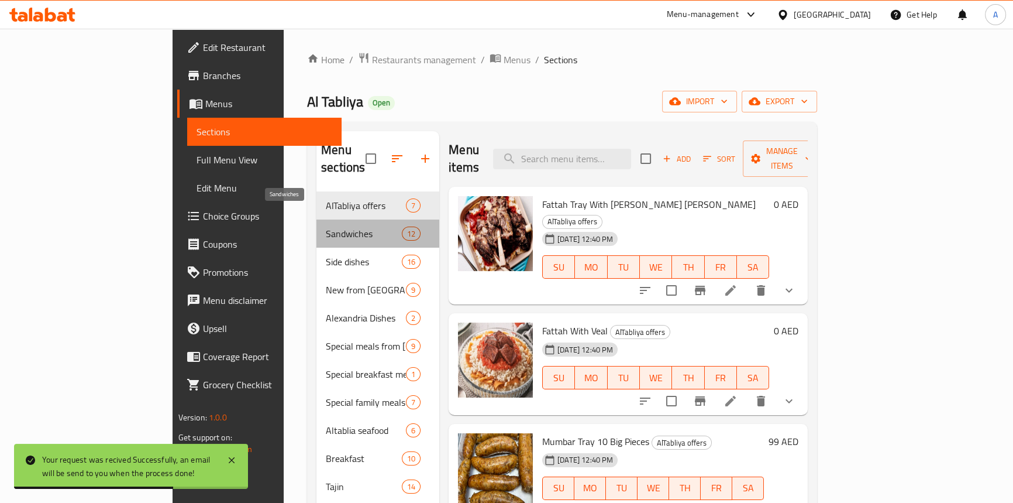
click at [326, 226] on span "Sandwiches" at bounding box center [364, 233] width 76 height 14
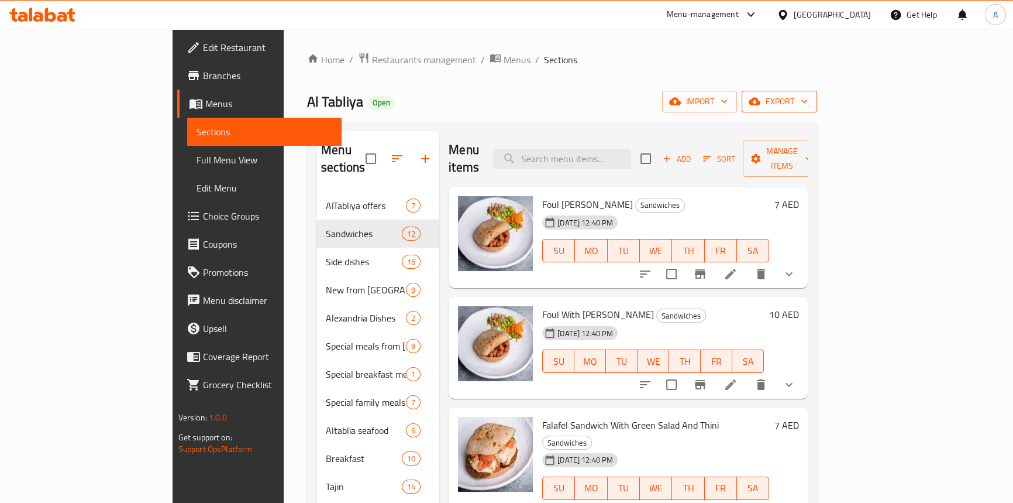
click at [808, 105] on span "export" at bounding box center [779, 101] width 57 height 15
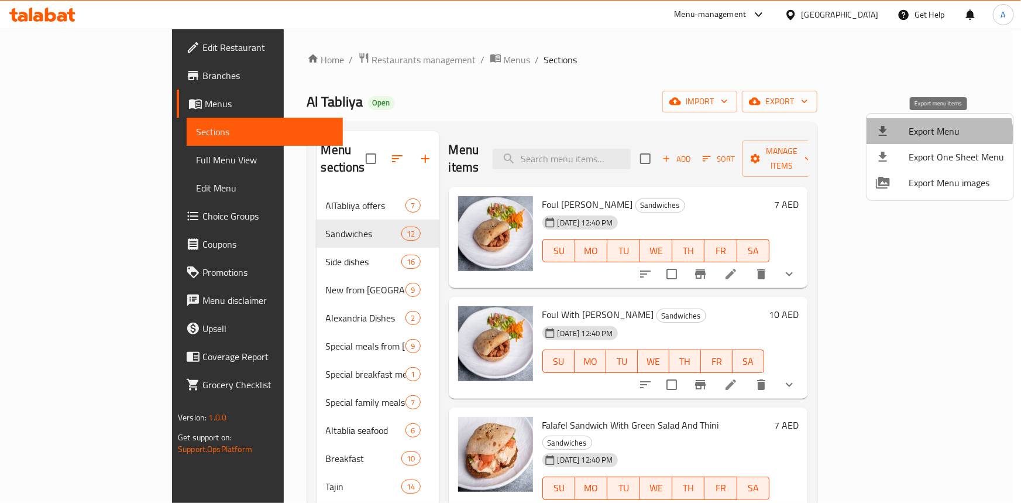
click at [934, 134] on span "Export Menu" at bounding box center [956, 131] width 95 height 14
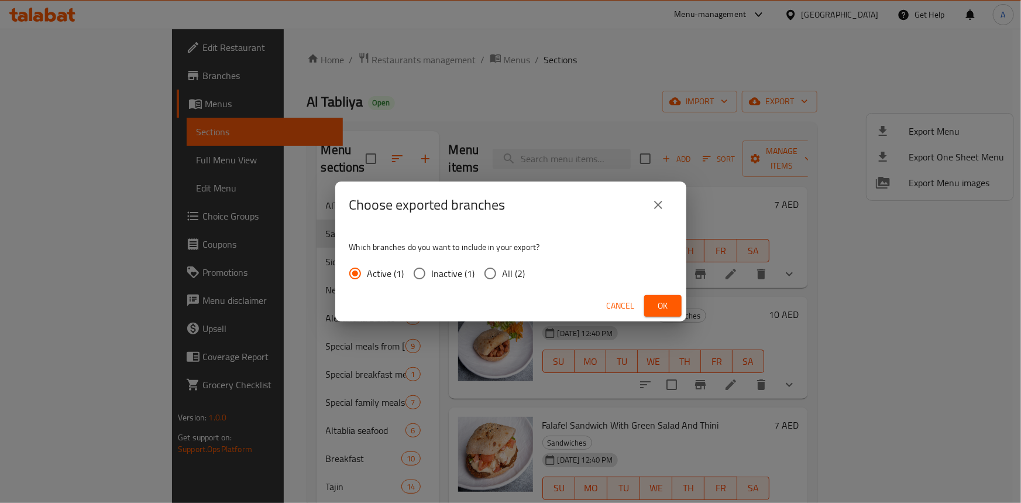
drag, startPoint x: 496, startPoint y: 287, endPoint x: 491, endPoint y: 291, distance: 6.3
click at [493, 288] on div "Which branches do you want to include in your export? Active (1) Inactive (1) A…" at bounding box center [510, 259] width 351 height 62
click at [491, 274] on input "All (2)" at bounding box center [490, 273] width 25 height 25
radio input "true"
click at [667, 307] on span "Ok" at bounding box center [662, 305] width 19 height 15
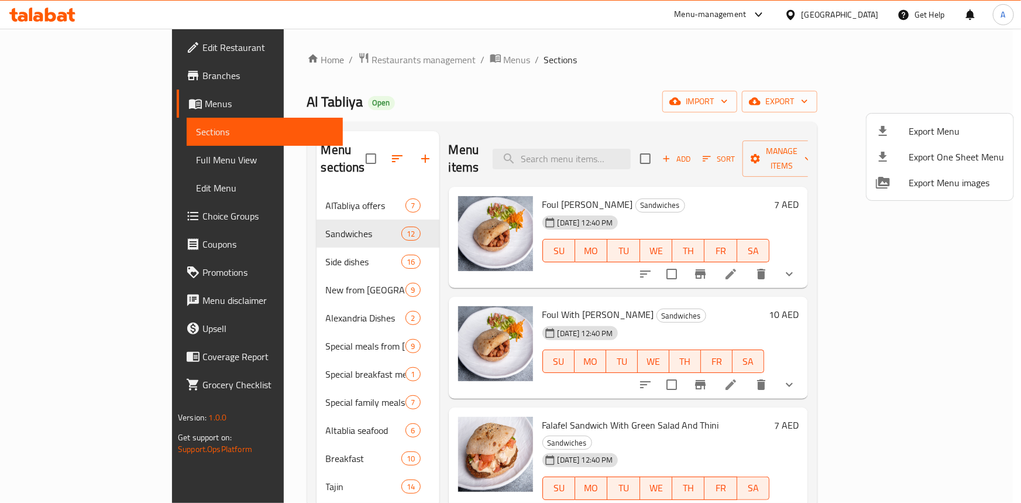
drag, startPoint x: 559, startPoint y: 92, endPoint x: 447, endPoint y: 77, distance: 112.8
click at [555, 91] on div at bounding box center [510, 251] width 1021 height 503
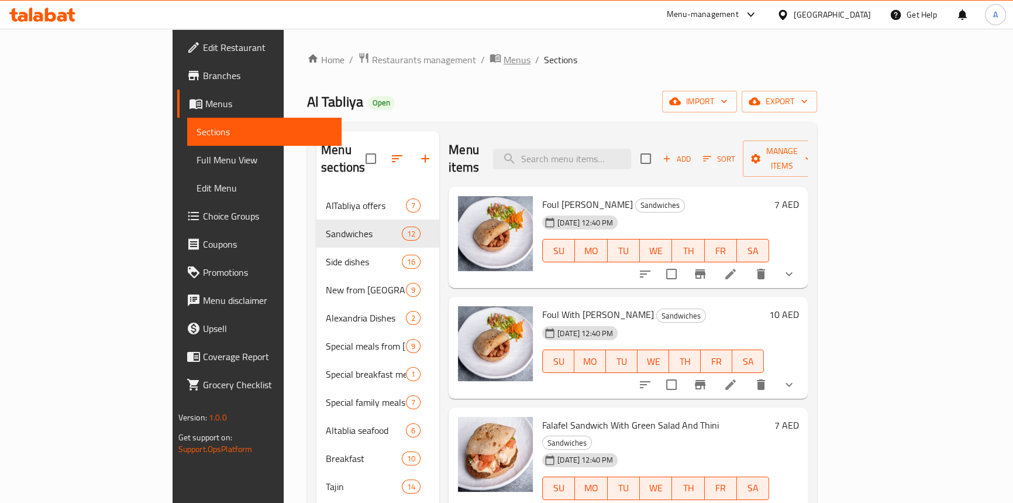
click at [504, 55] on span "Menus" at bounding box center [517, 60] width 27 height 14
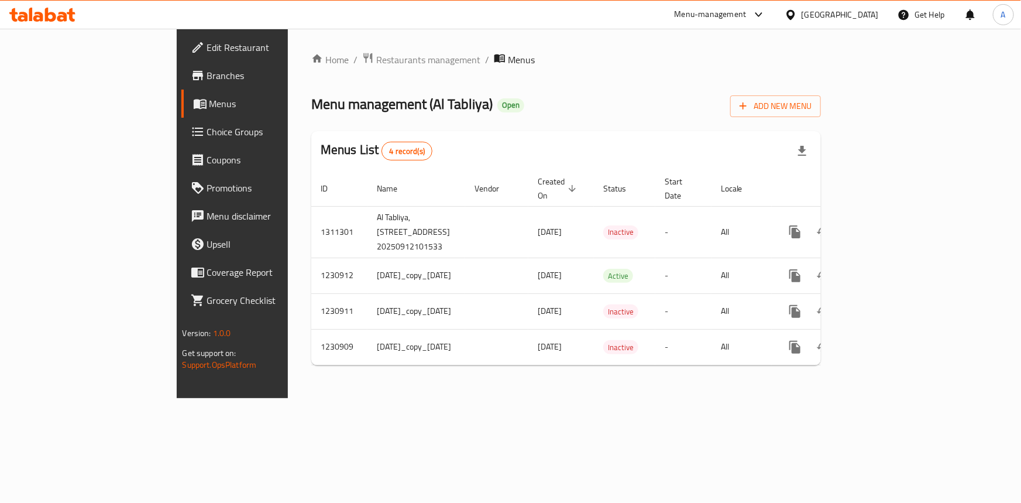
click at [741, 59] on ol "Home / Restaurants management / Menus" at bounding box center [566, 59] width 510 height 15
click at [376, 53] on span "Restaurants management" at bounding box center [428, 60] width 104 height 14
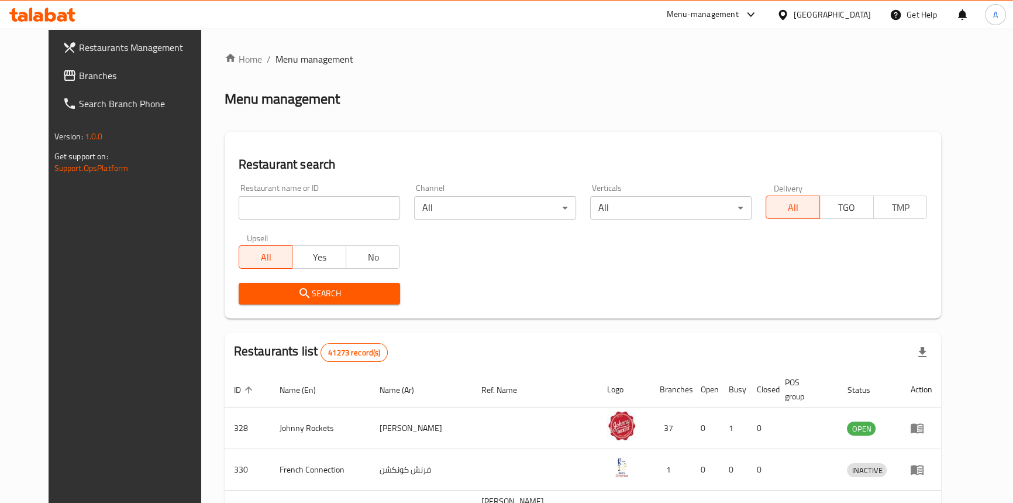
click at [55, 66] on link "Branches" at bounding box center [135, 75] width 164 height 28
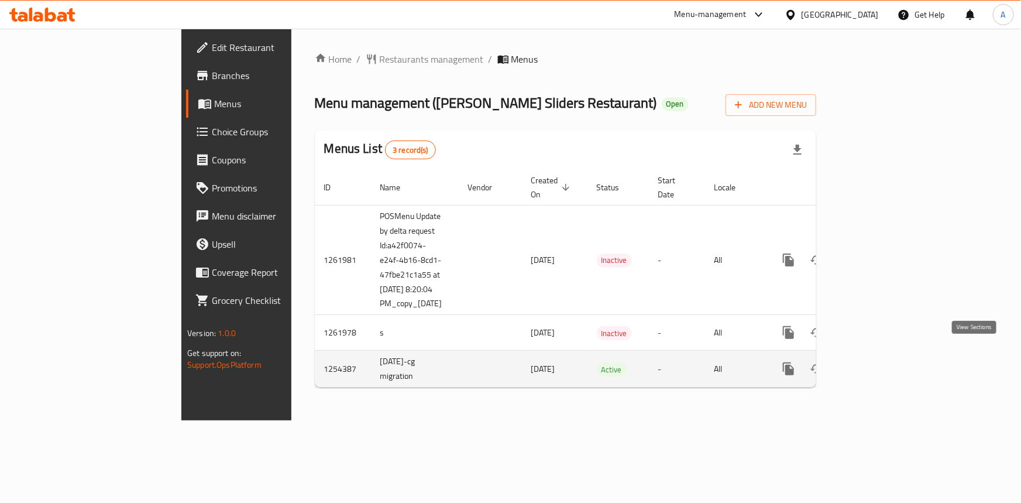
click at [878, 363] on icon "enhanced table" at bounding box center [873, 368] width 11 height 11
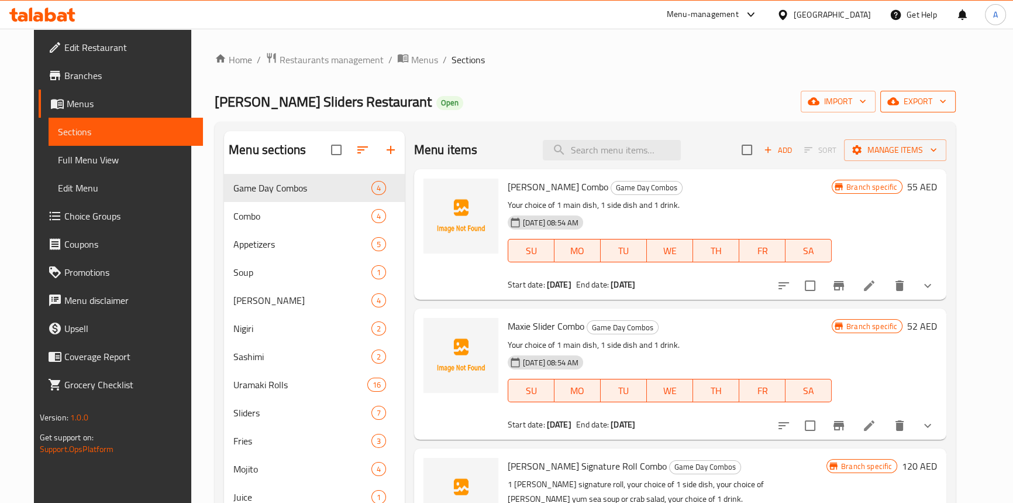
click at [934, 105] on span "export" at bounding box center [918, 101] width 57 height 15
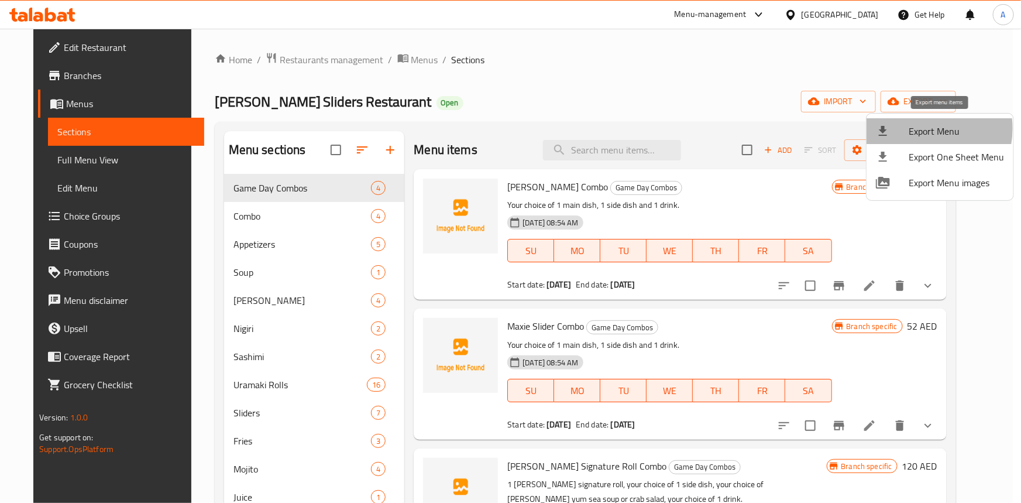
click at [915, 128] on span "Export Menu" at bounding box center [956, 131] width 95 height 14
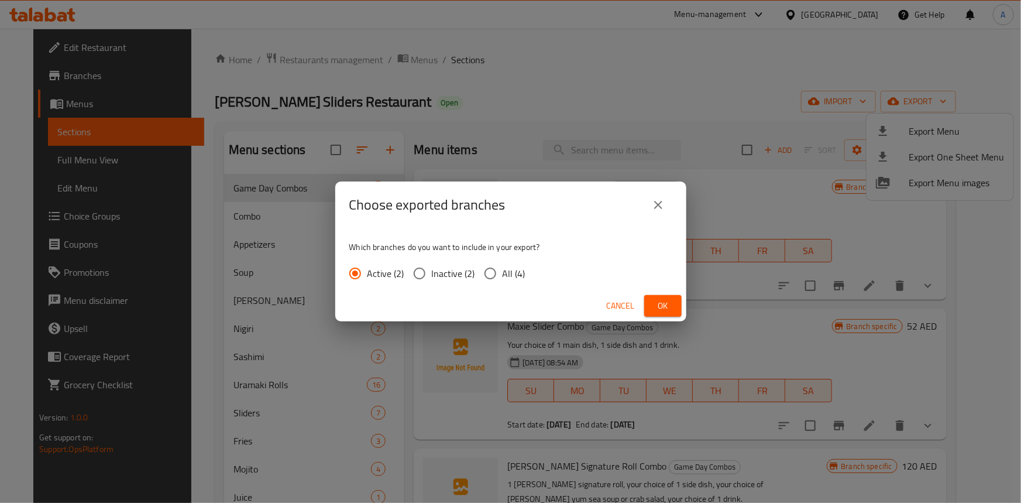
click at [494, 270] on input "All (4)" at bounding box center [490, 273] width 25 height 25
radio input "true"
click at [658, 301] on span "Ok" at bounding box center [662, 305] width 19 height 15
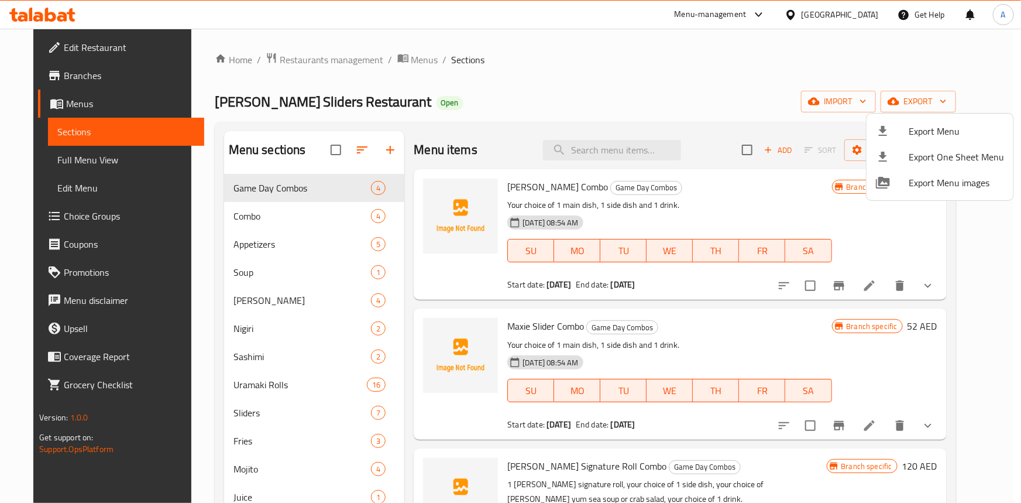
click at [590, 99] on div at bounding box center [510, 251] width 1021 height 503
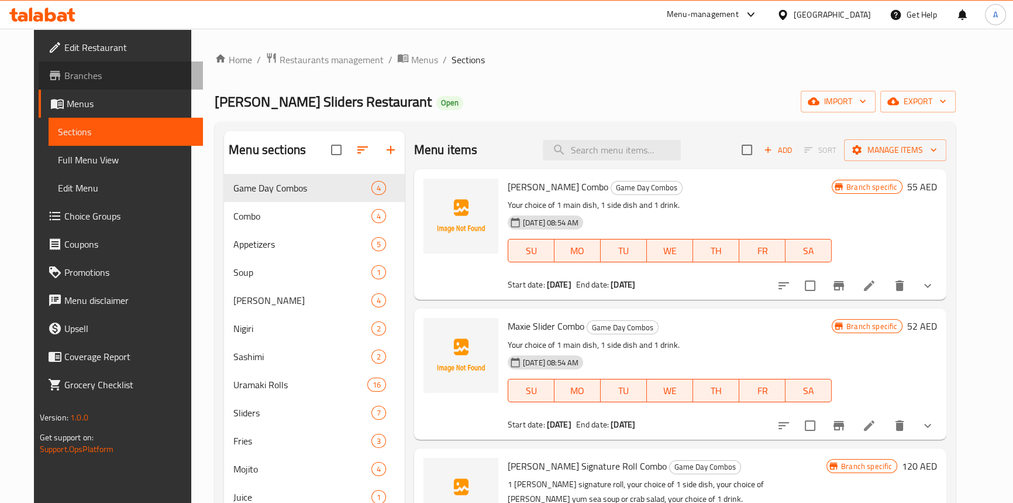
click at [85, 77] on span "Branches" at bounding box center [128, 75] width 129 height 14
